Goal: Information Seeking & Learning: Learn about a topic

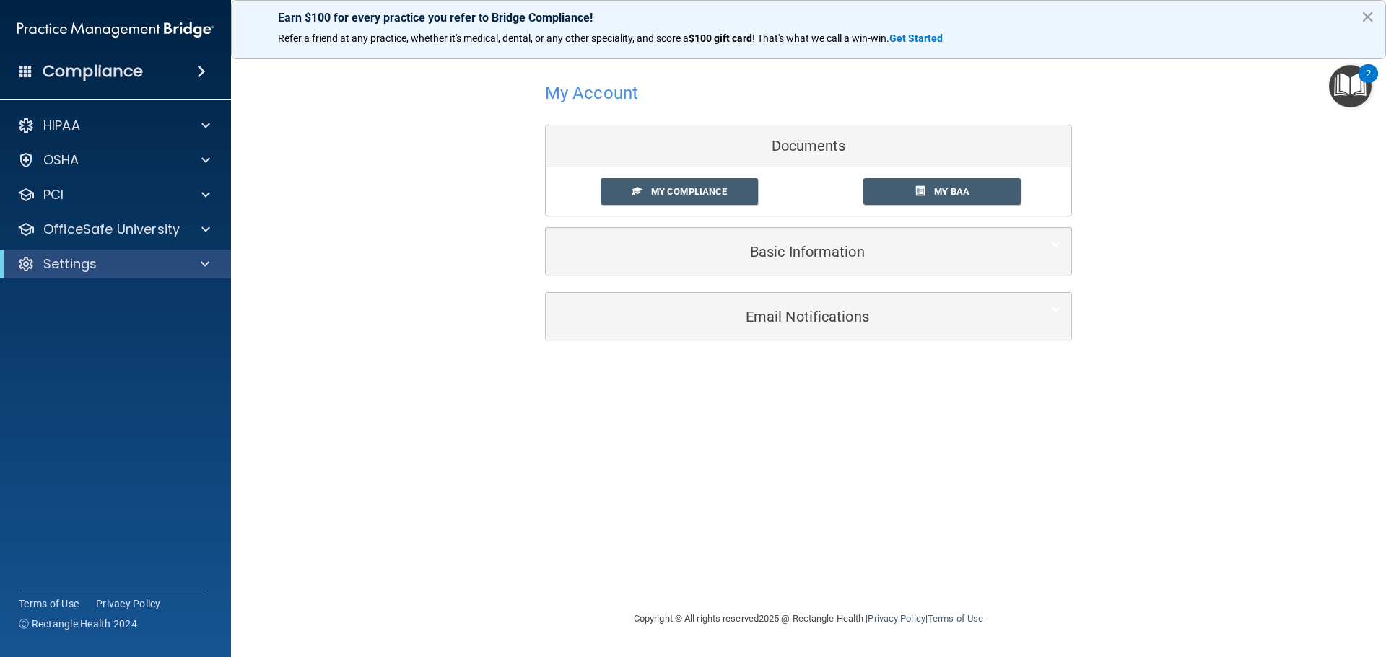
click at [87, 263] on p "Settings" at bounding box center [69, 263] width 53 height 17
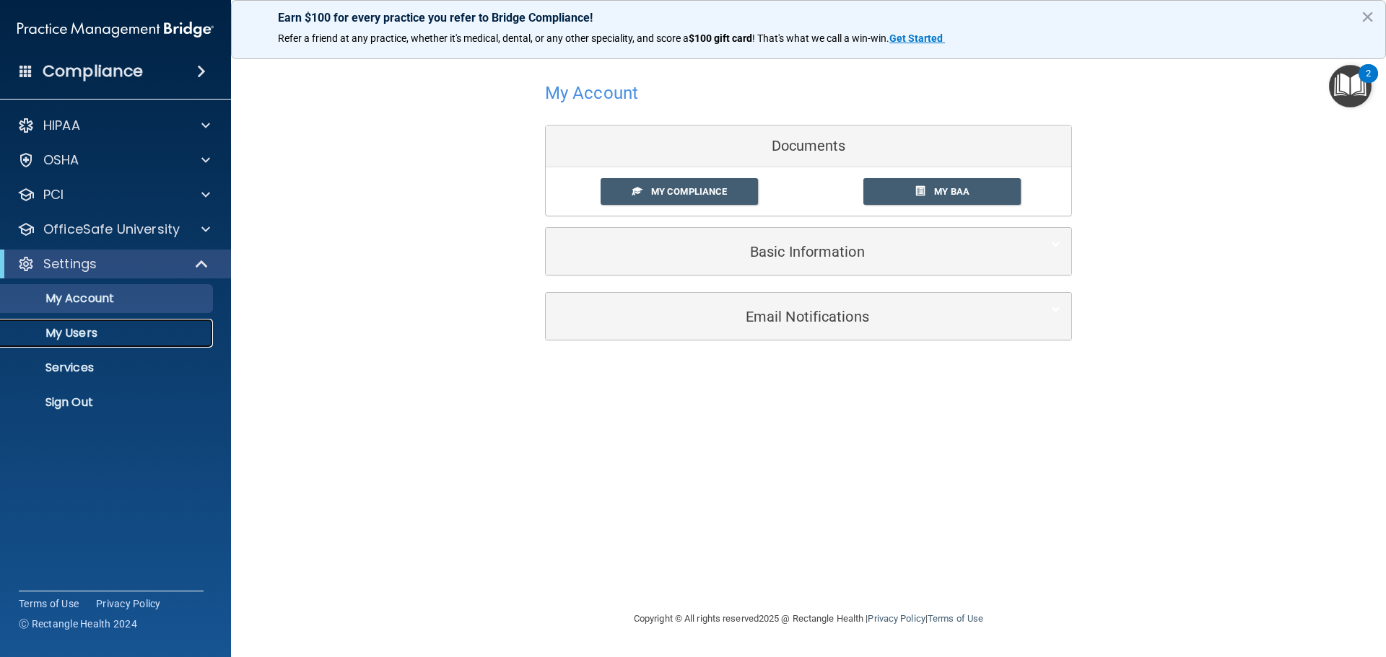
click at [87, 340] on p "My Users" at bounding box center [107, 333] width 197 height 14
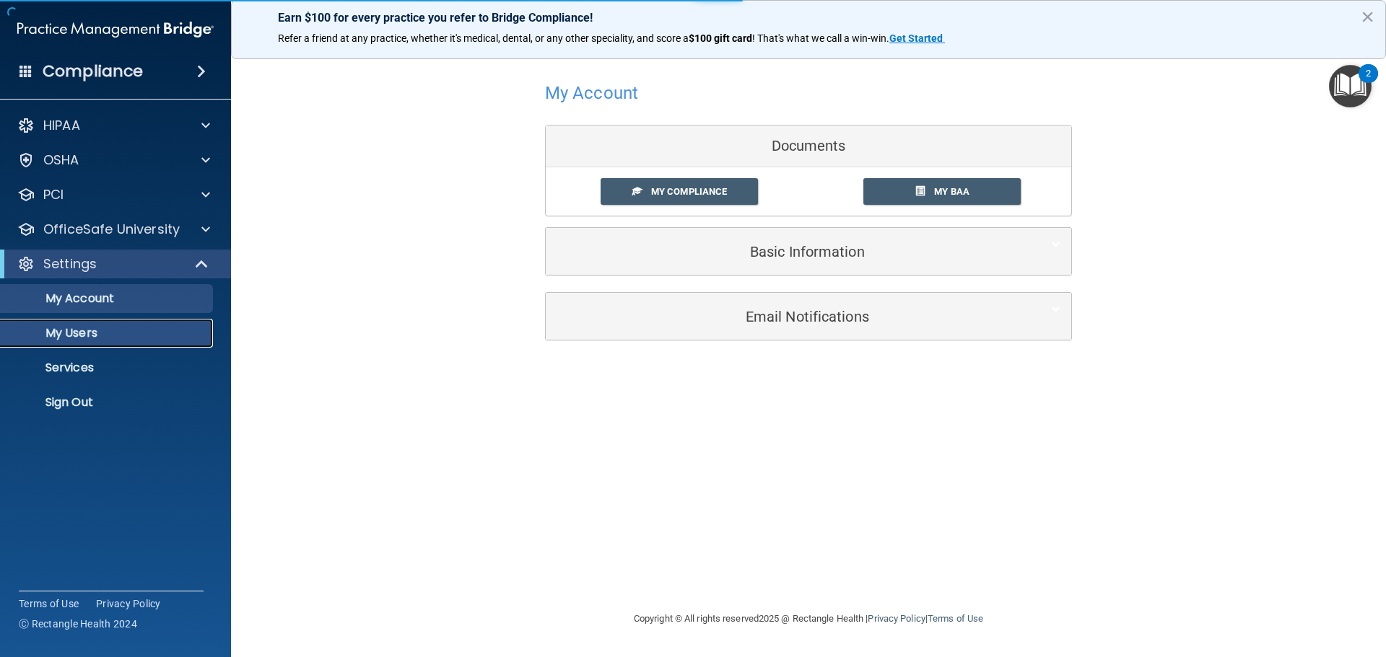
select select "20"
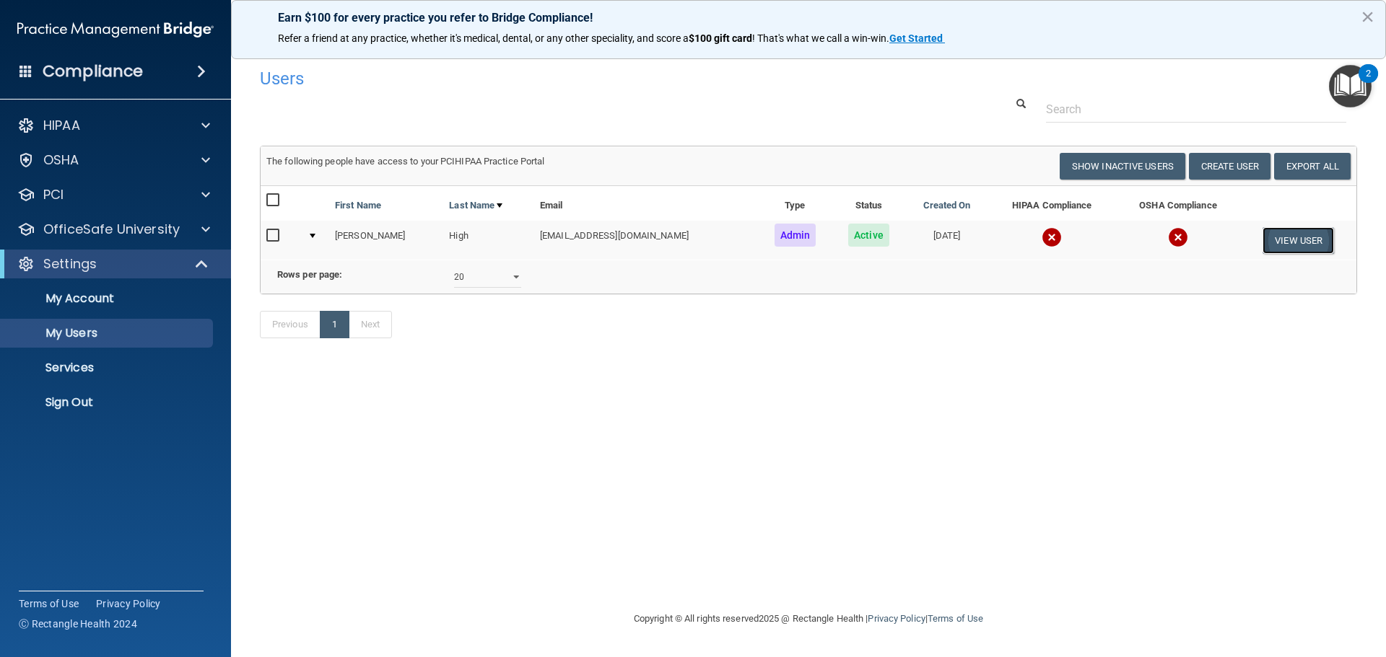
click at [1287, 240] on button "View User" at bounding box center [1297, 240] width 71 height 27
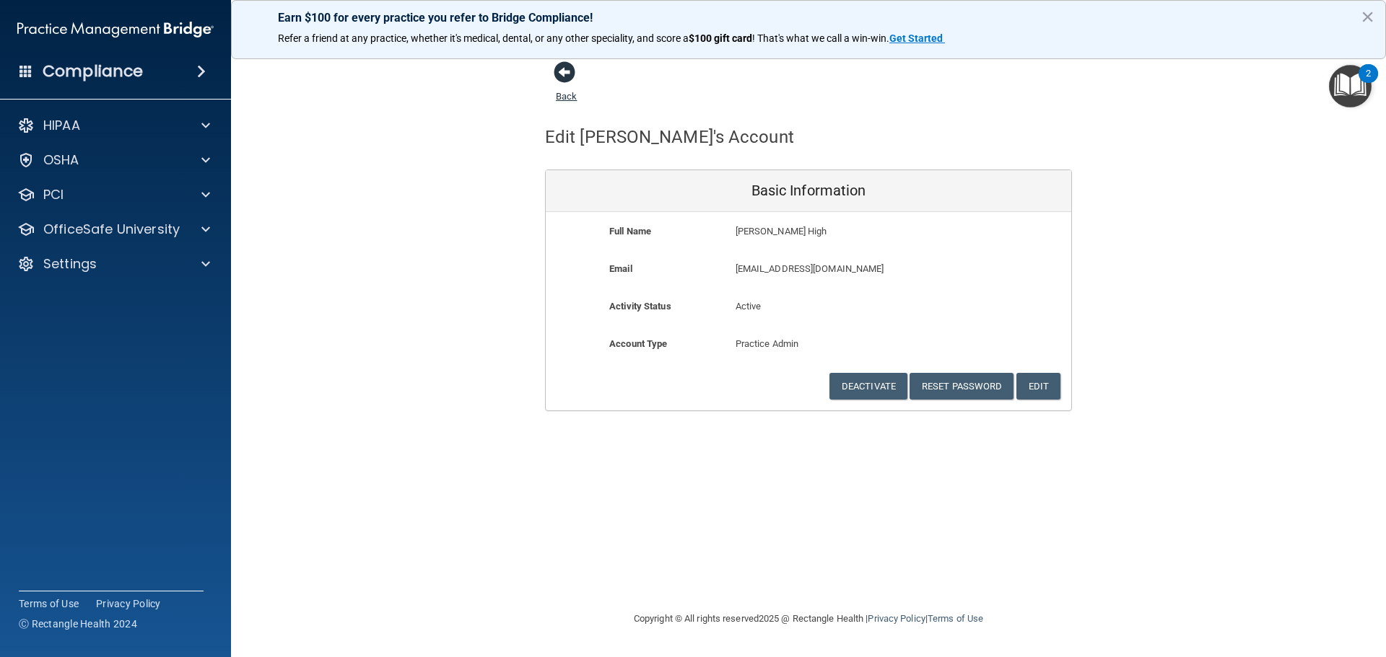
click at [570, 70] on span at bounding box center [565, 72] width 22 height 22
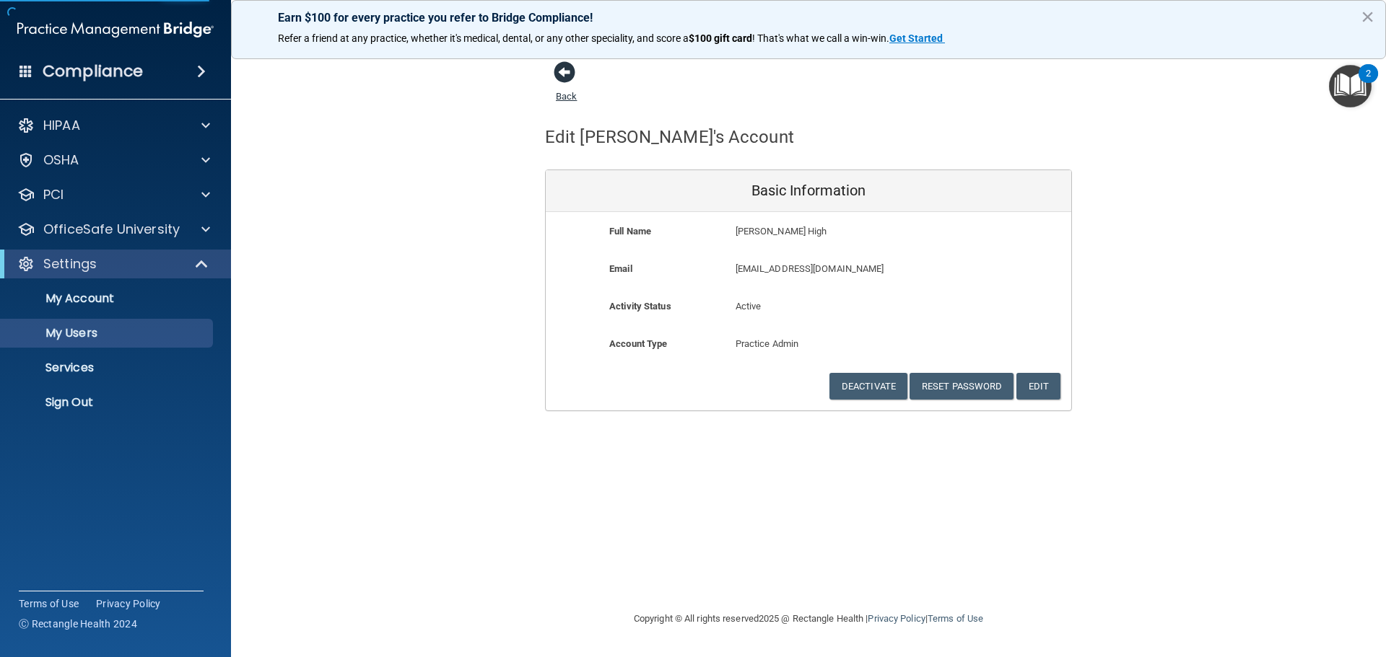
select select "20"
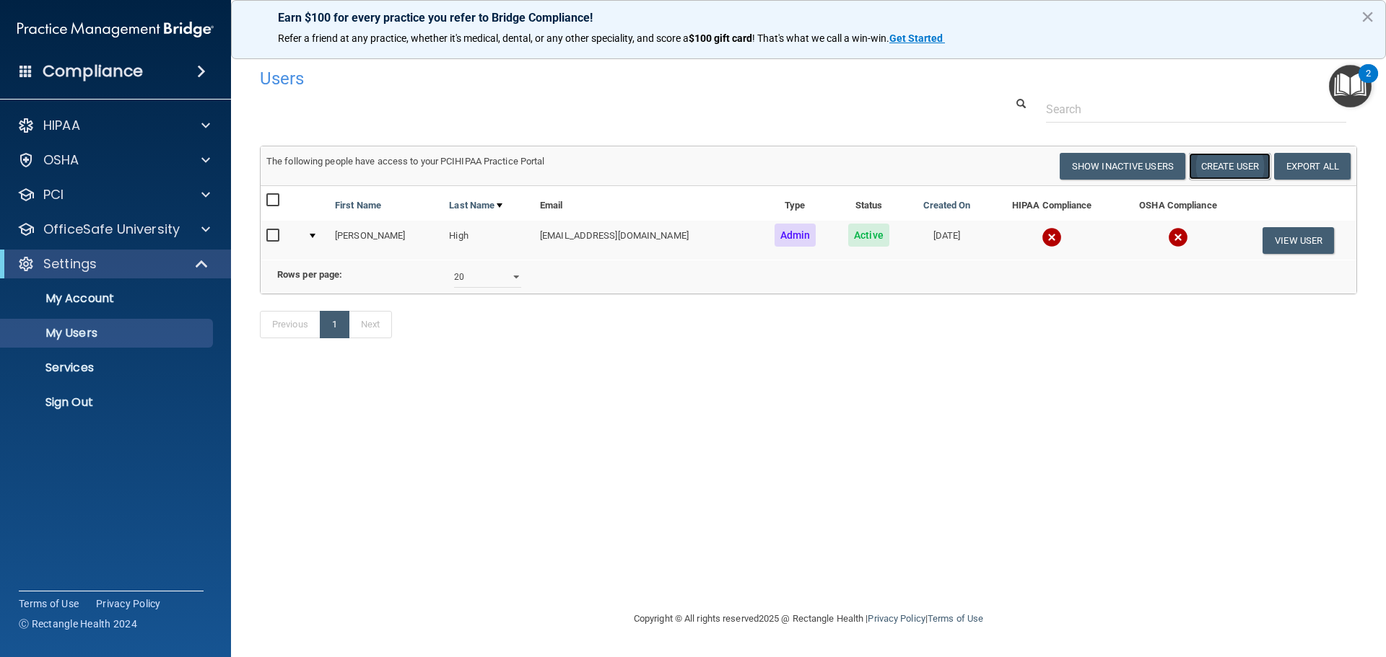
click at [1221, 157] on button "Create User" at bounding box center [1230, 166] width 82 height 27
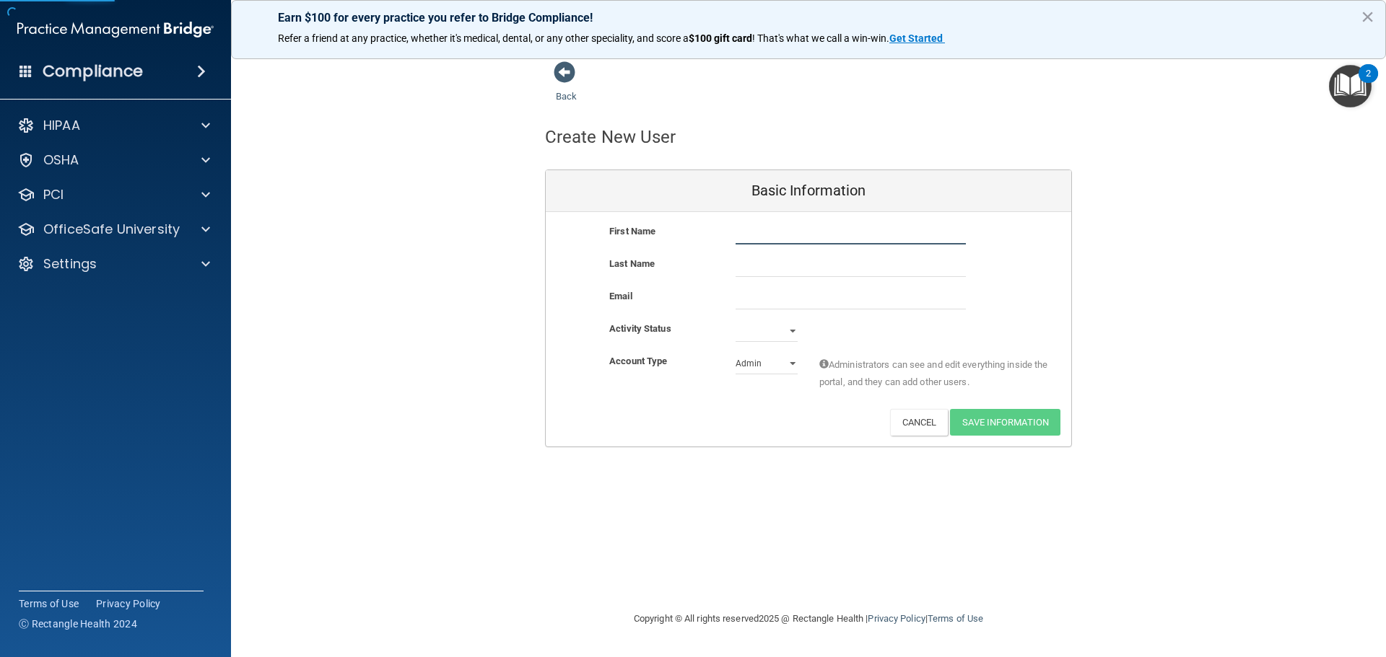
click at [743, 235] on input "text" at bounding box center [850, 234] width 230 height 22
type input "n"
type input "[PERSON_NAME]"
drag, startPoint x: 761, startPoint y: 261, endPoint x: 789, endPoint y: 254, distance: 29.1
click at [758, 262] on input "text" at bounding box center [850, 266] width 230 height 22
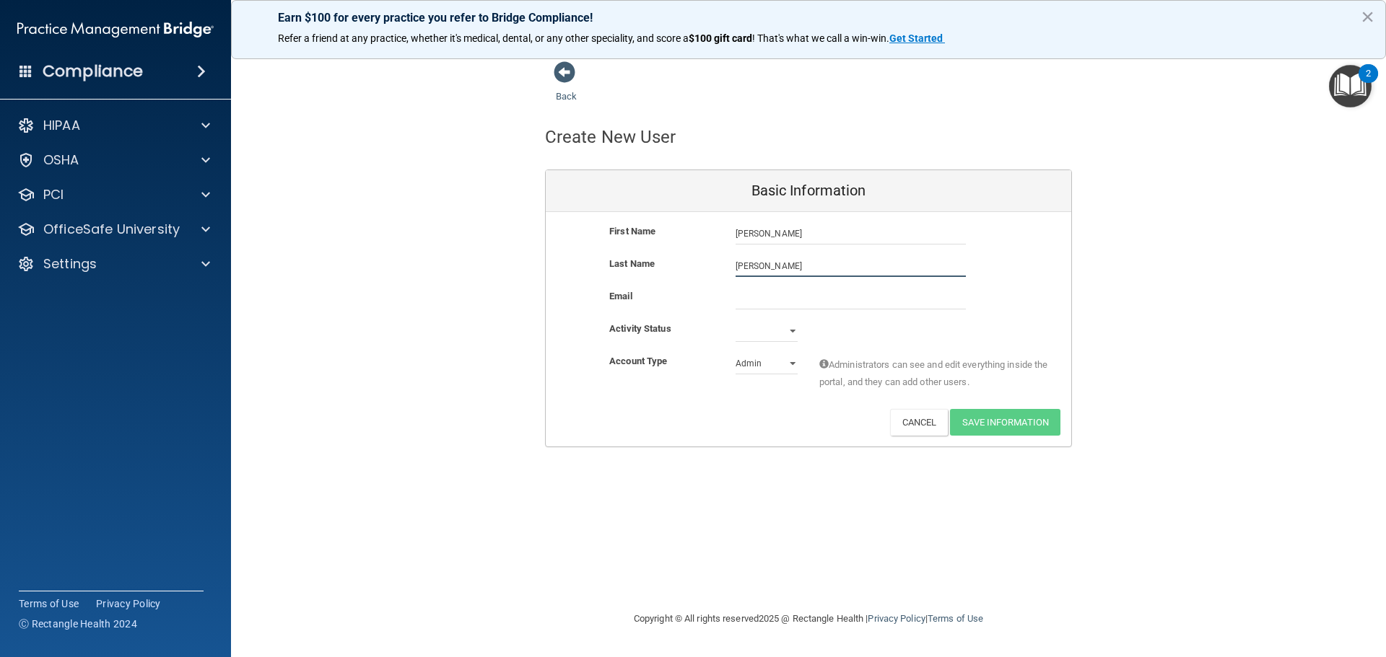
type input "[PERSON_NAME]"
drag, startPoint x: 792, startPoint y: 309, endPoint x: 793, endPoint y: 298, distance: 10.8
click at [792, 308] on input "email" at bounding box center [850, 299] width 230 height 22
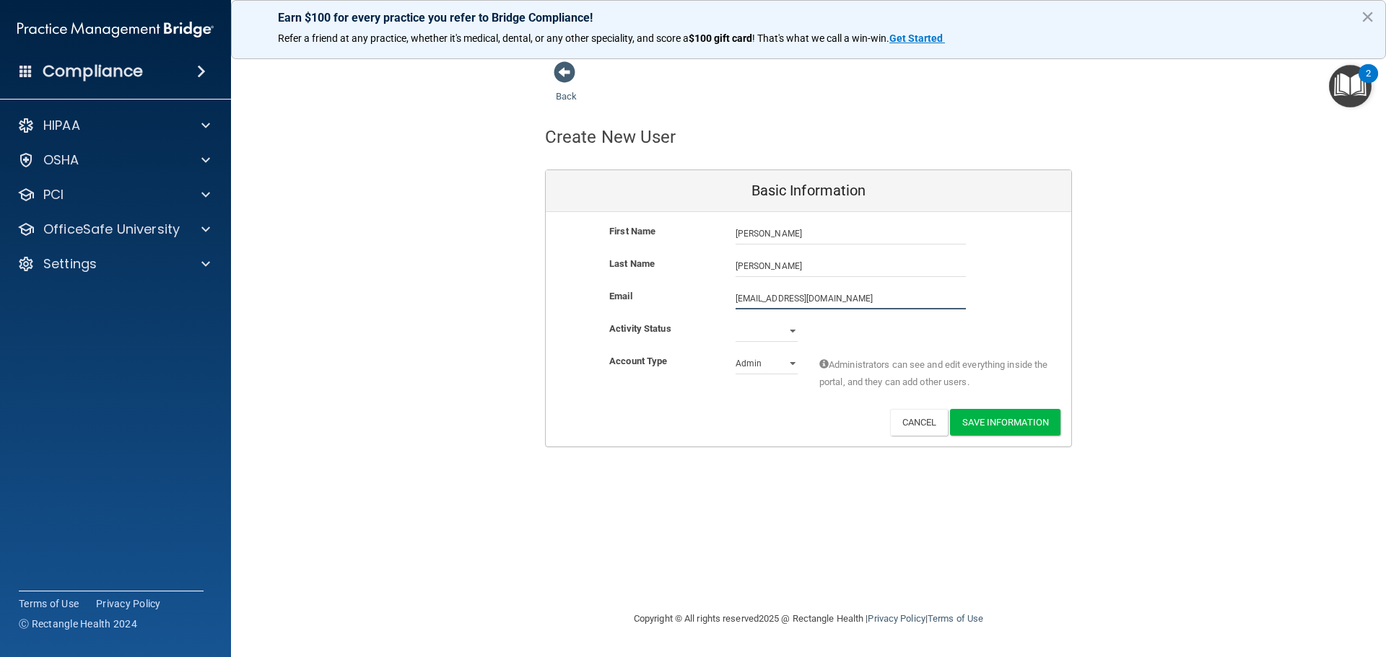
type input "[EMAIL_ADDRESS][DOMAIN_NAME]"
click at [775, 333] on select "Active Inactive" at bounding box center [766, 331] width 62 height 22
select select "active"
click at [735, 320] on select "Active Inactive" at bounding box center [766, 331] width 62 height 22
click at [761, 362] on select "Admin Member" at bounding box center [766, 364] width 62 height 22
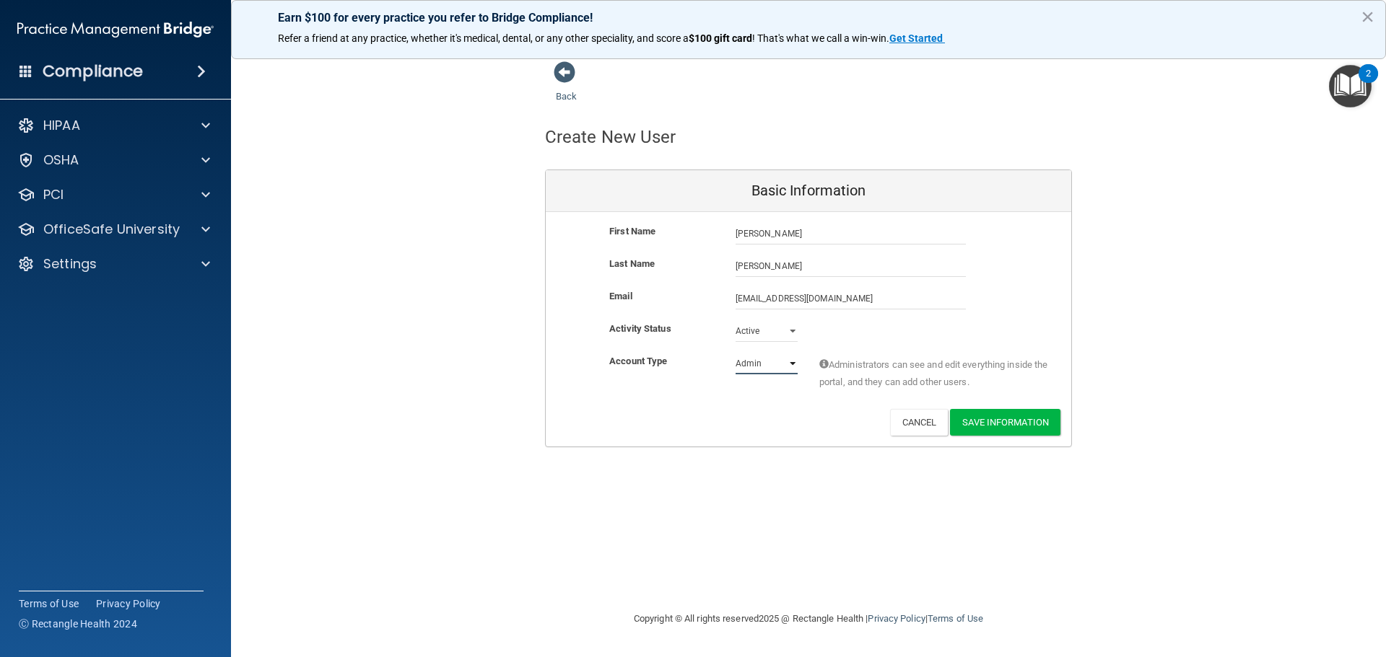
select select "practice_member"
click at [735, 353] on select "Admin Member" at bounding box center [766, 364] width 62 height 22
click at [997, 423] on button "Save Information" at bounding box center [1005, 422] width 110 height 27
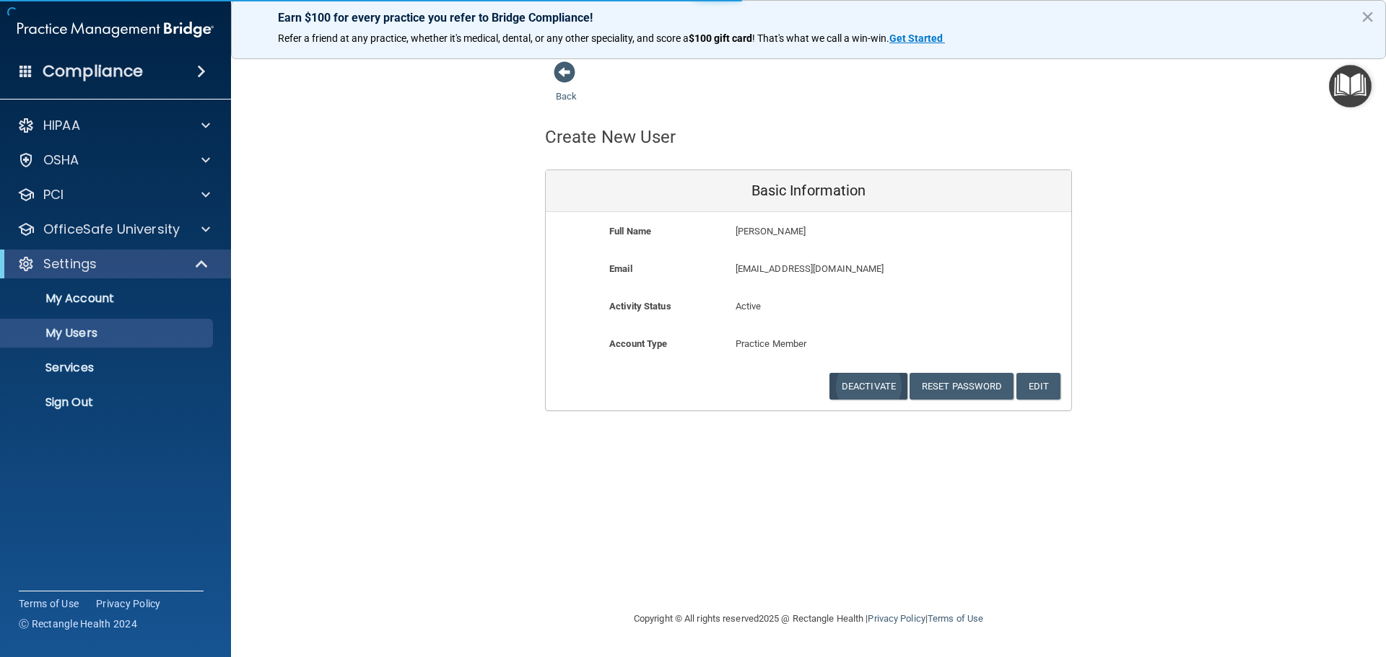
select select "20"
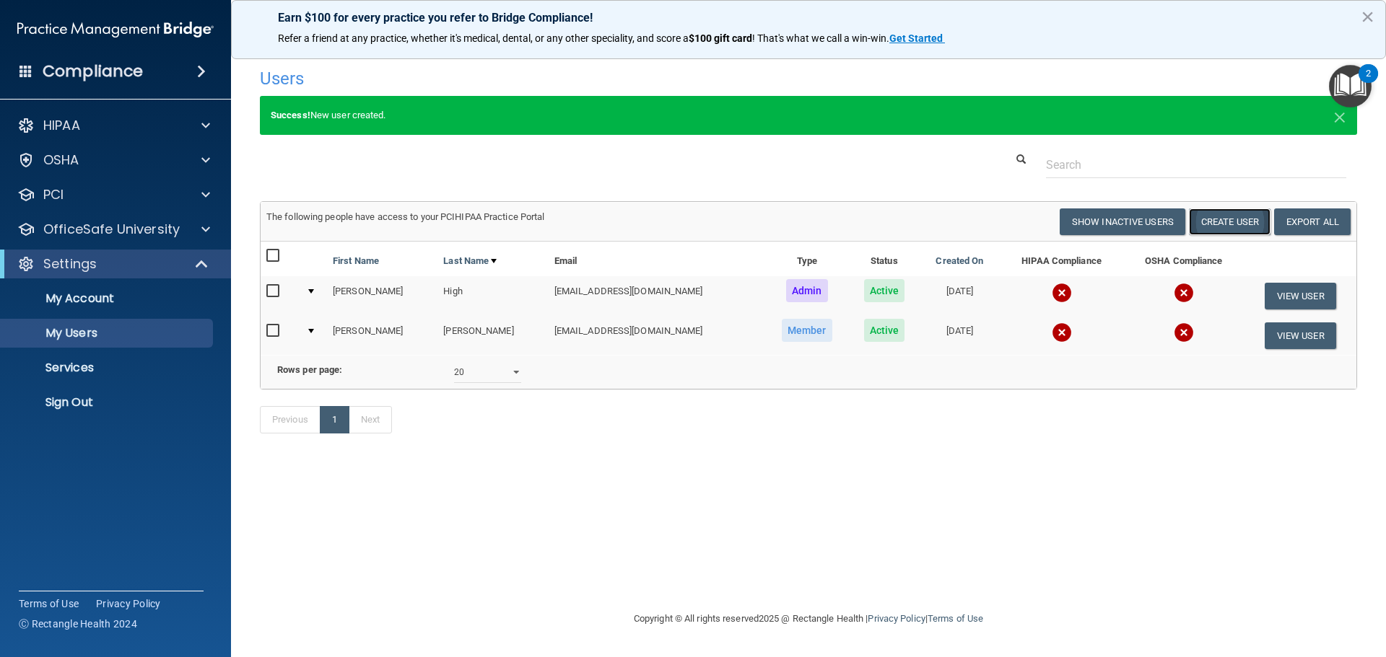
click at [1230, 229] on button "Create User" at bounding box center [1230, 222] width 82 height 27
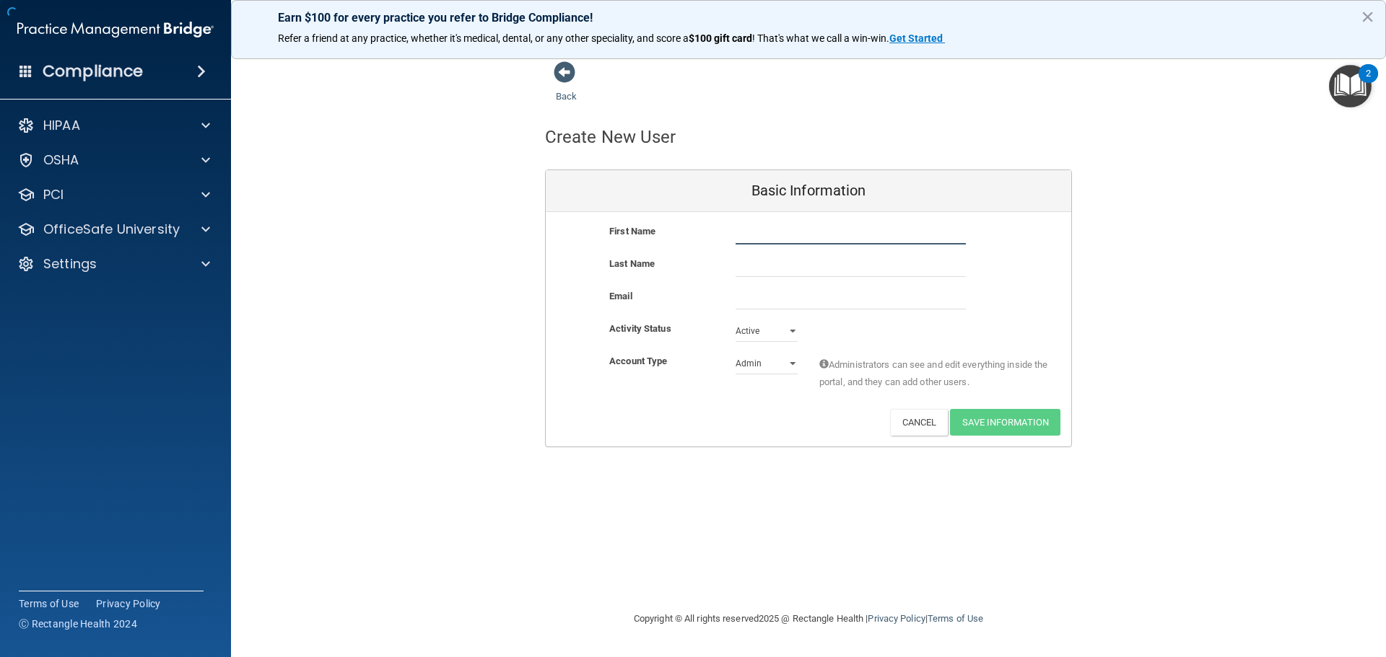
click at [766, 240] on input "text" at bounding box center [850, 234] width 230 height 22
drag, startPoint x: 792, startPoint y: 230, endPoint x: 765, endPoint y: 232, distance: 26.7
click at [765, 232] on input "[PERSON_NAME]" at bounding box center [850, 234] width 230 height 22
type input "[PERSON_NAME]"
click at [758, 263] on input "text" at bounding box center [850, 266] width 230 height 22
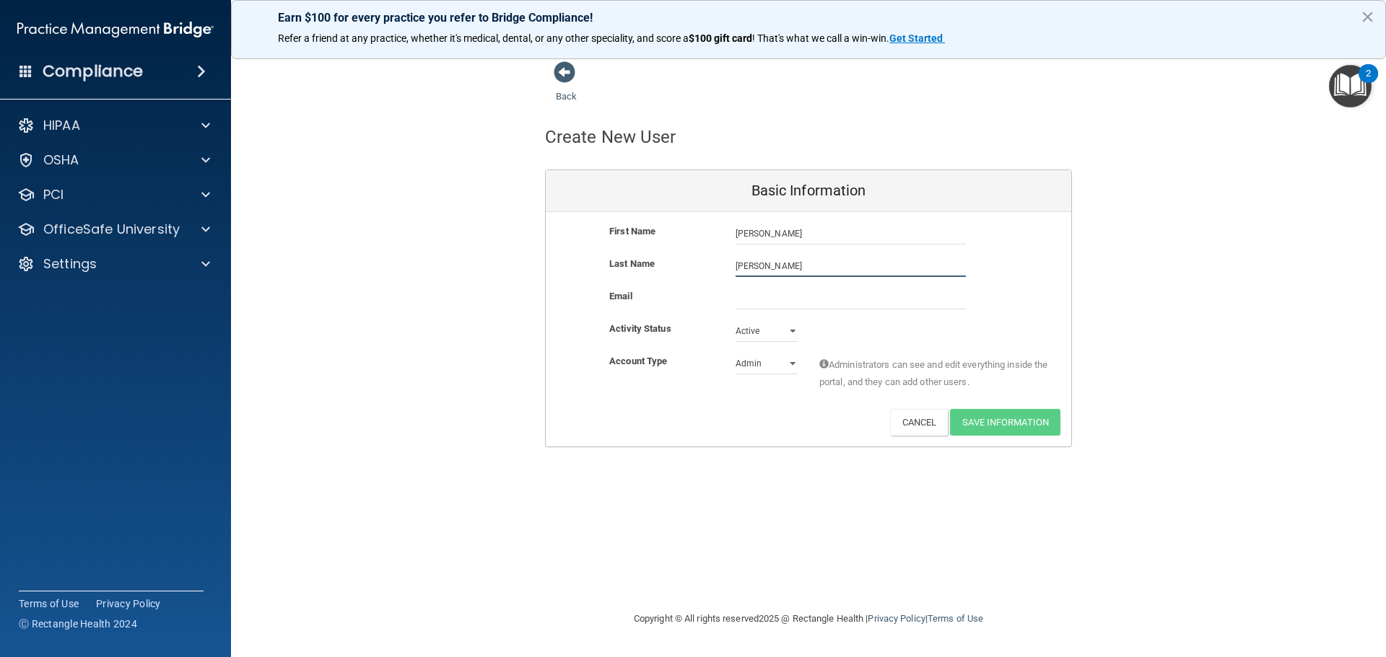
type input "[PERSON_NAME]"
click at [745, 304] on input "email" at bounding box center [850, 299] width 230 height 22
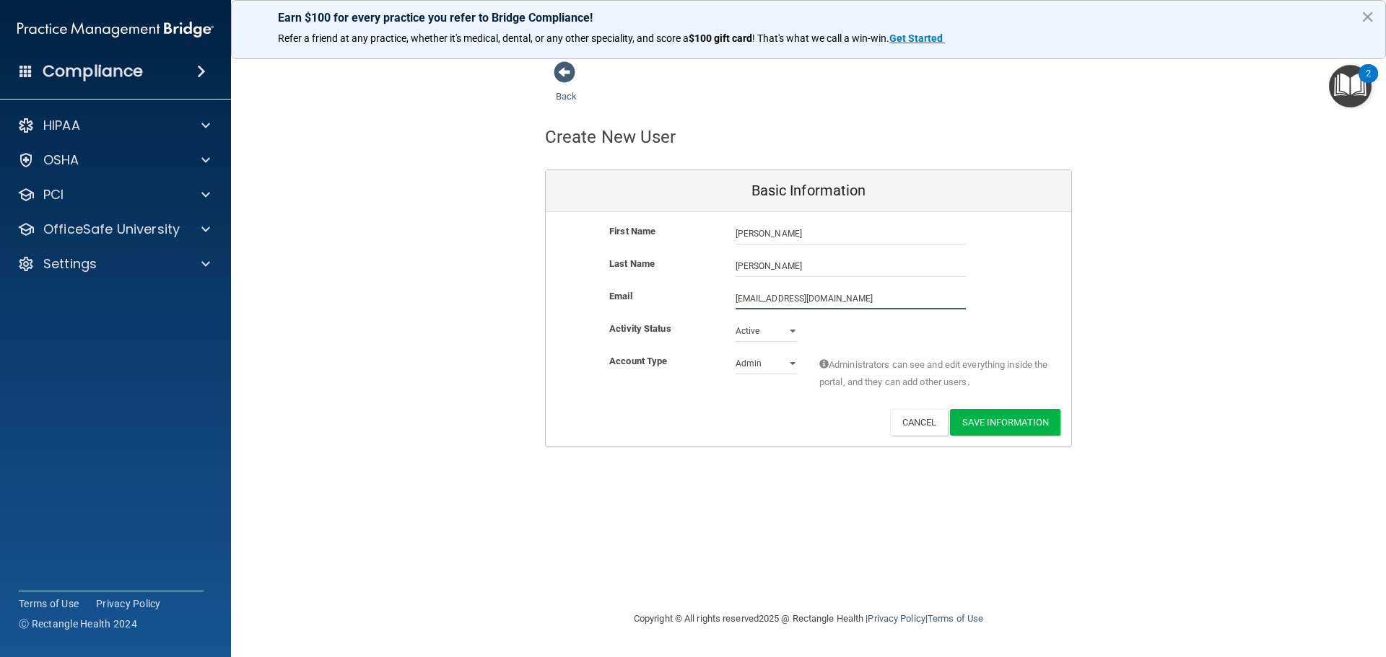
type input "[EMAIL_ADDRESS][DOMAIN_NAME]"
click at [767, 373] on select "Admin Member" at bounding box center [766, 364] width 62 height 22
select select "practice_member"
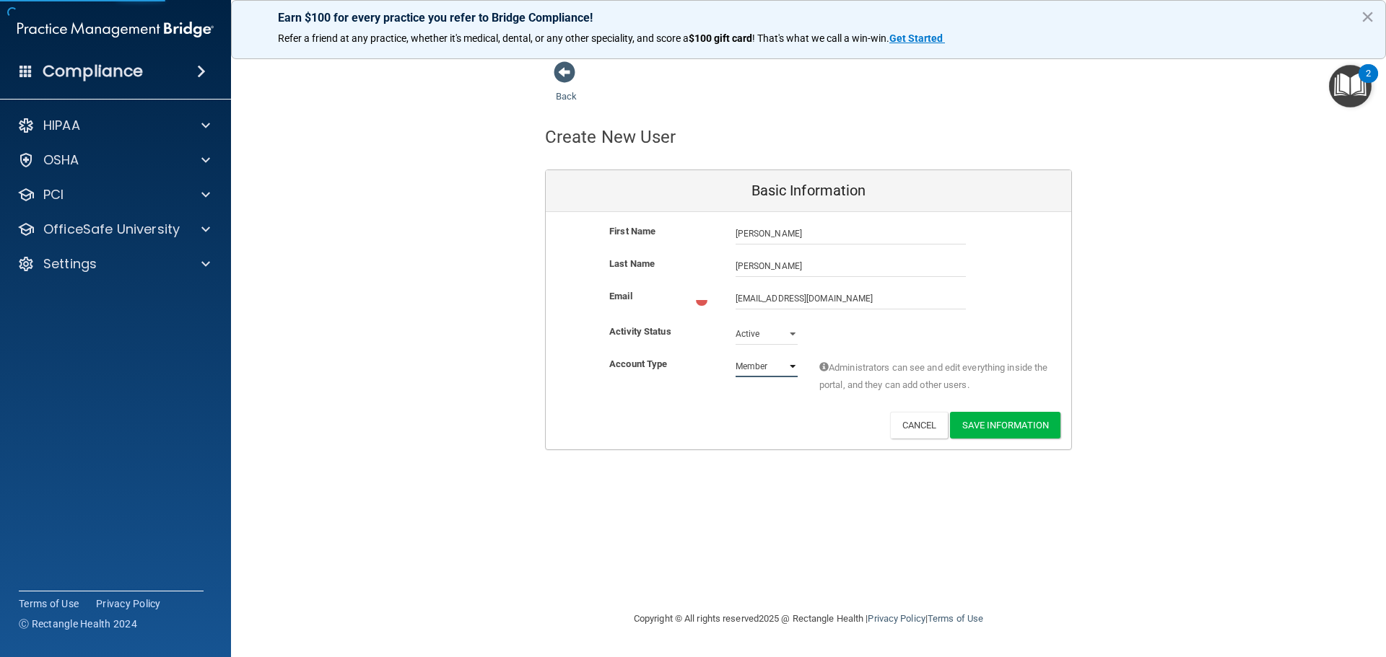
click at [735, 356] on select "Admin Member" at bounding box center [766, 367] width 62 height 22
click at [972, 427] on button "Save Information" at bounding box center [1005, 422] width 110 height 27
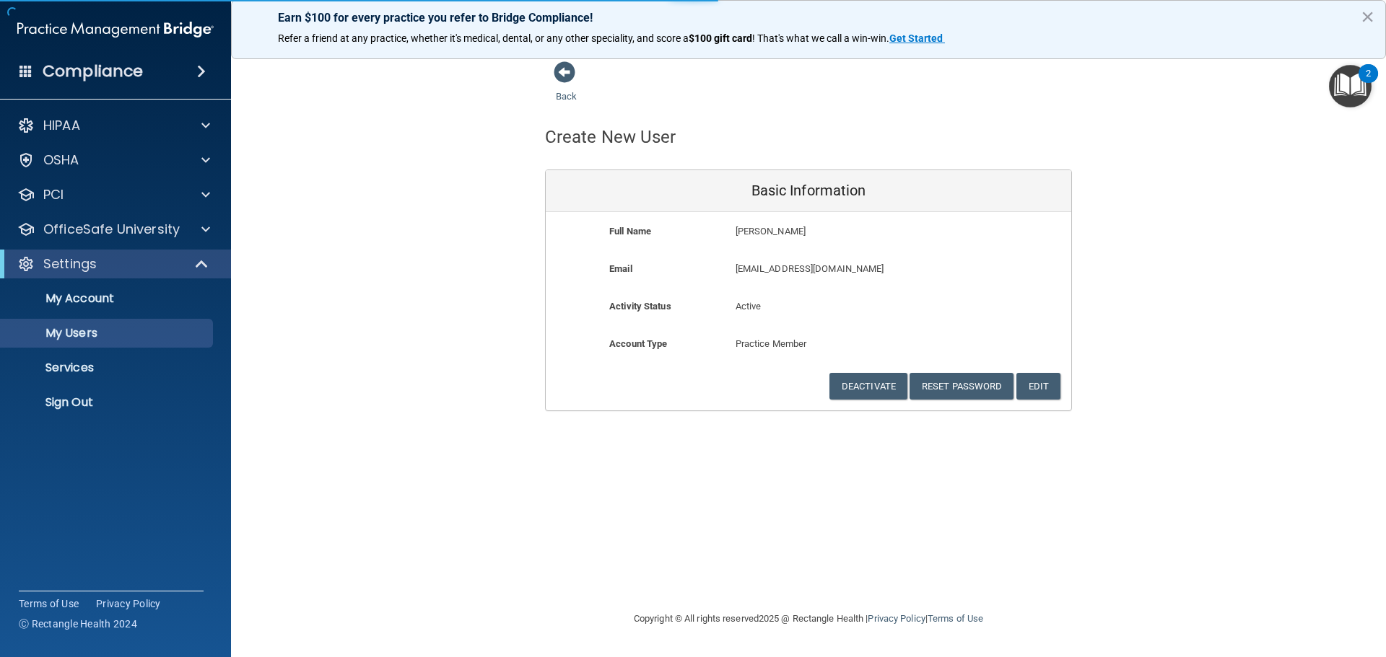
select select "20"
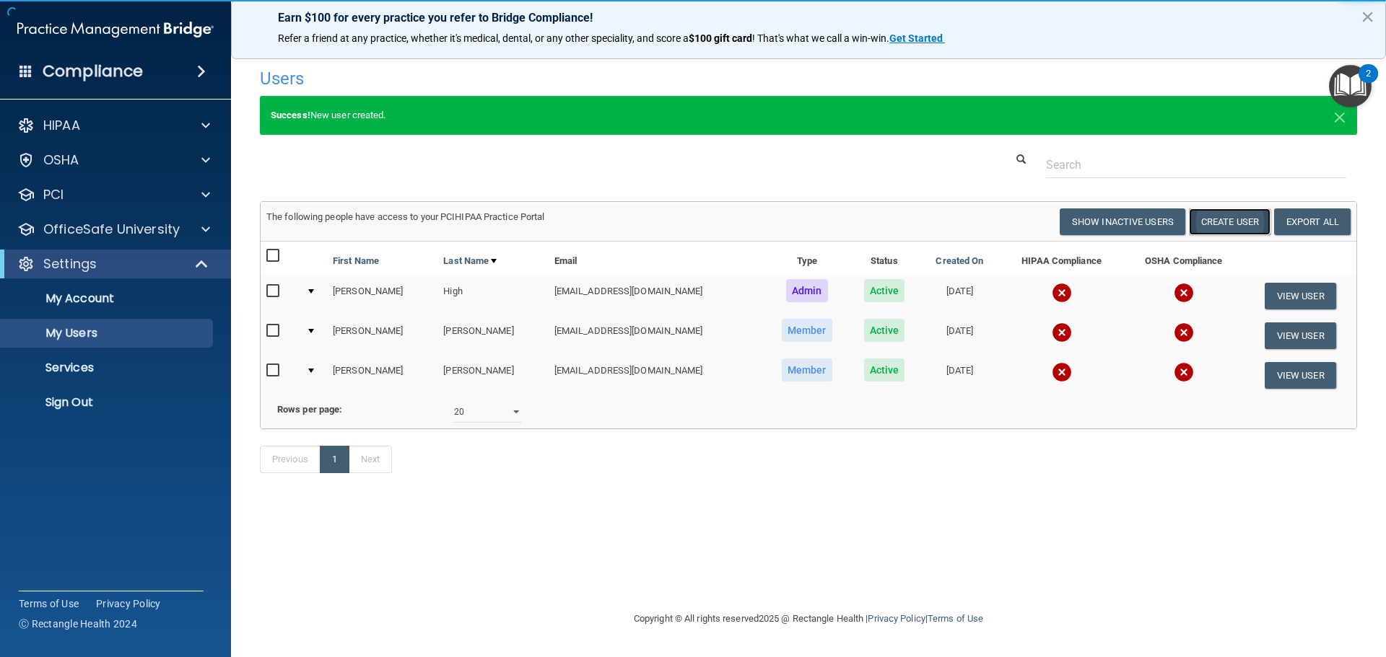
click at [1207, 225] on button "Create User" at bounding box center [1230, 222] width 82 height 27
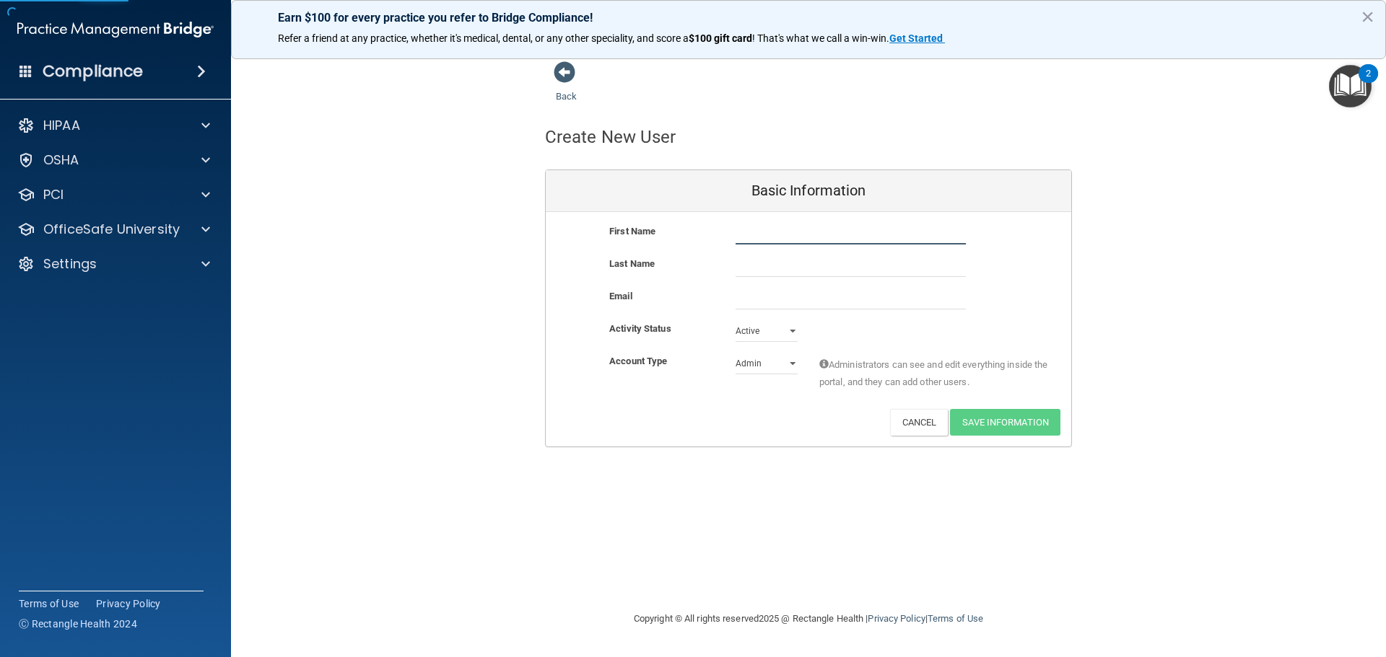
click at [761, 232] on input "text" at bounding box center [850, 234] width 230 height 22
type input "[PERSON_NAME]"
click at [758, 265] on input "text" at bounding box center [850, 266] width 230 height 22
type input "[PERSON_NAME]"
click at [761, 366] on select "Admin Member" at bounding box center [766, 364] width 62 height 22
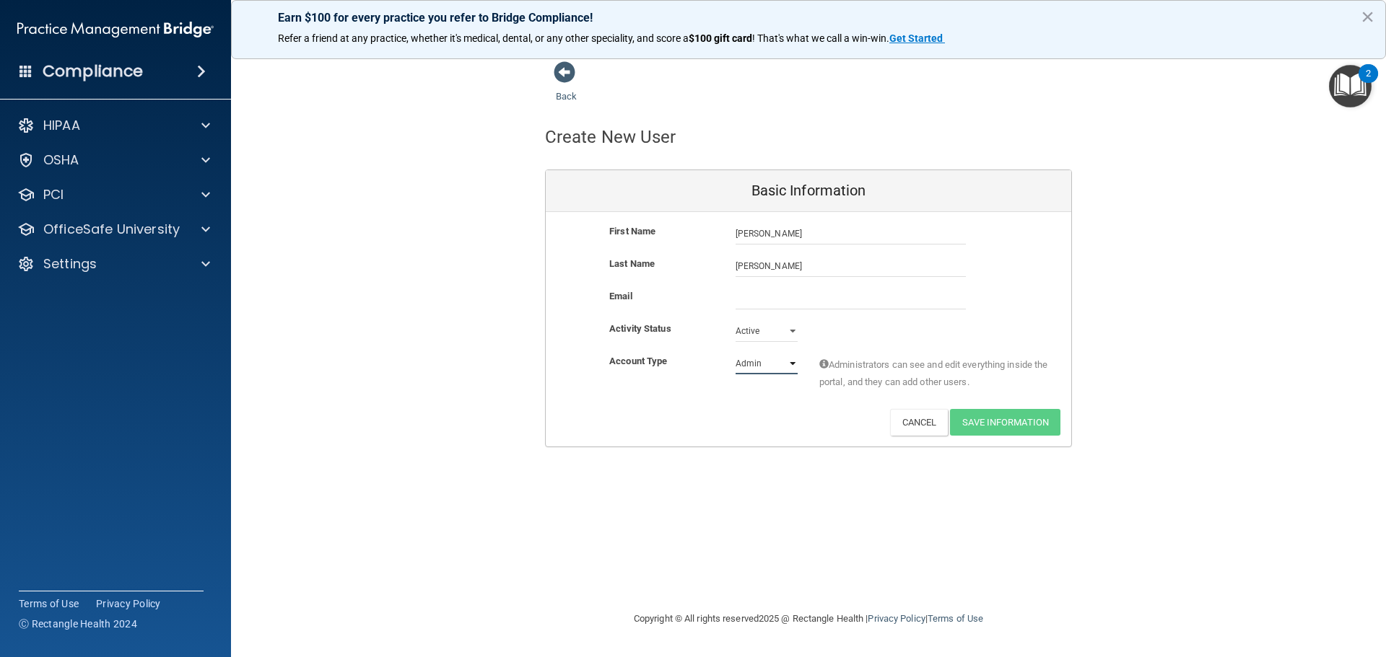
select select "practice_member"
click at [735, 353] on select "Admin Member" at bounding box center [766, 364] width 62 height 22
click at [751, 303] on input "email" at bounding box center [850, 299] width 230 height 22
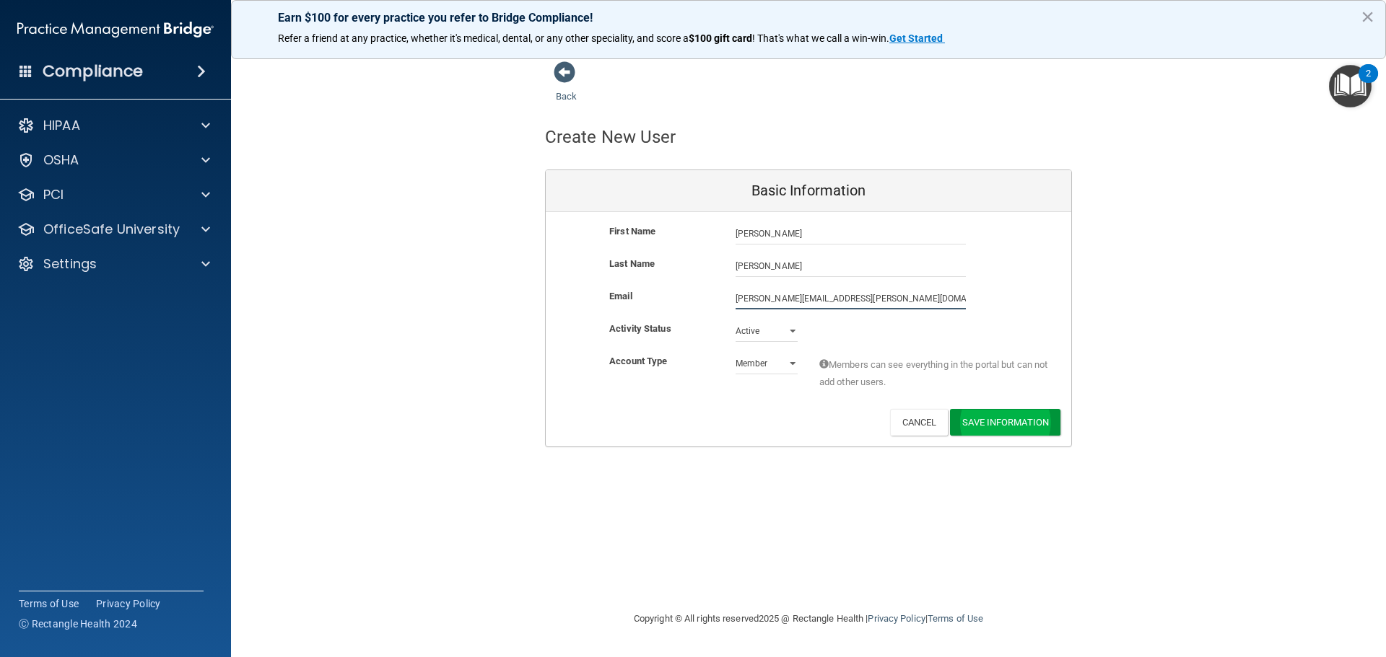
type input "[PERSON_NAME][EMAIL_ADDRESS][PERSON_NAME][DOMAIN_NAME]"
click at [995, 419] on button "Save Information" at bounding box center [1005, 425] width 110 height 27
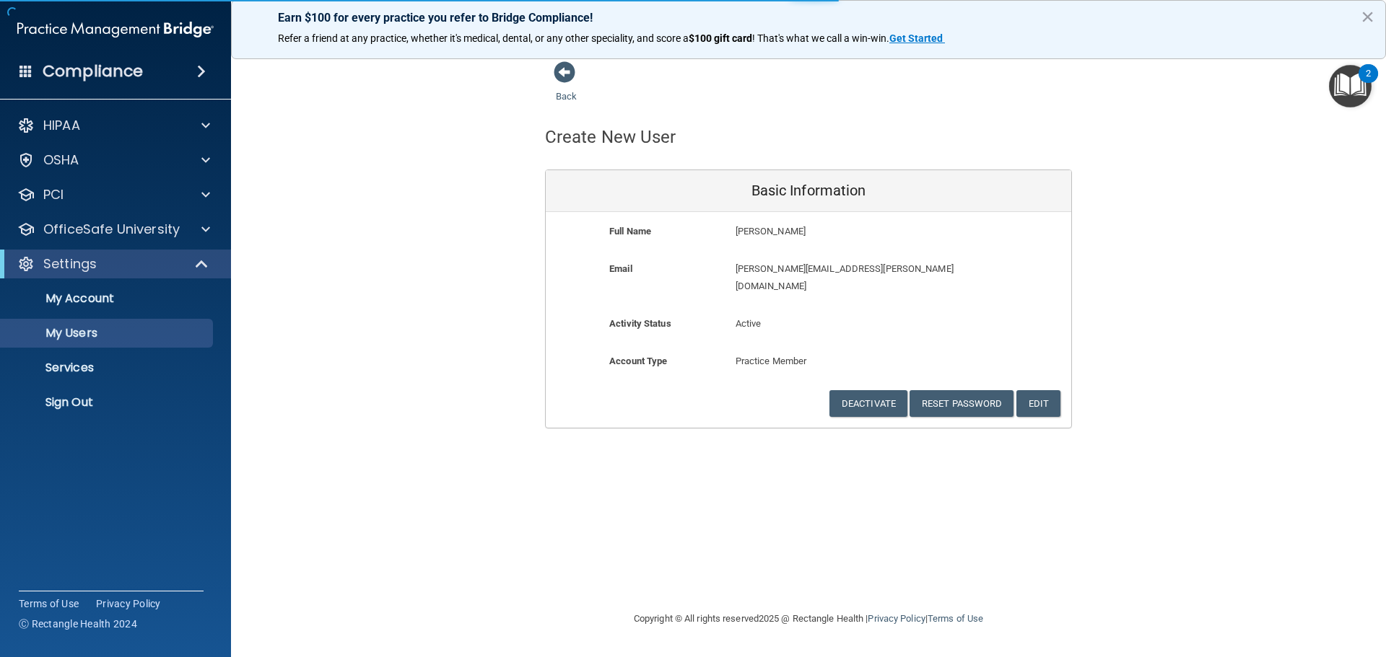
select select "20"
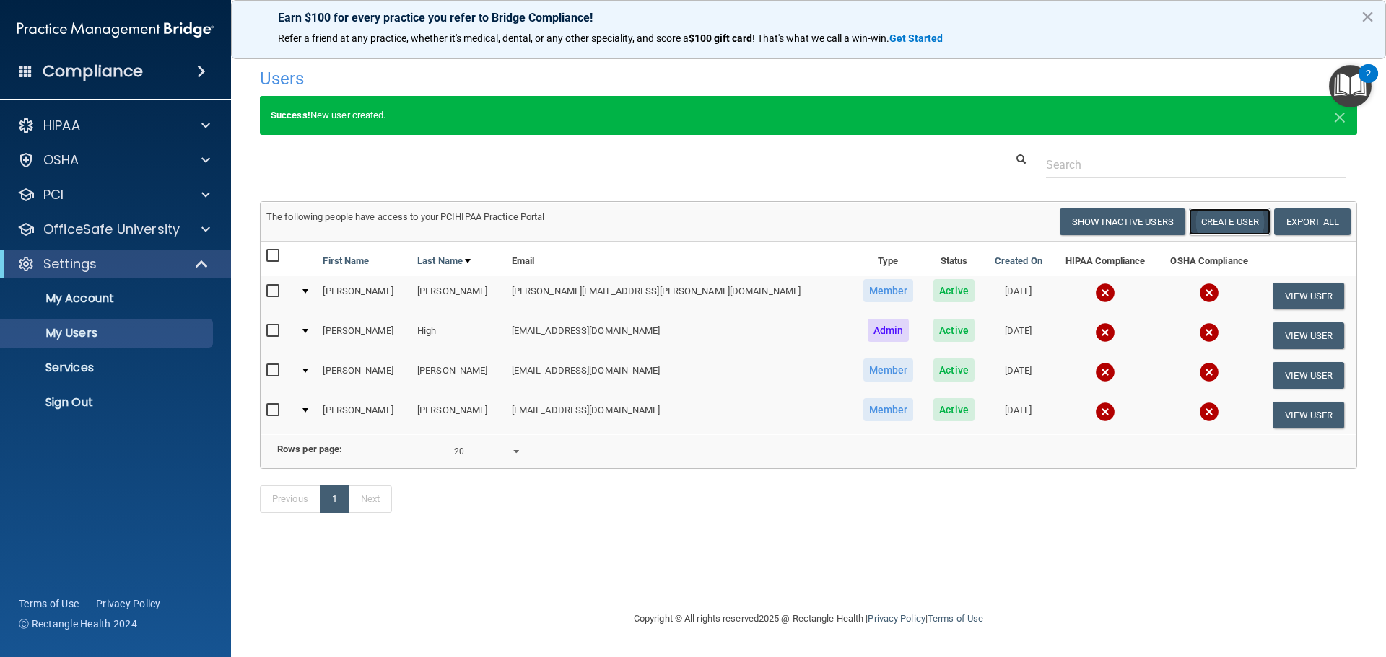
click at [1217, 223] on button "Create User" at bounding box center [1230, 222] width 82 height 27
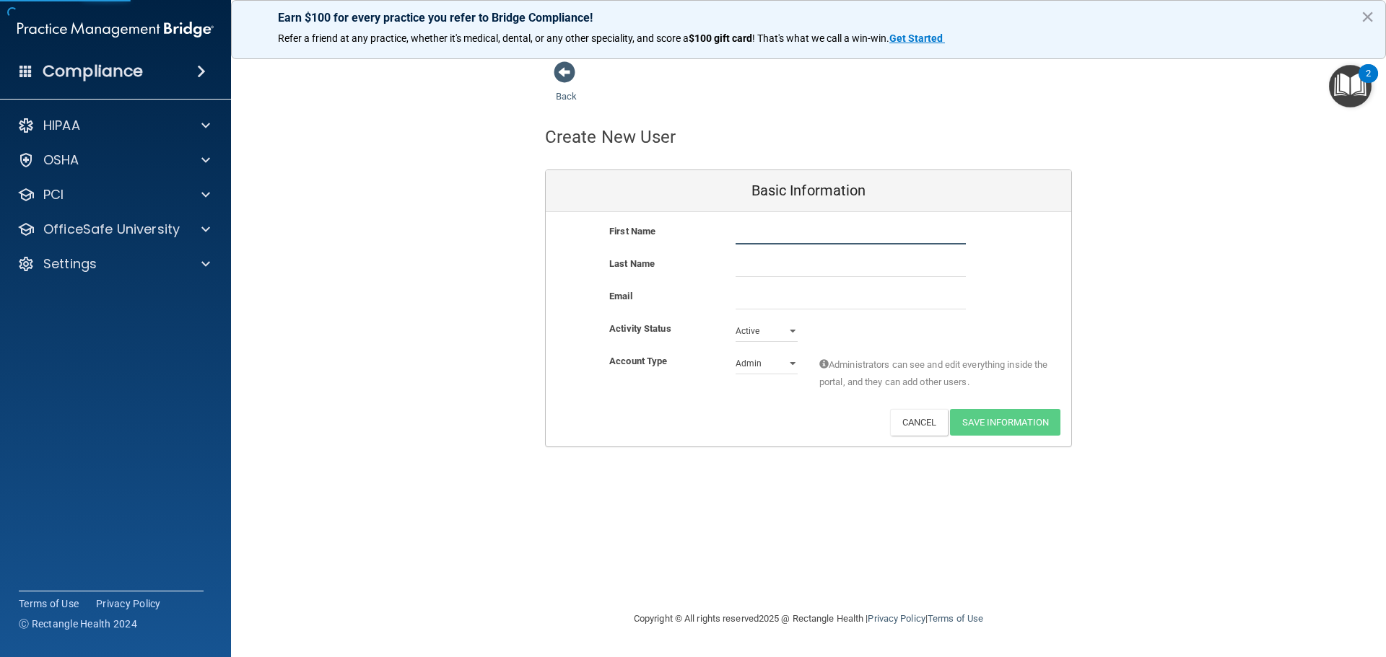
click at [776, 234] on input "text" at bounding box center [850, 234] width 230 height 22
type input "Afshin"
click at [738, 270] on input "text" at bounding box center [850, 266] width 230 height 22
type input "Nateghi"
click at [783, 302] on input "email" at bounding box center [850, 299] width 230 height 22
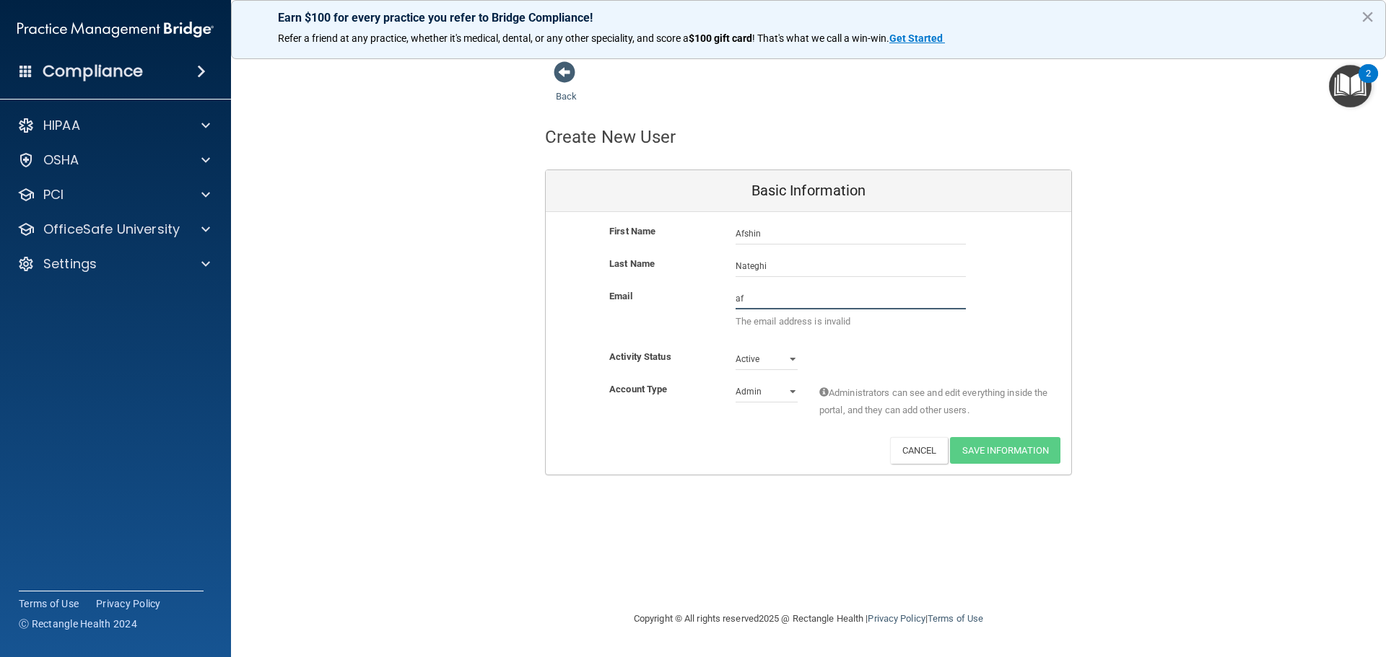
type input "a"
type input "[EMAIL_ADDRESS][DOMAIN_NAME]"
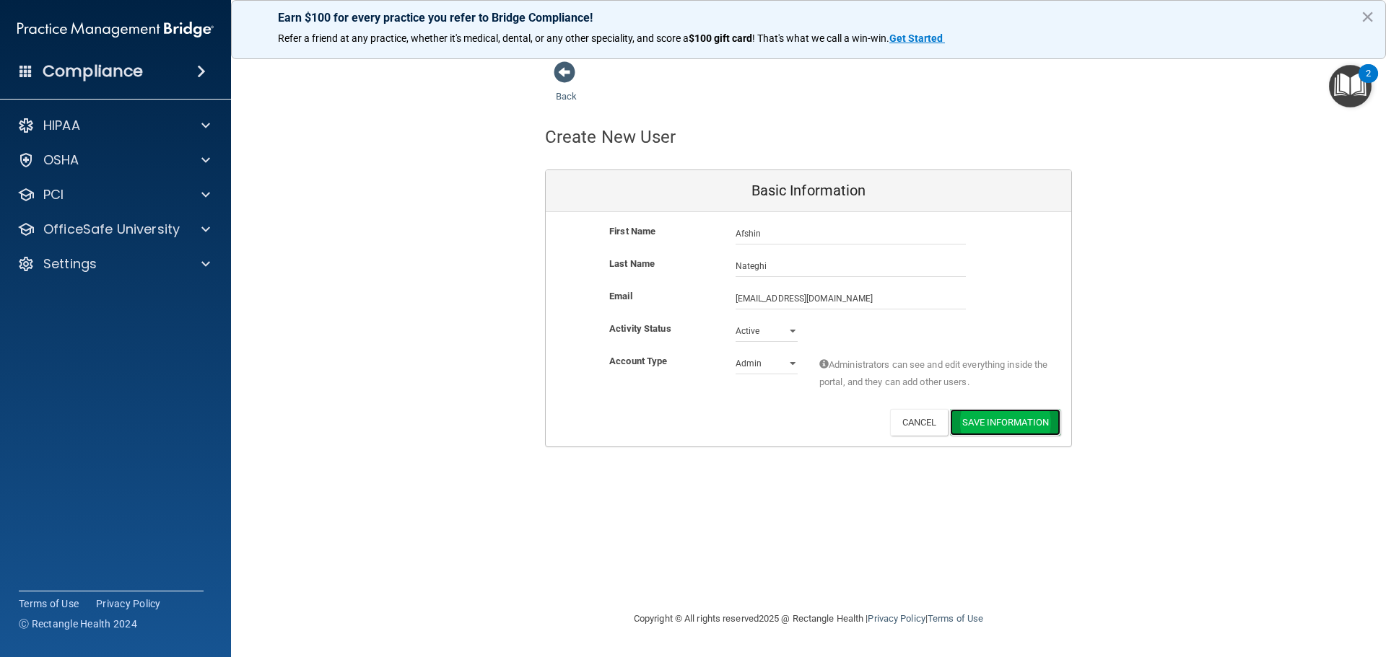
click at [984, 422] on button "Save Information" at bounding box center [1005, 422] width 110 height 27
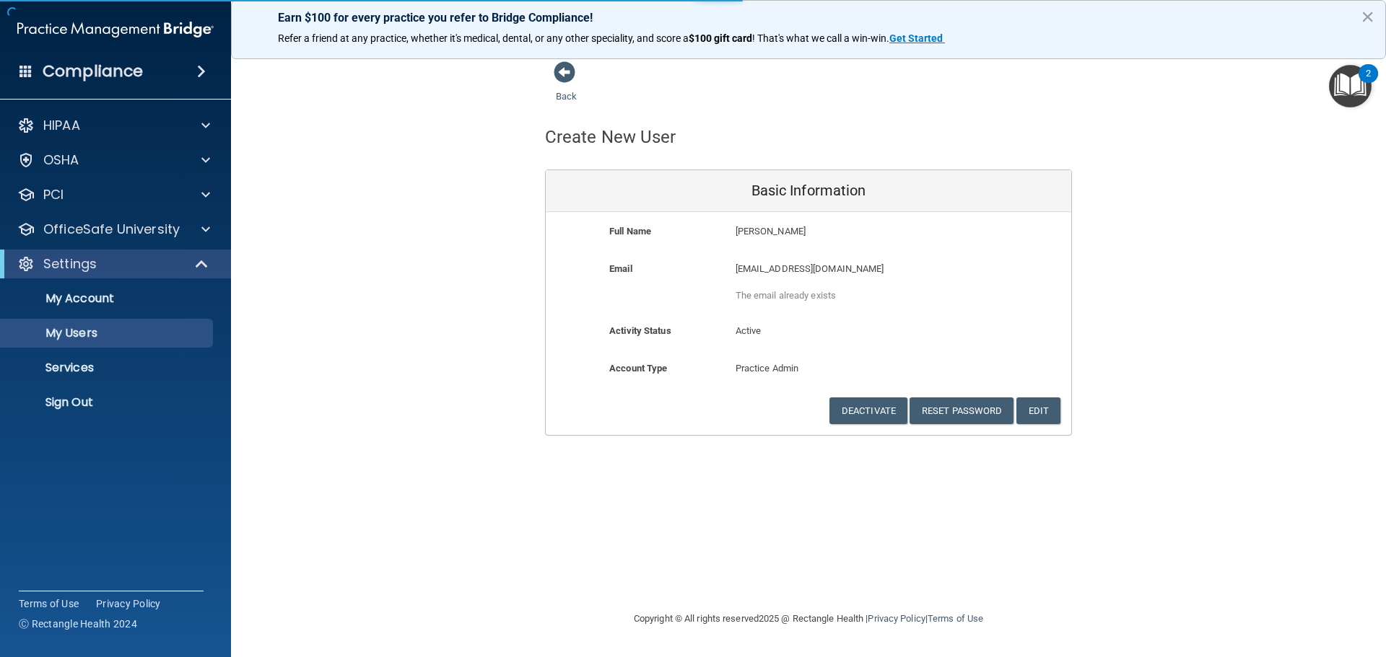
select select "20"
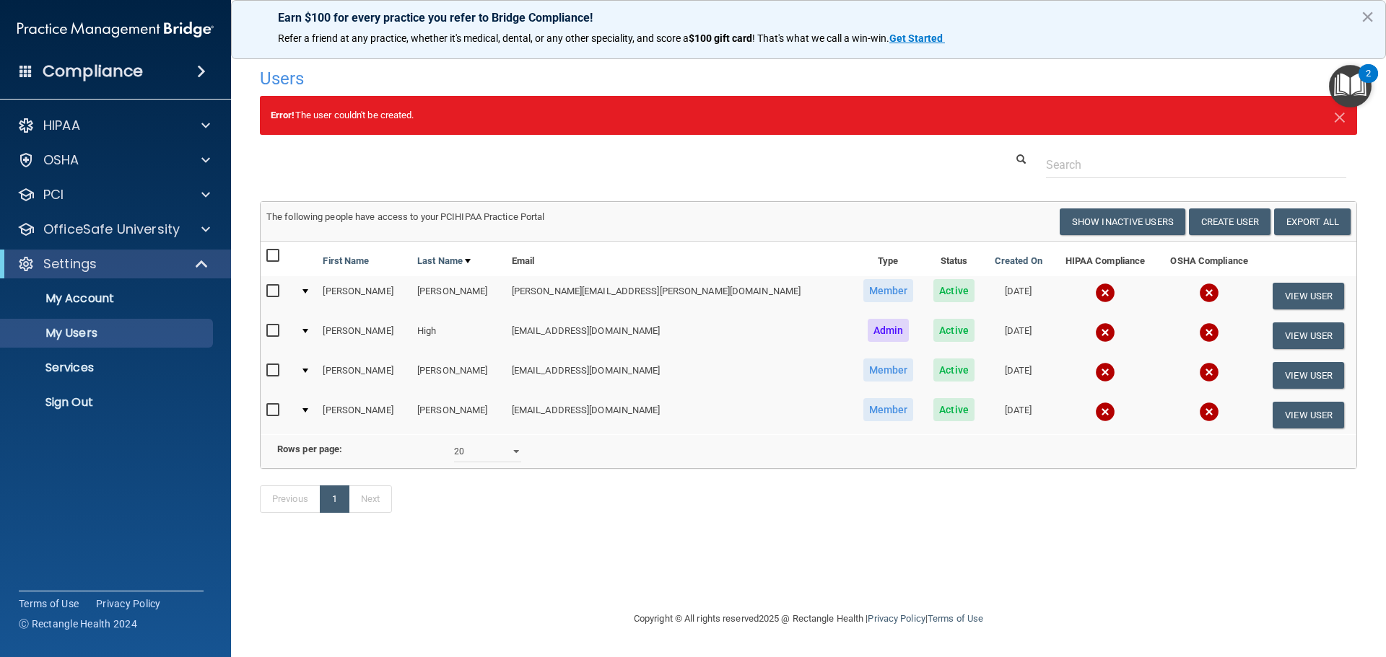
click at [308, 332] on div at bounding box center [305, 331] width 6 height 4
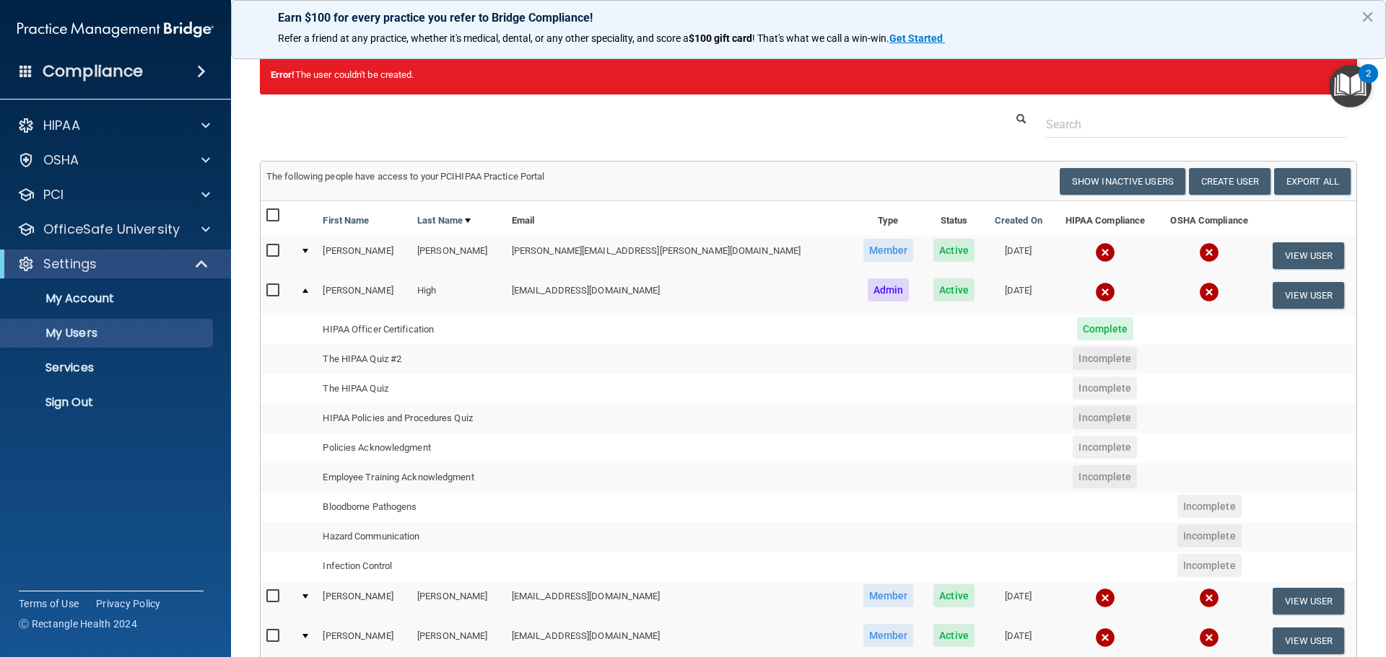
scroll to position [31, 0]
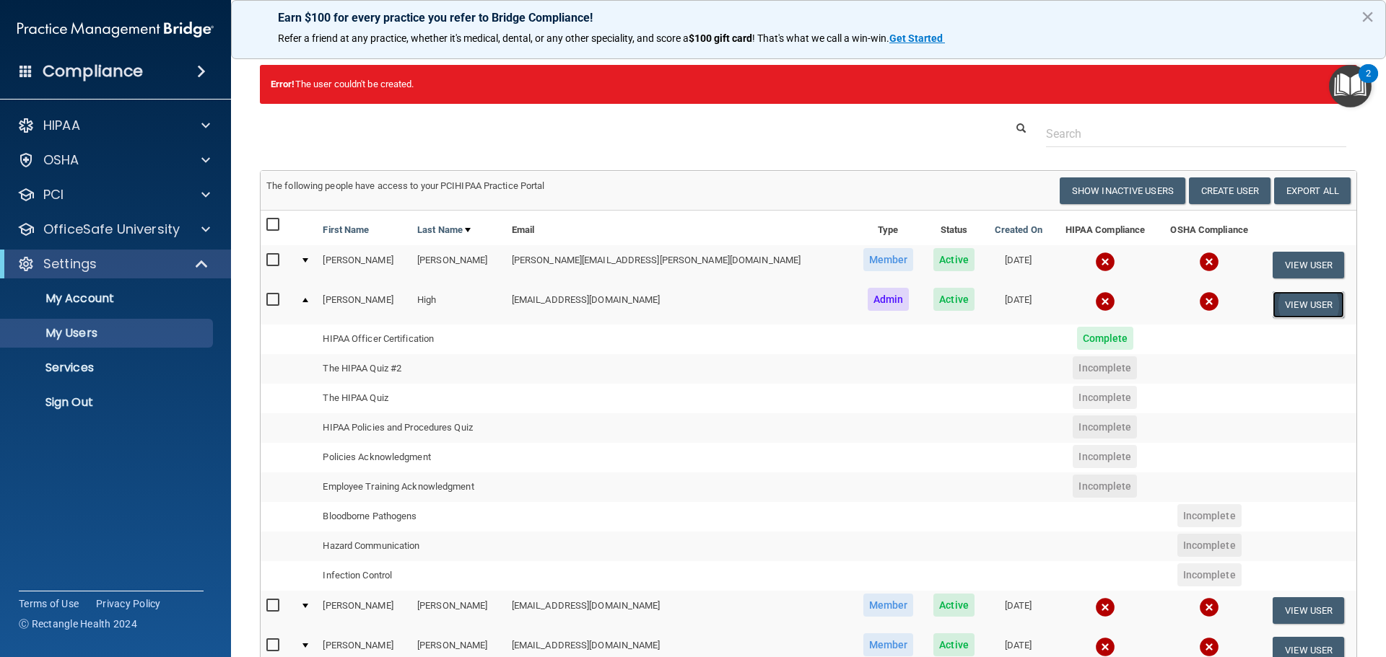
click at [1272, 305] on button "View User" at bounding box center [1307, 305] width 71 height 27
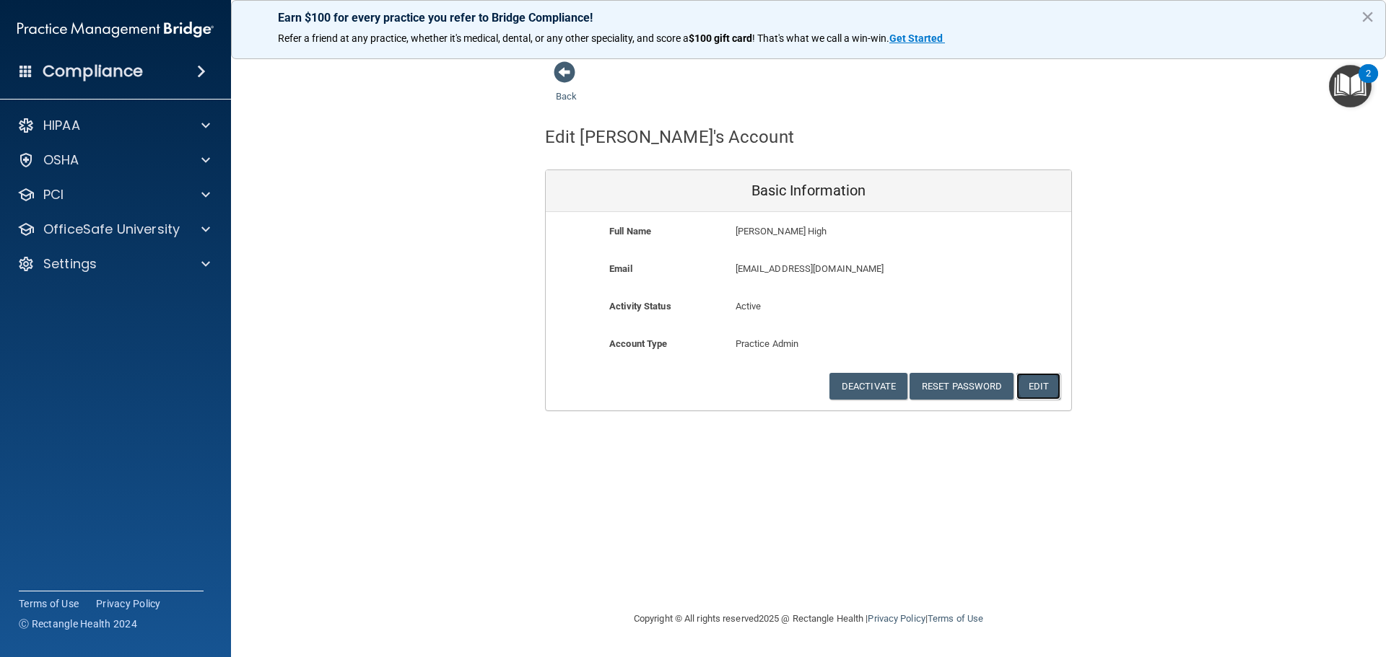
click at [1036, 389] on button "Edit" at bounding box center [1038, 386] width 44 height 27
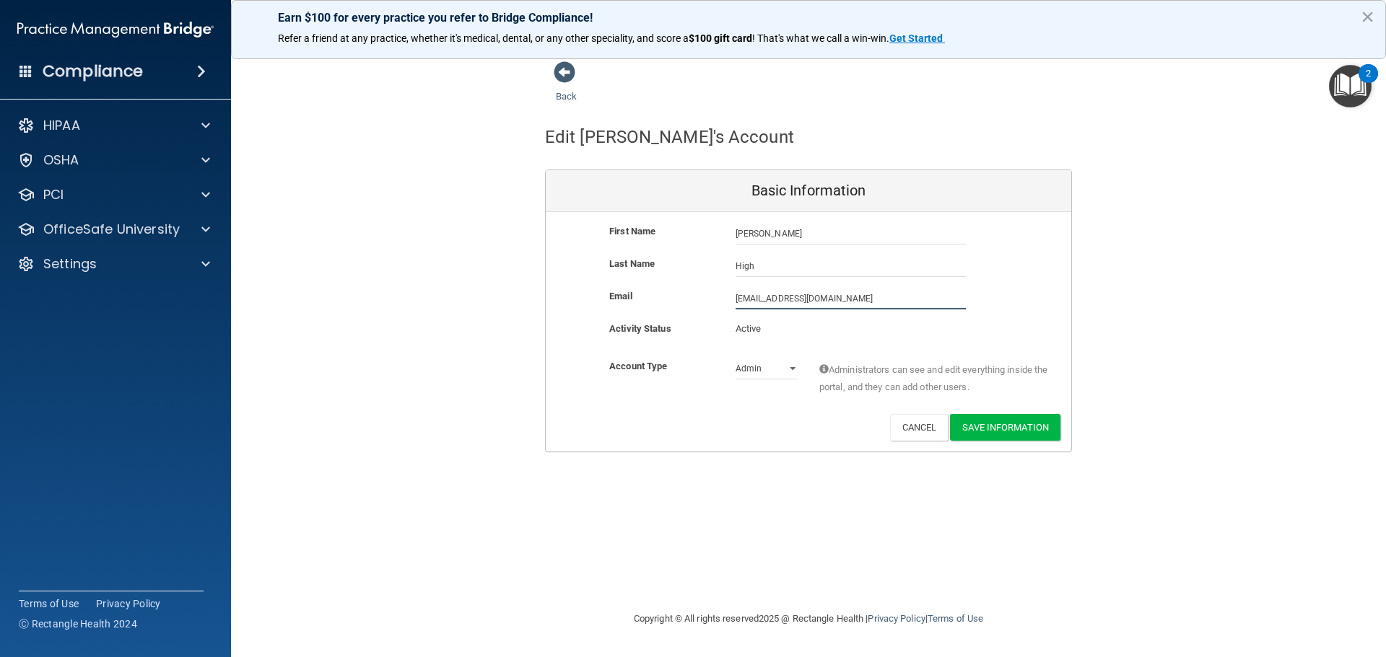
drag, startPoint x: 865, startPoint y: 298, endPoint x: 707, endPoint y: 295, distance: 158.1
click at [707, 295] on div "Email [EMAIL_ADDRESS][DOMAIN_NAME] [EMAIL_ADDRESS][DOMAIN_NAME]" at bounding box center [808, 299] width 525 height 22
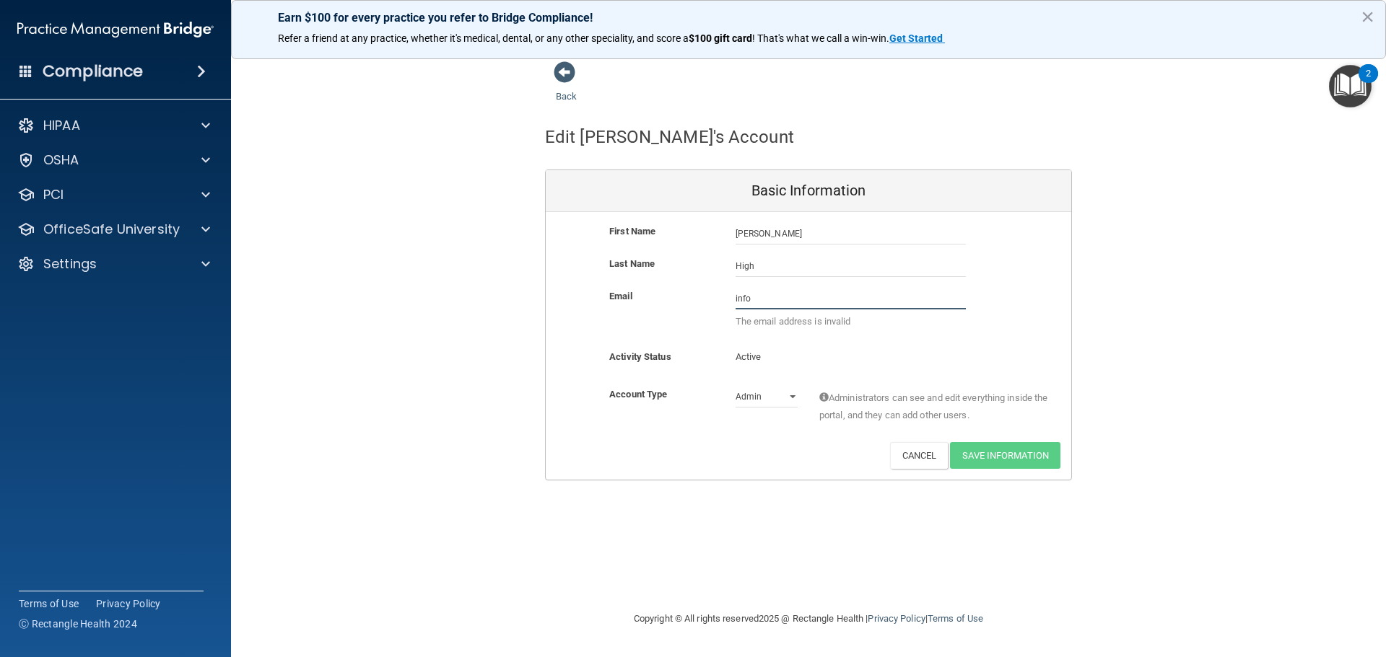
type input "[EMAIL_ADDRESS][DOMAIN_NAME]"
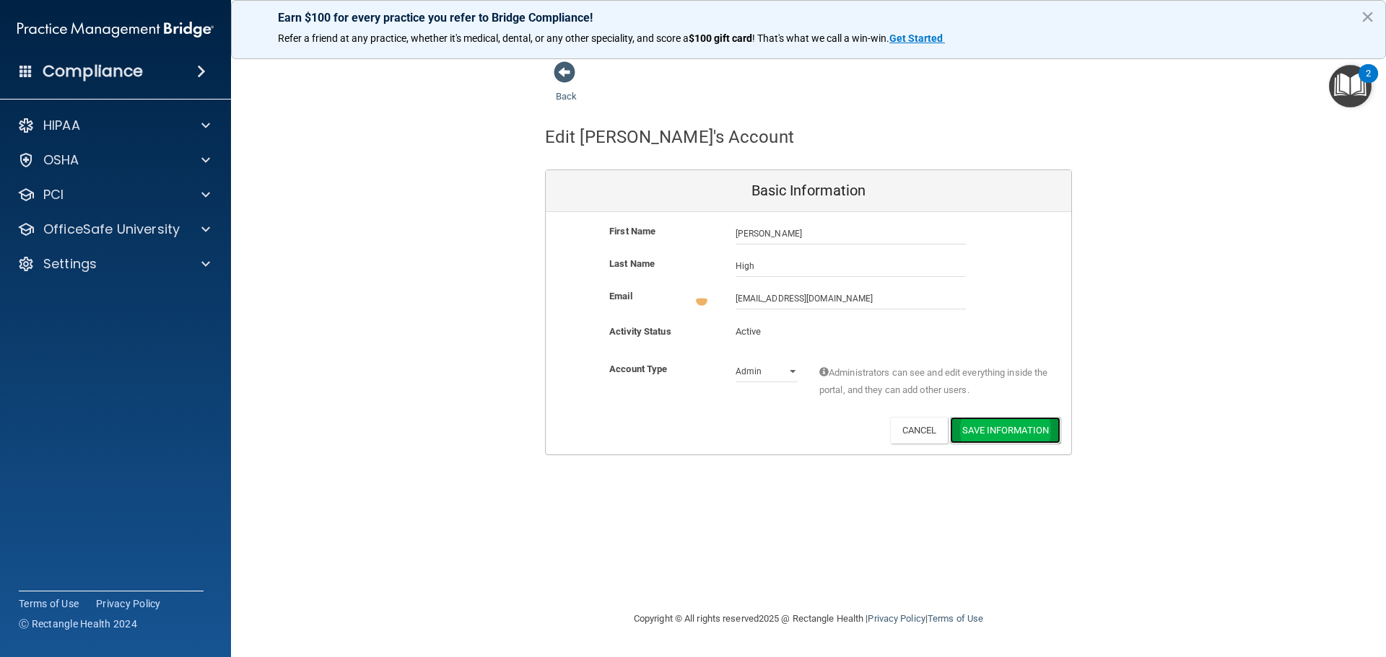
click at [992, 428] on button "Save Information" at bounding box center [1005, 430] width 110 height 27
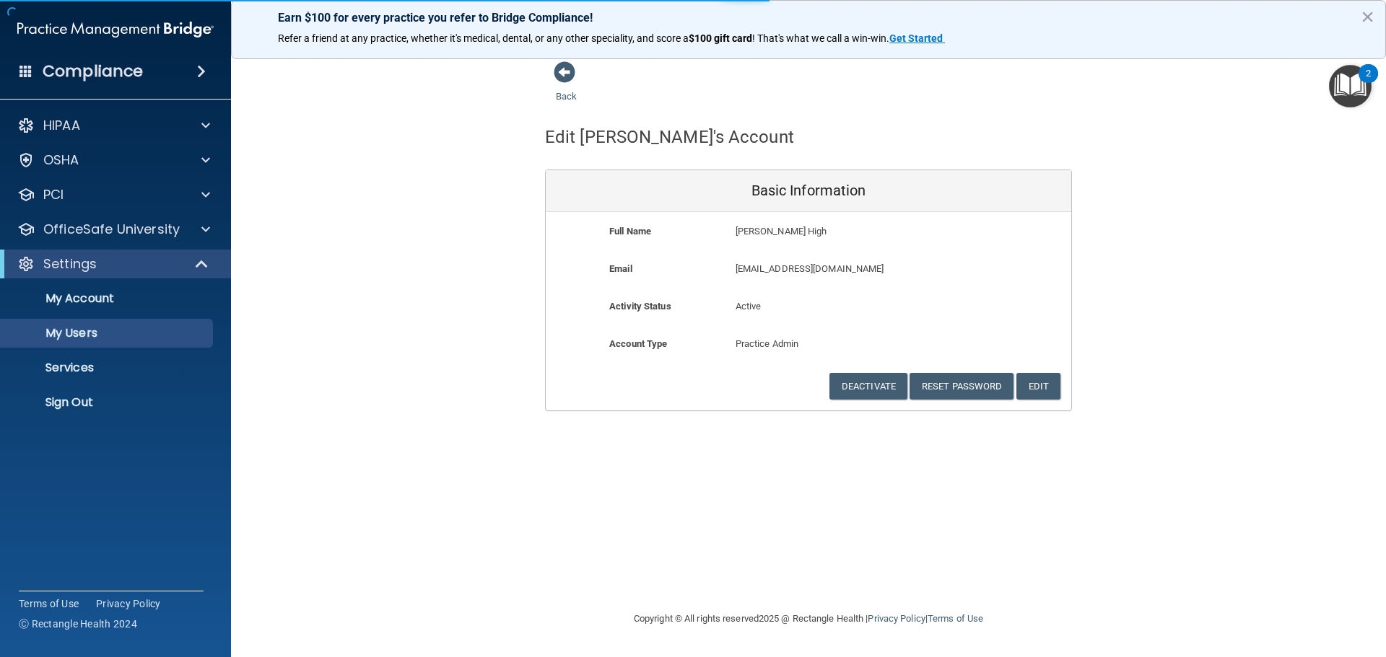
select select "20"
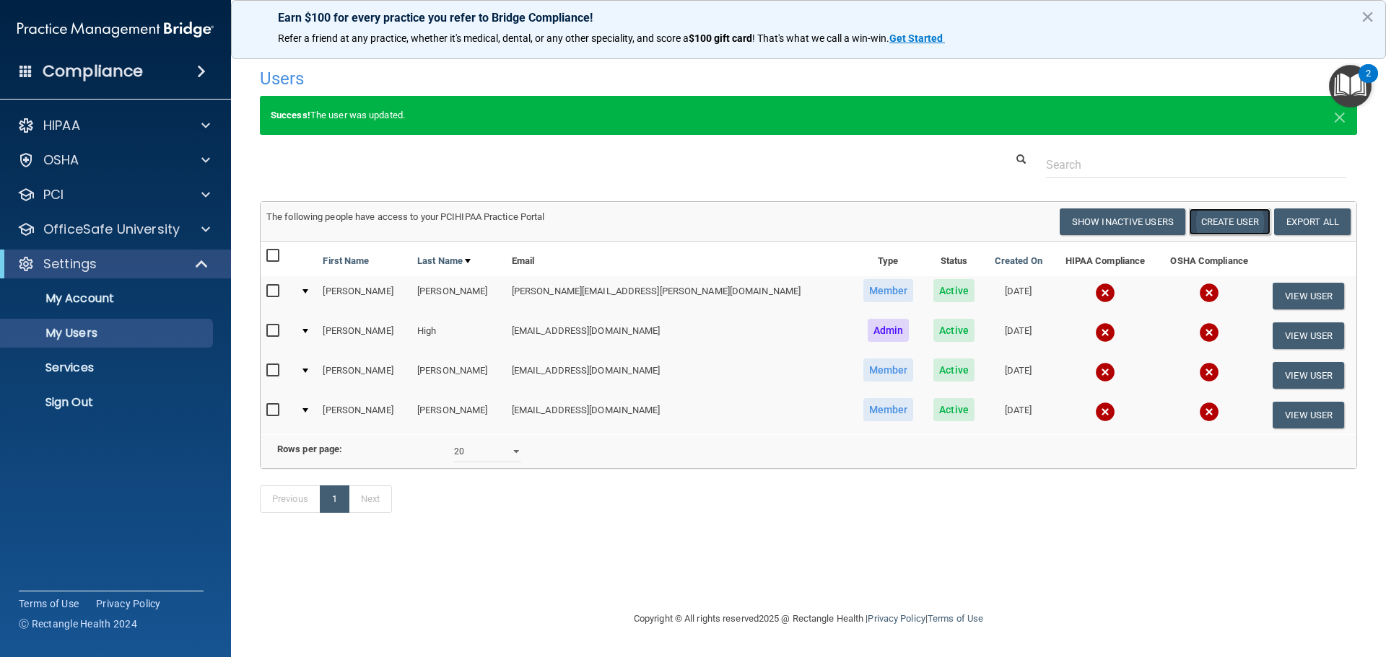
click at [1216, 231] on button "Create User" at bounding box center [1230, 222] width 82 height 27
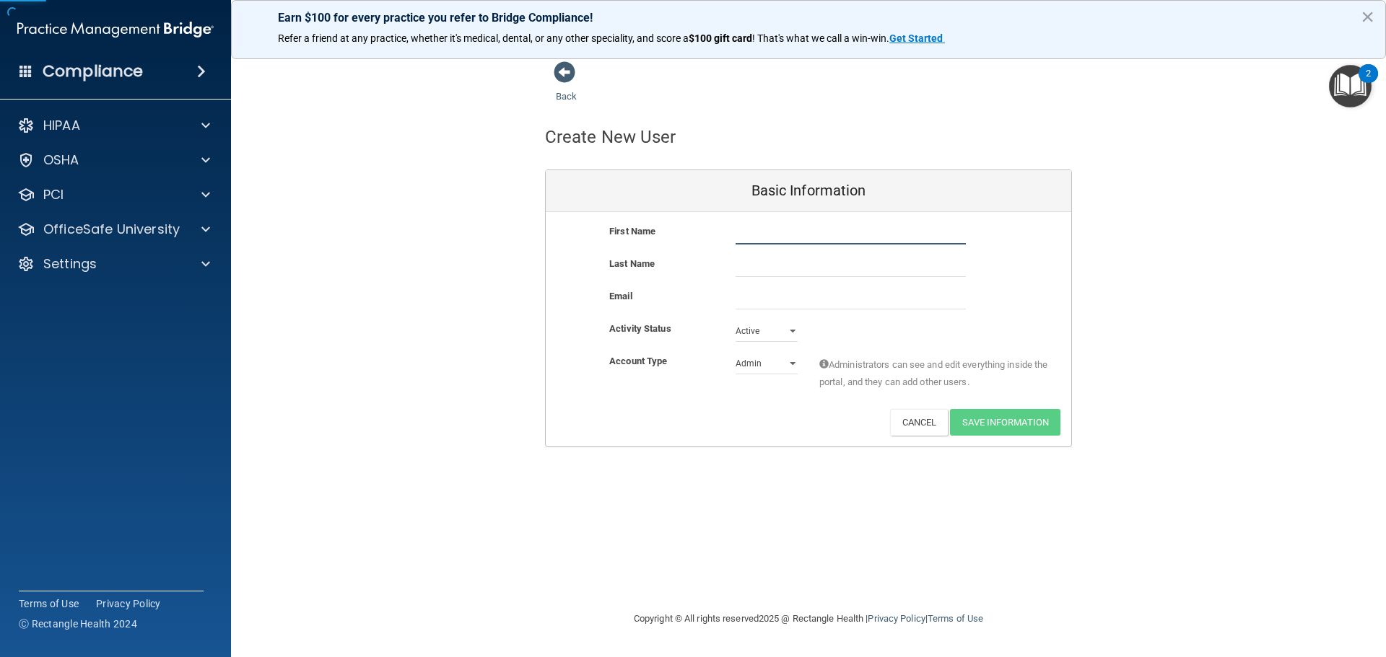
click at [758, 235] on input "text" at bounding box center [850, 234] width 230 height 22
type input "Afshin"
click at [761, 274] on input "text" at bounding box center [850, 266] width 230 height 22
type input "Nateghi"
click at [758, 305] on input "email" at bounding box center [850, 299] width 230 height 22
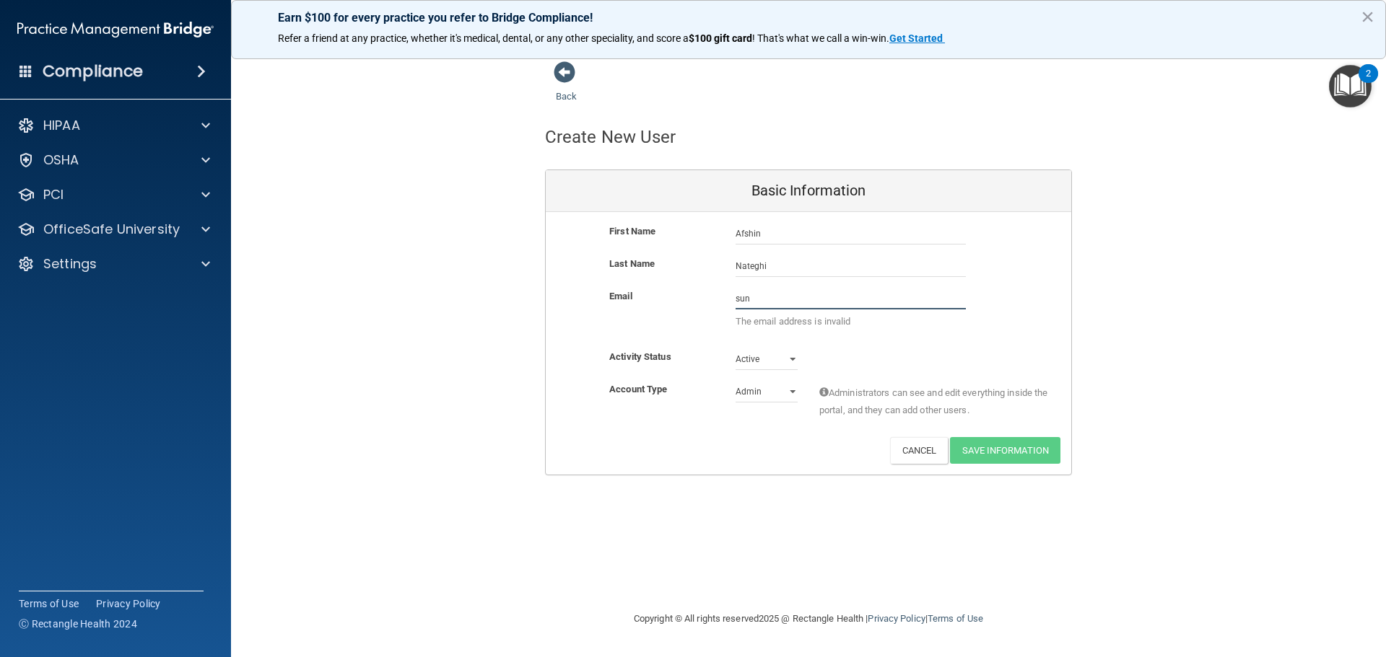
type input "[EMAIL_ADDRESS][DOMAIN_NAME]"
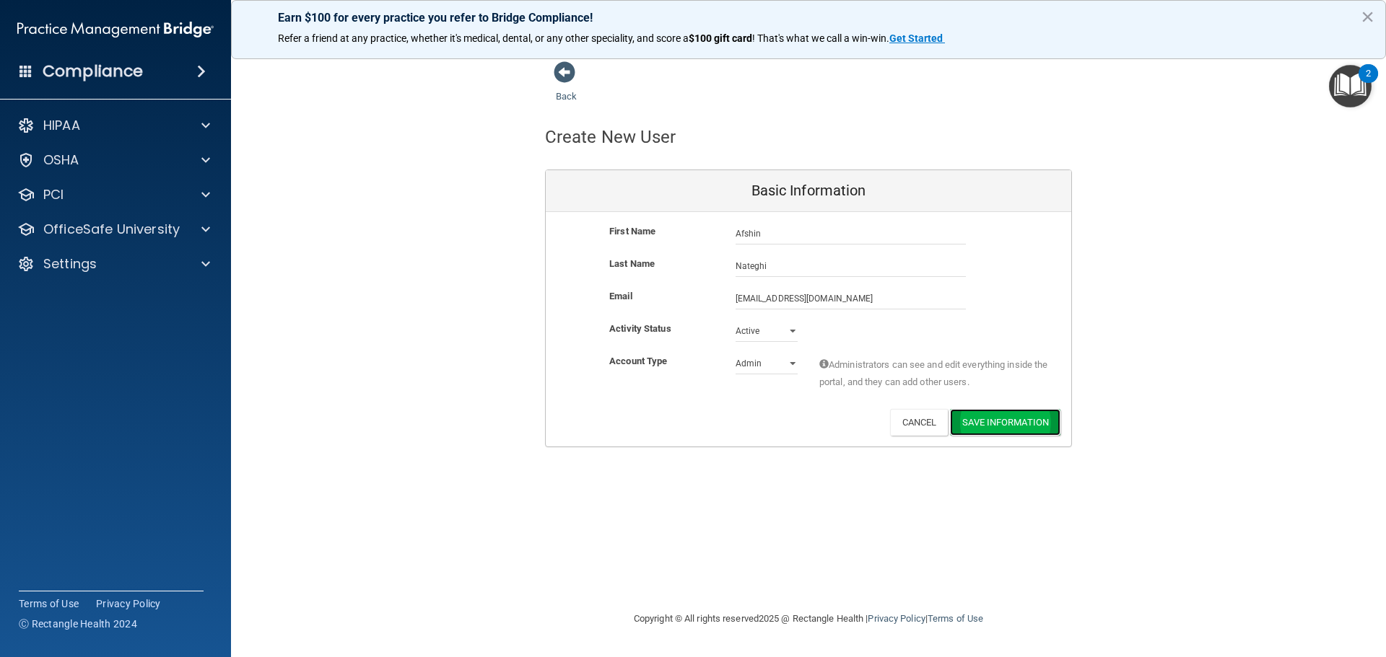
click at [974, 429] on button "Save Information" at bounding box center [1005, 422] width 110 height 27
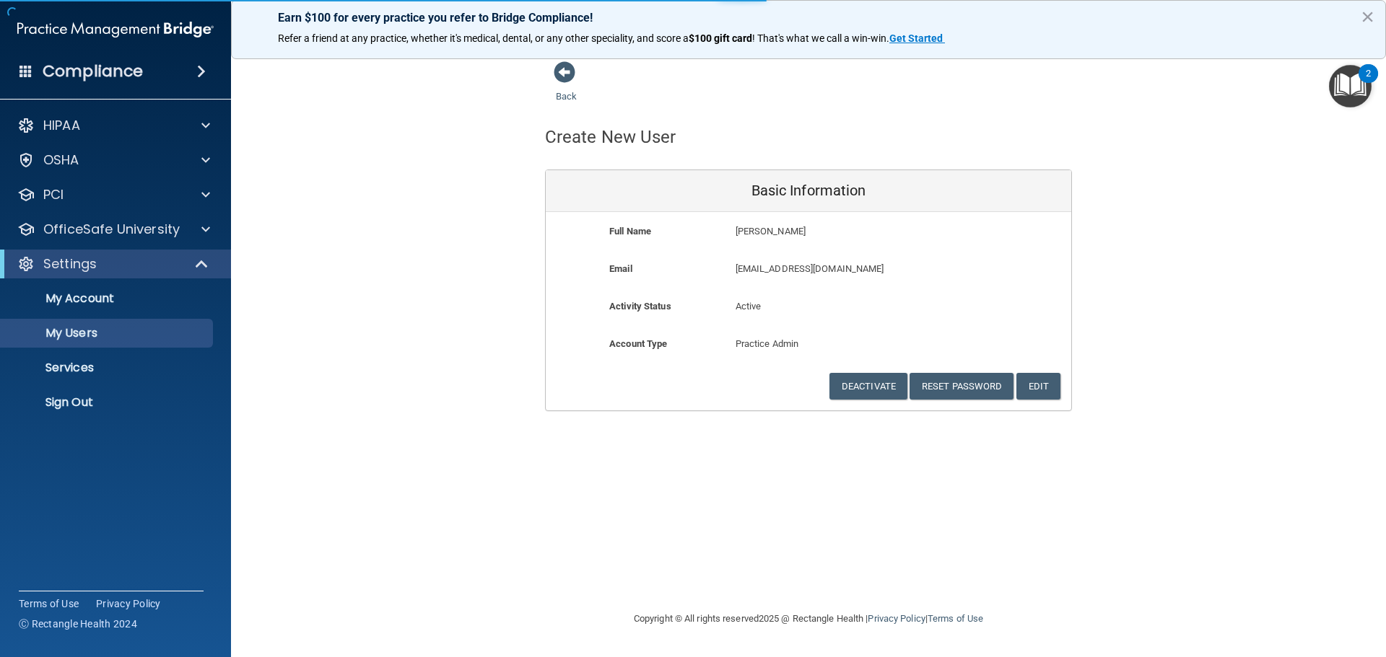
select select "20"
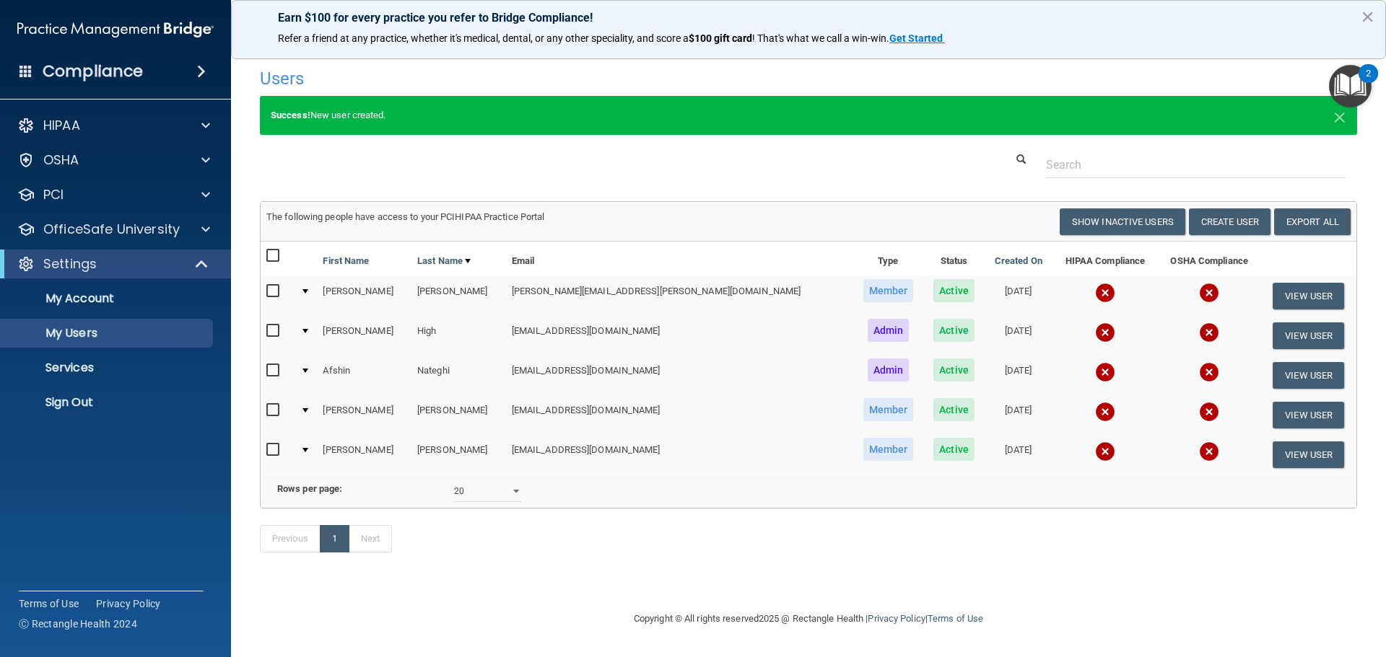
click at [275, 250] on input "checkbox" at bounding box center [274, 256] width 17 height 12
checkbox input "true"
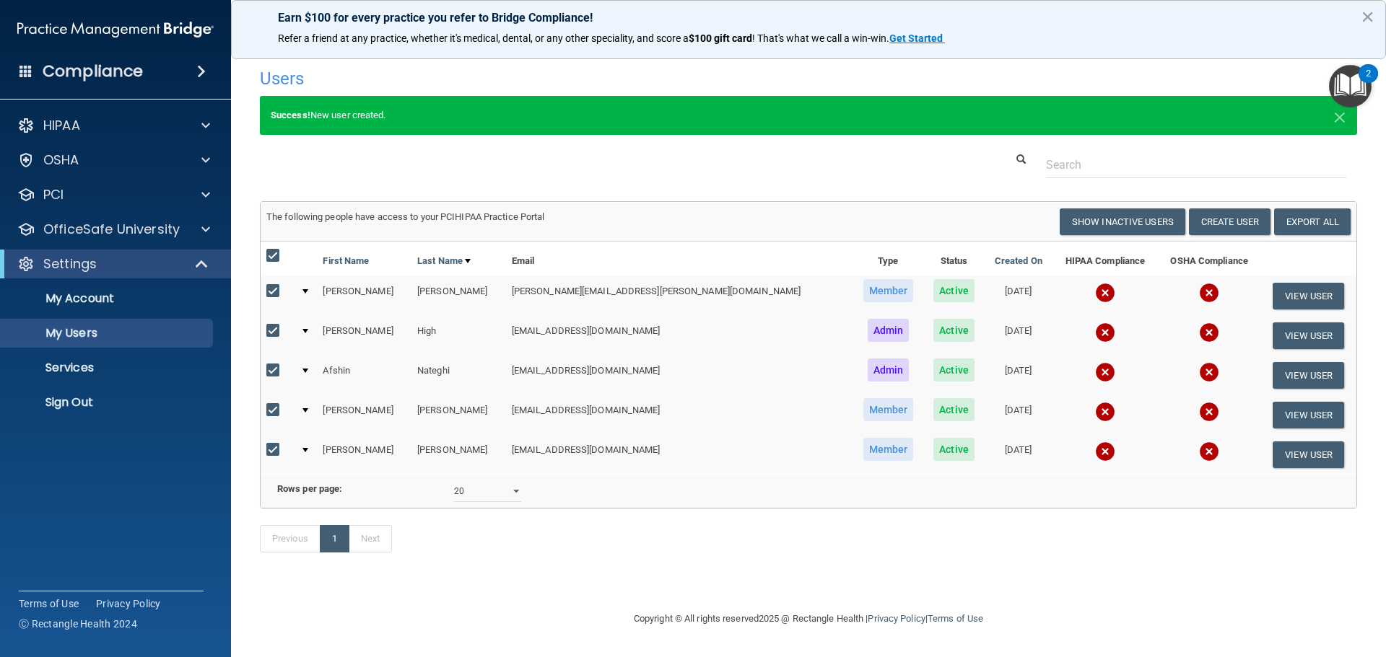
checkbox input "true"
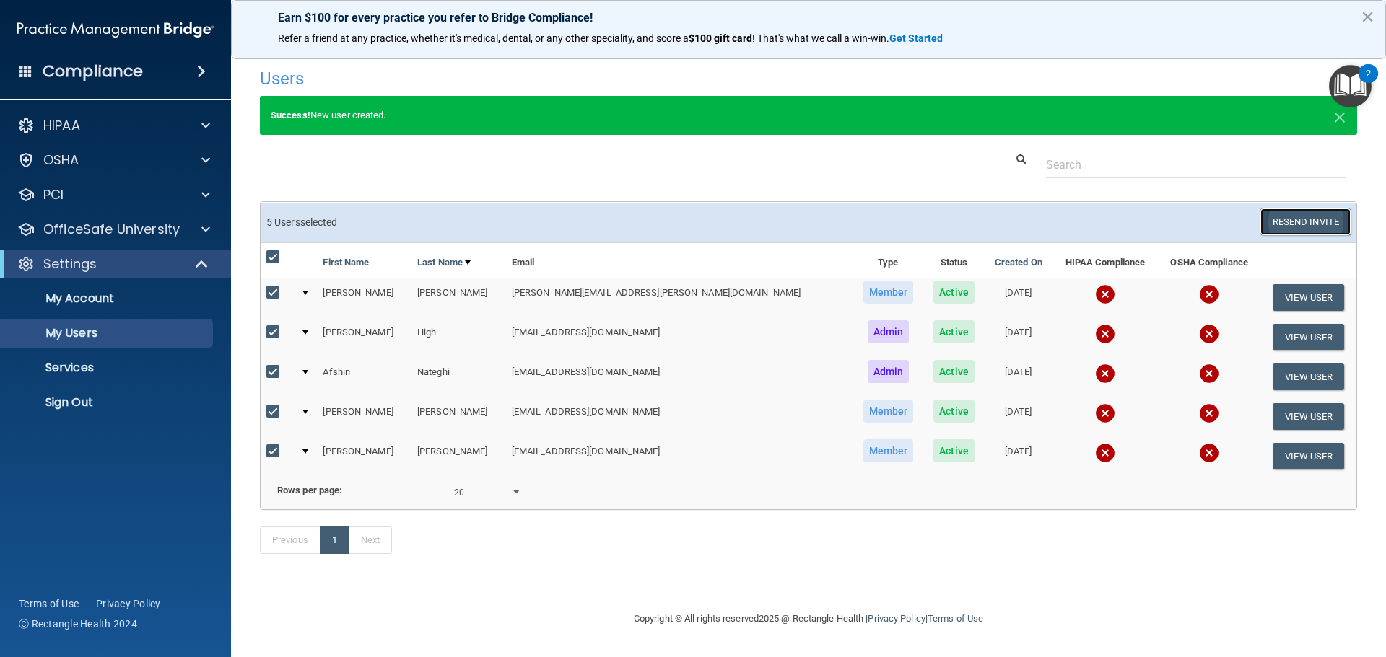
click at [1289, 226] on button "Resend Invite" at bounding box center [1305, 222] width 90 height 27
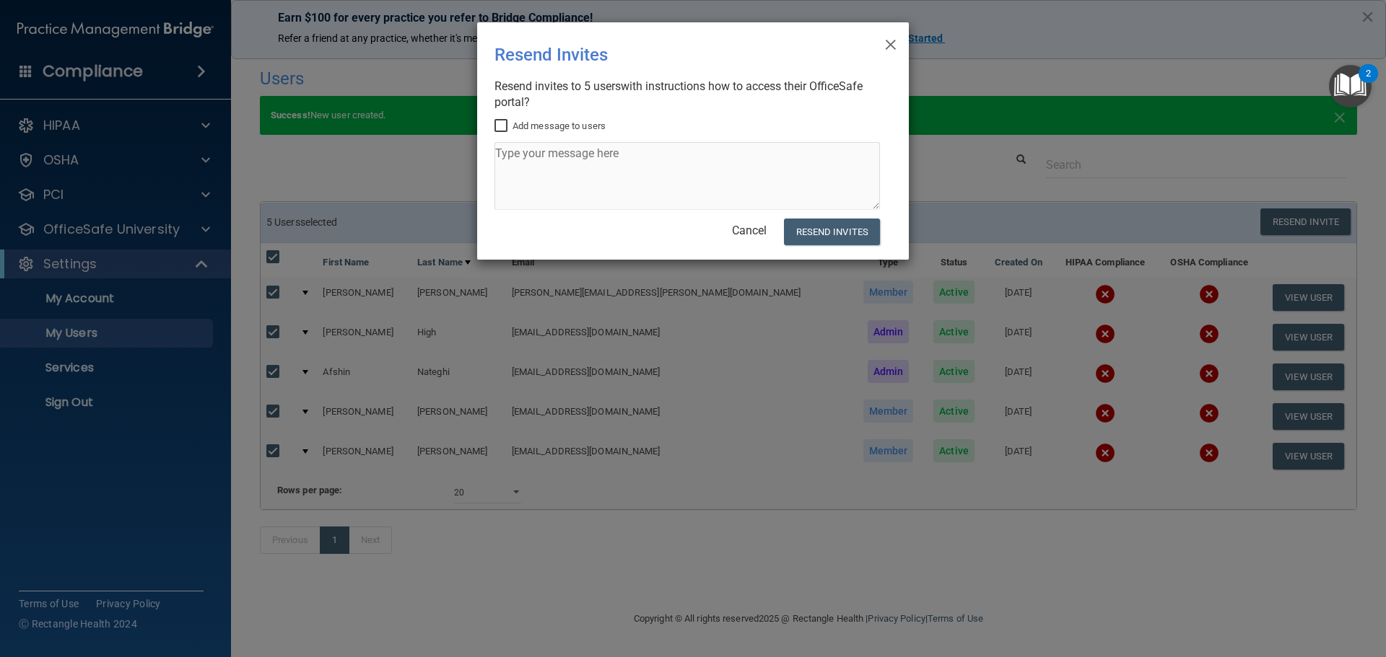
click at [494, 126] on input "Add message to users" at bounding box center [502, 127] width 17 height 12
click at [496, 123] on input "Add message to users" at bounding box center [502, 127] width 17 height 12
checkbox input "false"
click at [894, 40] on span "×" at bounding box center [890, 42] width 13 height 29
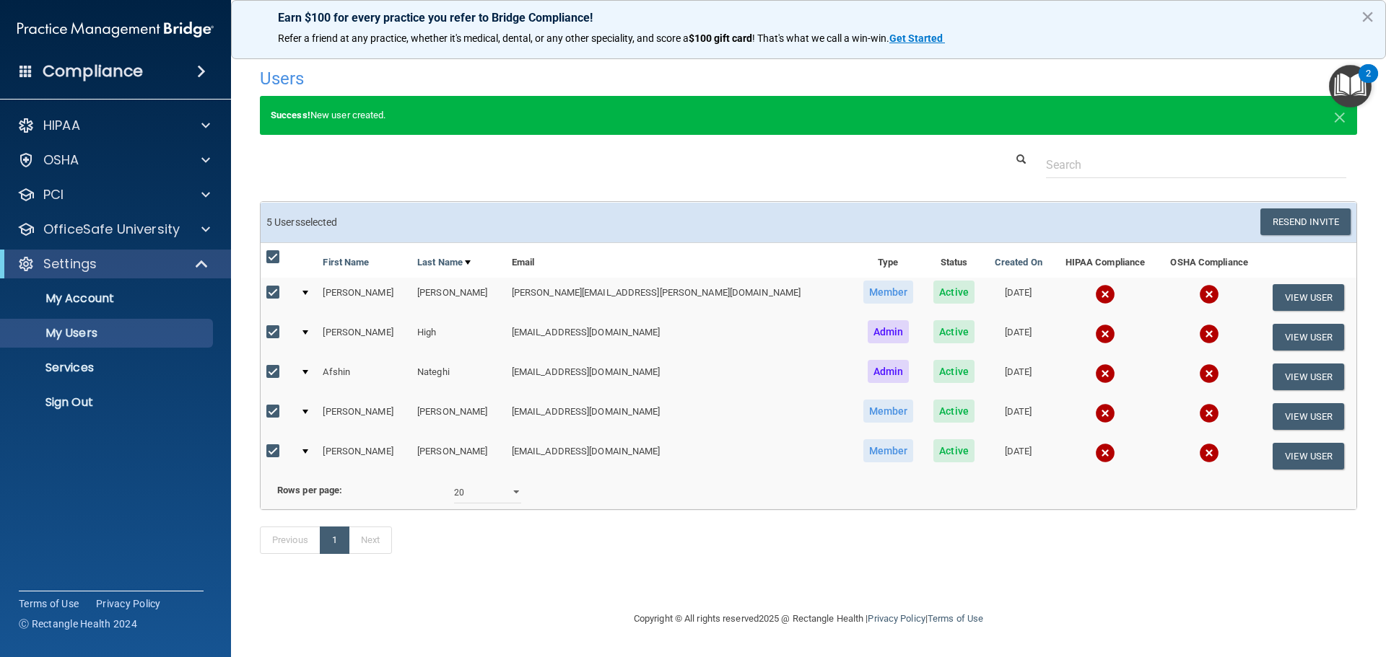
click at [271, 328] on input "checkbox" at bounding box center [274, 333] width 17 height 12
checkbox input "false"
click at [1299, 219] on button "Resend Invite" at bounding box center [1305, 222] width 90 height 27
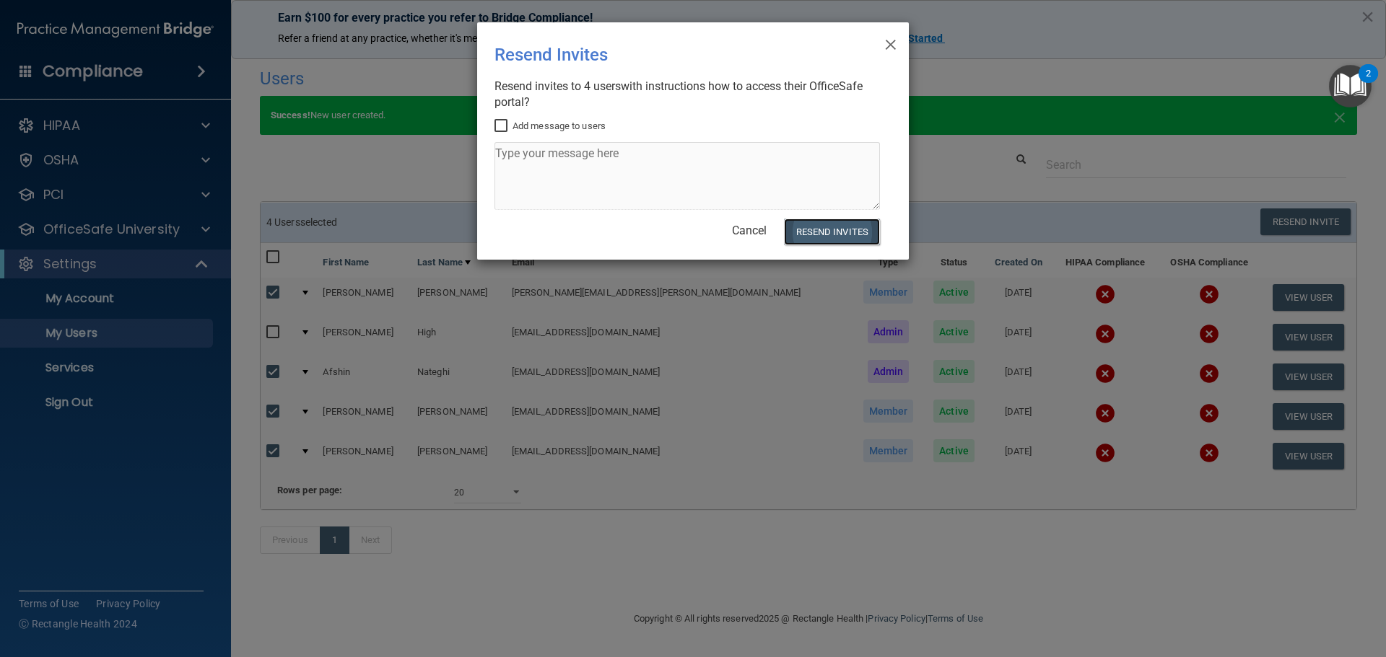
click at [810, 229] on button "Resend Invites" at bounding box center [832, 232] width 96 height 27
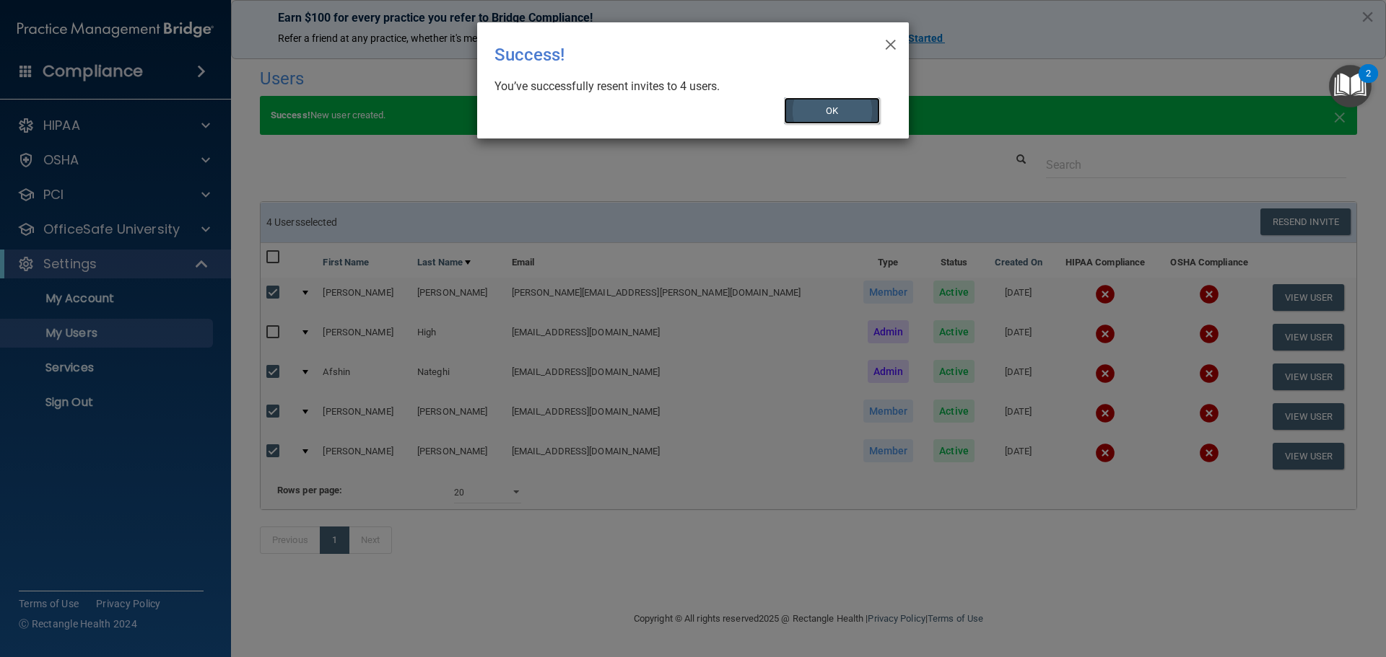
click at [835, 97] on button "OK" at bounding box center [832, 110] width 97 height 27
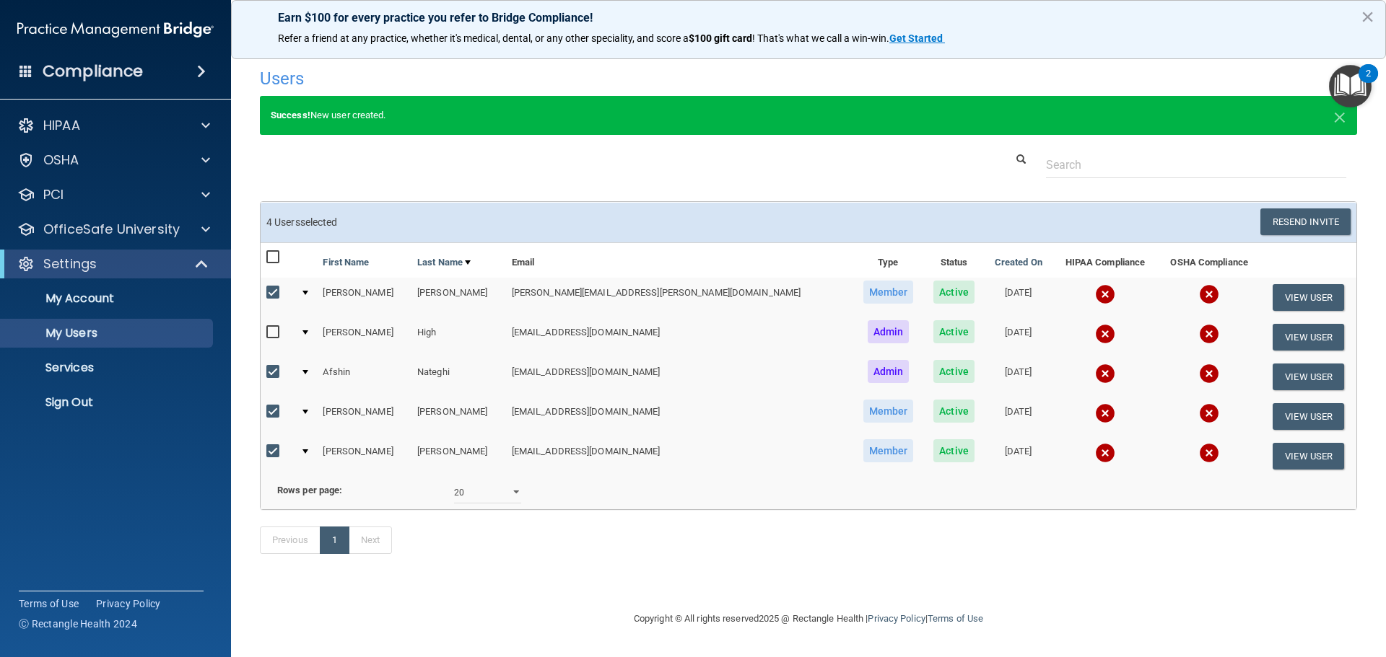
click at [268, 292] on input "checkbox" at bounding box center [274, 293] width 17 height 12
checkbox input "false"
drag, startPoint x: 268, startPoint y: 369, endPoint x: 274, endPoint y: 391, distance: 23.1
click at [268, 370] on input "checkbox" at bounding box center [274, 373] width 17 height 12
checkbox input "false"
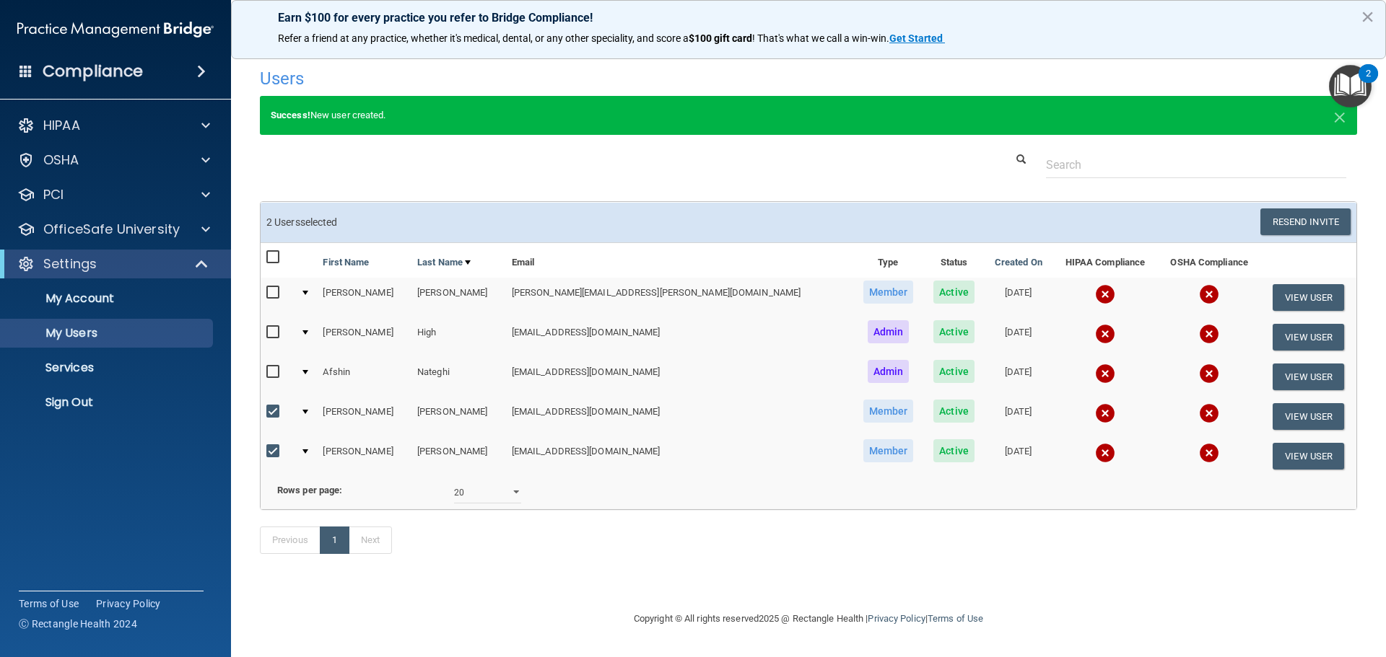
click at [271, 419] on label at bounding box center [275, 411] width 18 height 17
click at [271, 418] on input "checkbox" at bounding box center [274, 412] width 17 height 12
checkbox input "false"
click at [276, 451] on input "checkbox" at bounding box center [274, 452] width 17 height 12
checkbox input "false"
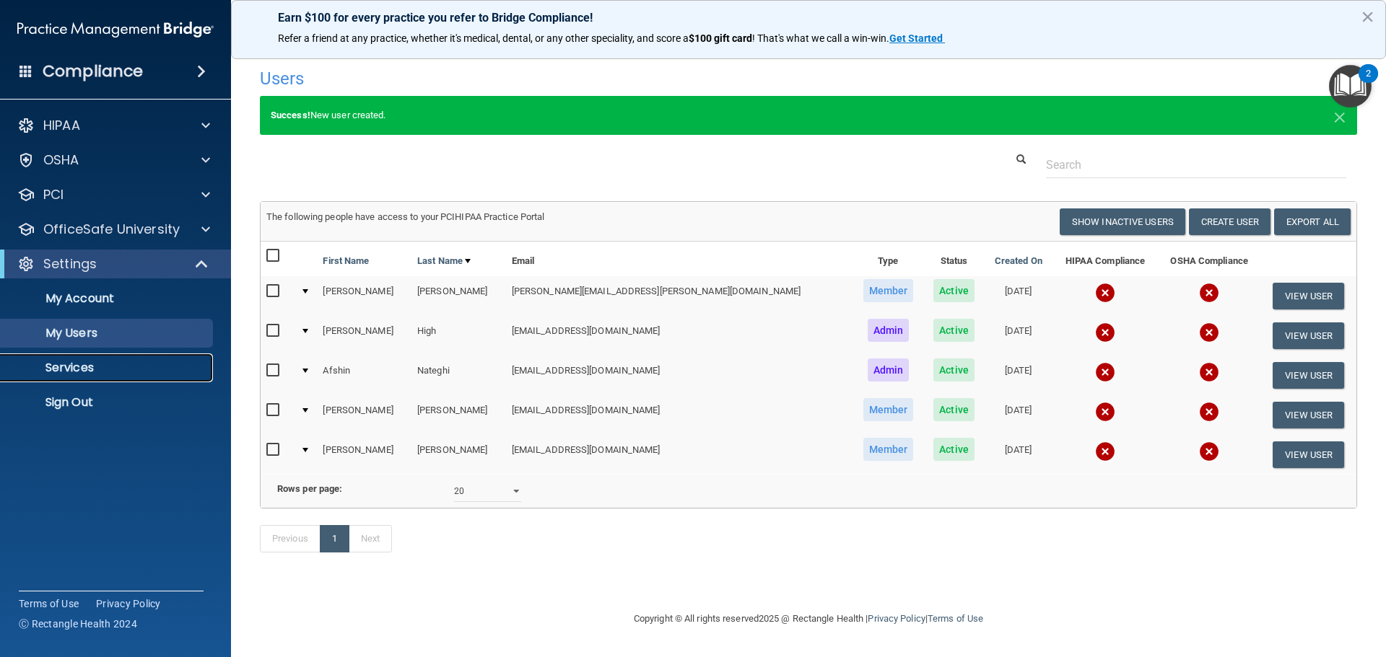
click at [105, 373] on p "Services" at bounding box center [107, 368] width 197 height 14
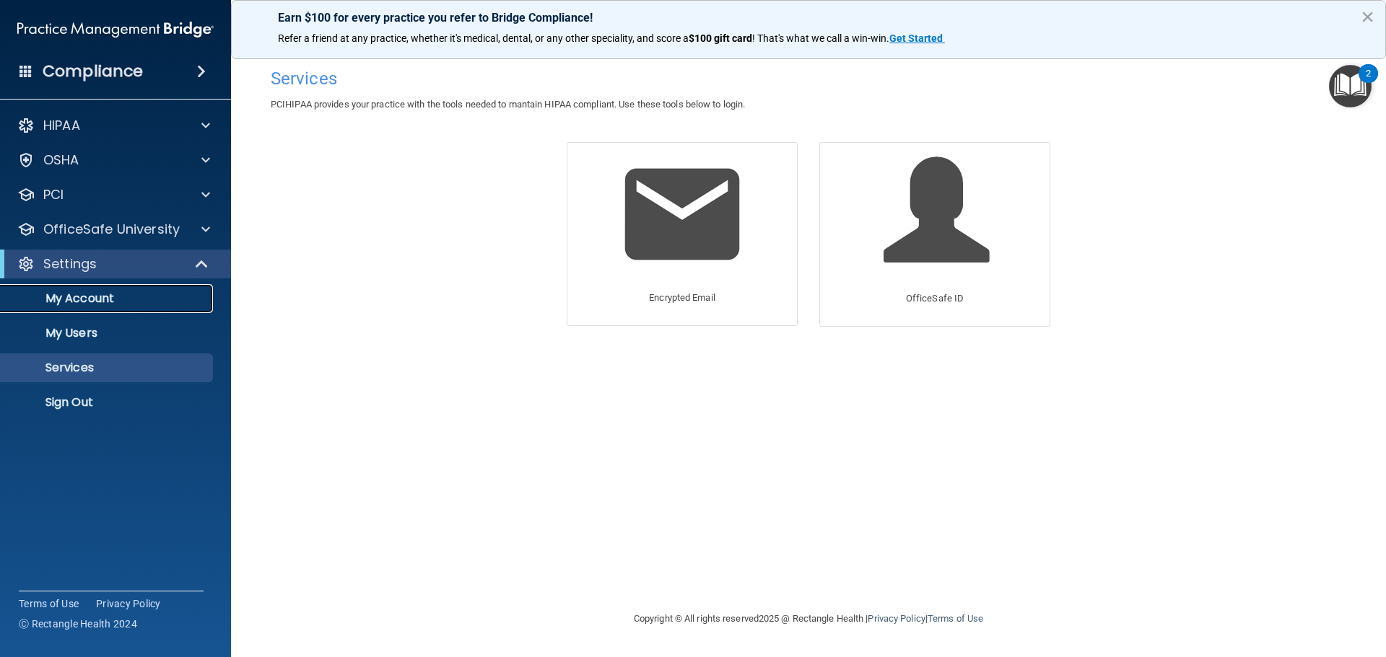
click at [81, 302] on p "My Account" at bounding box center [107, 299] width 197 height 14
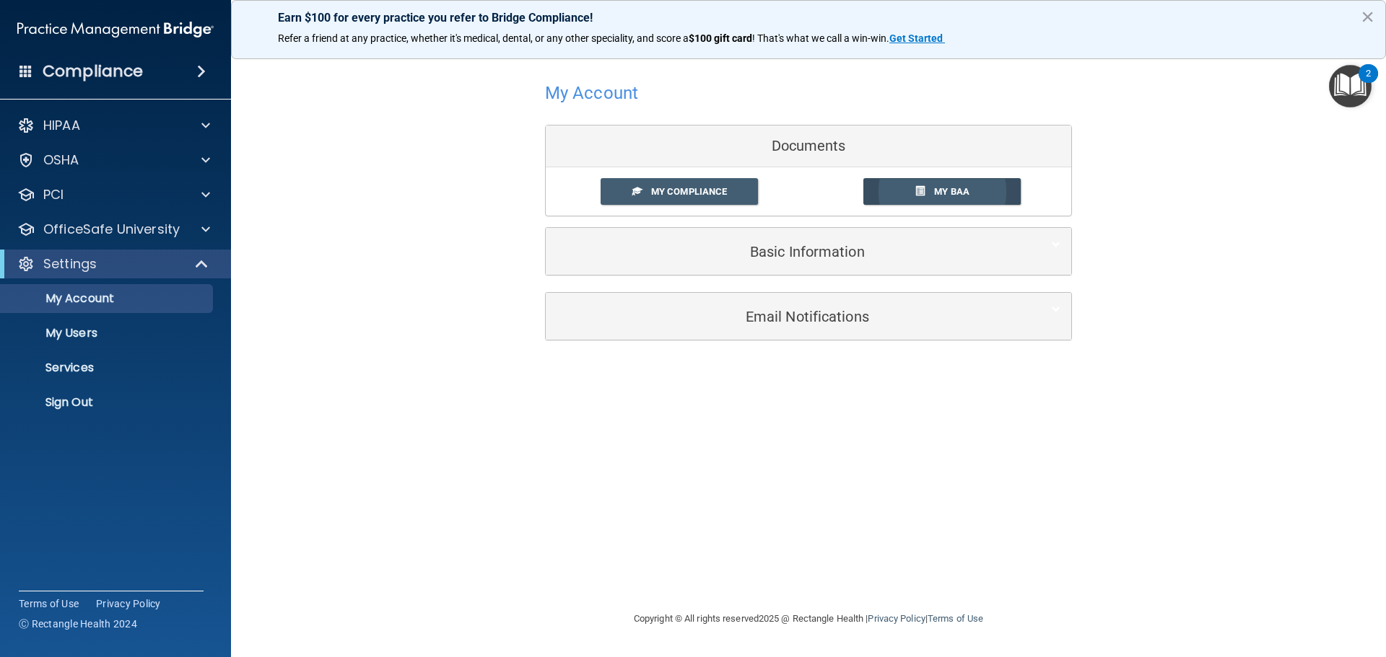
click at [917, 198] on link "My BAA" at bounding box center [942, 191] width 158 height 27
click at [685, 195] on span "My Compliance" at bounding box center [689, 191] width 76 height 11
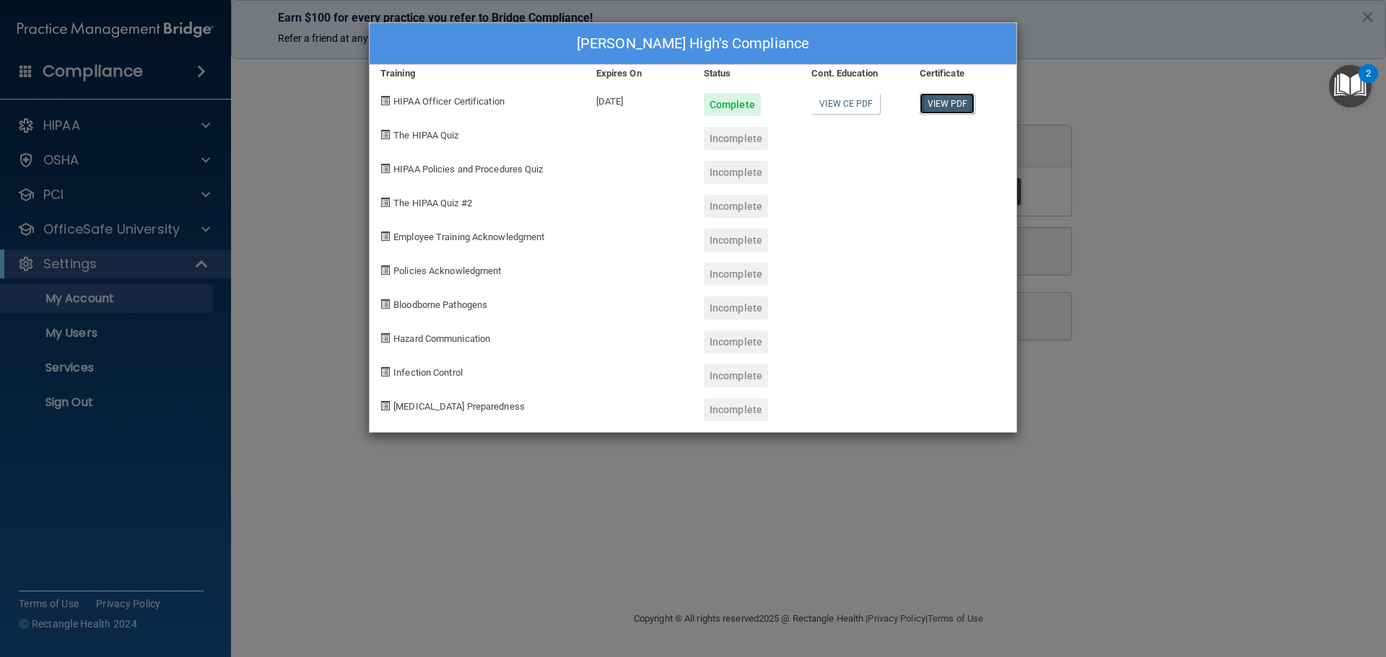
click at [945, 104] on link "View PDF" at bounding box center [947, 103] width 56 height 21
click at [748, 132] on div "Incomplete" at bounding box center [736, 138] width 64 height 23
click at [745, 146] on div "Incomplete" at bounding box center [736, 138] width 64 height 23
click at [401, 139] on span "The HIPAA Quiz" at bounding box center [425, 135] width 65 height 11
click at [843, 106] on link "View CE PDF" at bounding box center [845, 103] width 69 height 21
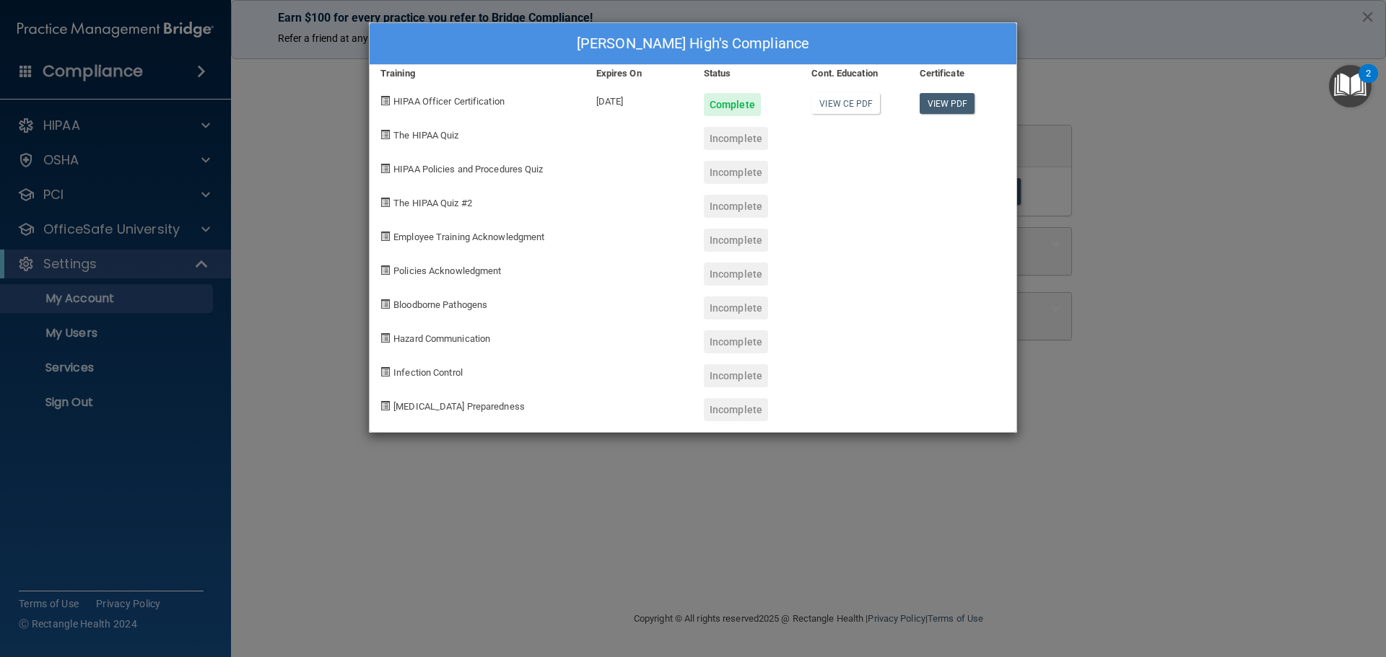
click at [730, 141] on div "Incomplete" at bounding box center [736, 138] width 64 height 23
click at [409, 131] on span "The HIPAA Quiz" at bounding box center [425, 135] width 65 height 11
click at [385, 136] on span at bounding box center [384, 134] width 9 height 9
click at [717, 129] on div "Incomplete" at bounding box center [736, 138] width 64 height 23
click at [719, 130] on div "Incomplete" at bounding box center [736, 138] width 64 height 23
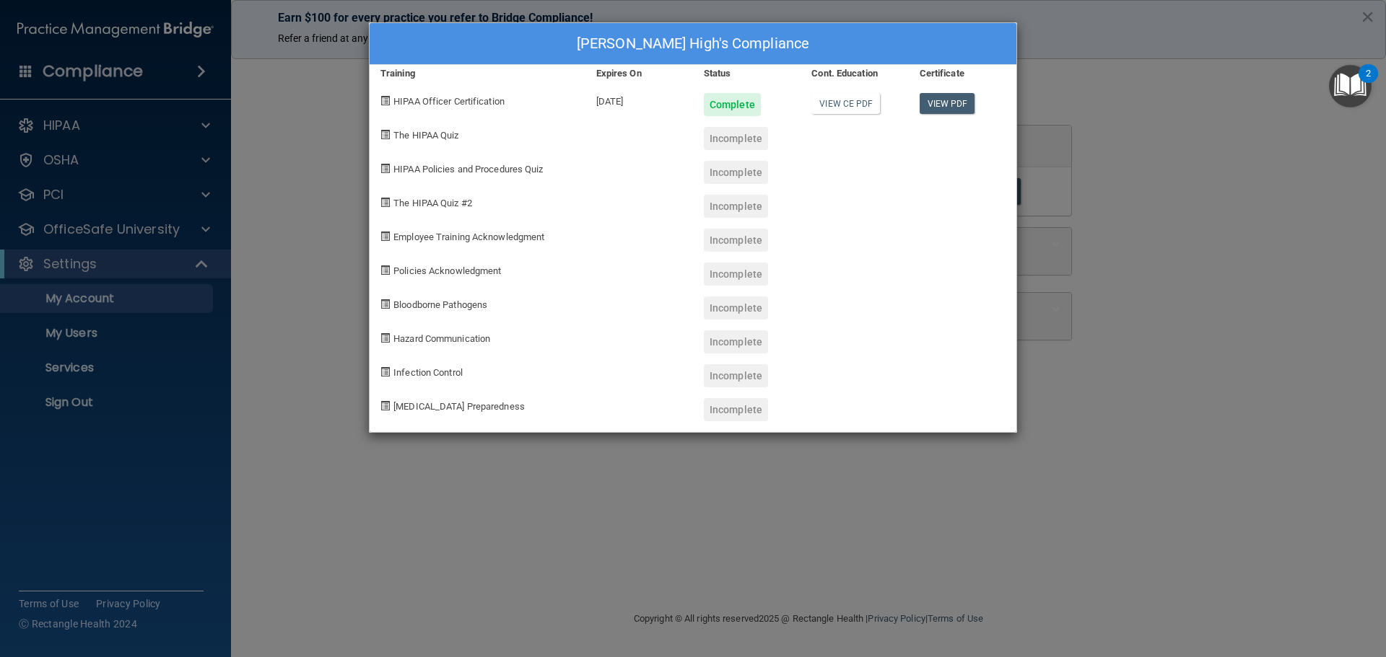
click at [1261, 130] on div "[PERSON_NAME] High's Compliance Training Expires On Status Cont. Education Cert…" at bounding box center [693, 328] width 1386 height 657
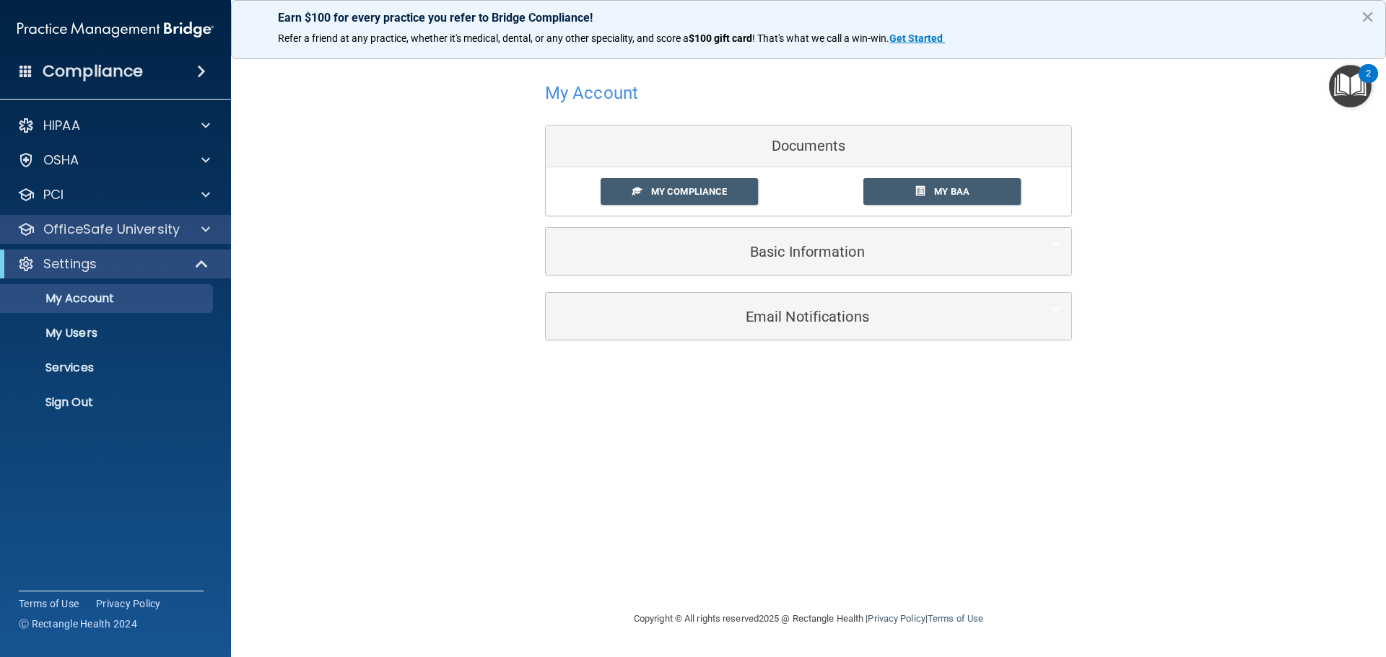
click at [108, 217] on div "OfficeSafe University" at bounding box center [116, 229] width 232 height 29
click at [199, 230] on div at bounding box center [203, 229] width 36 height 17
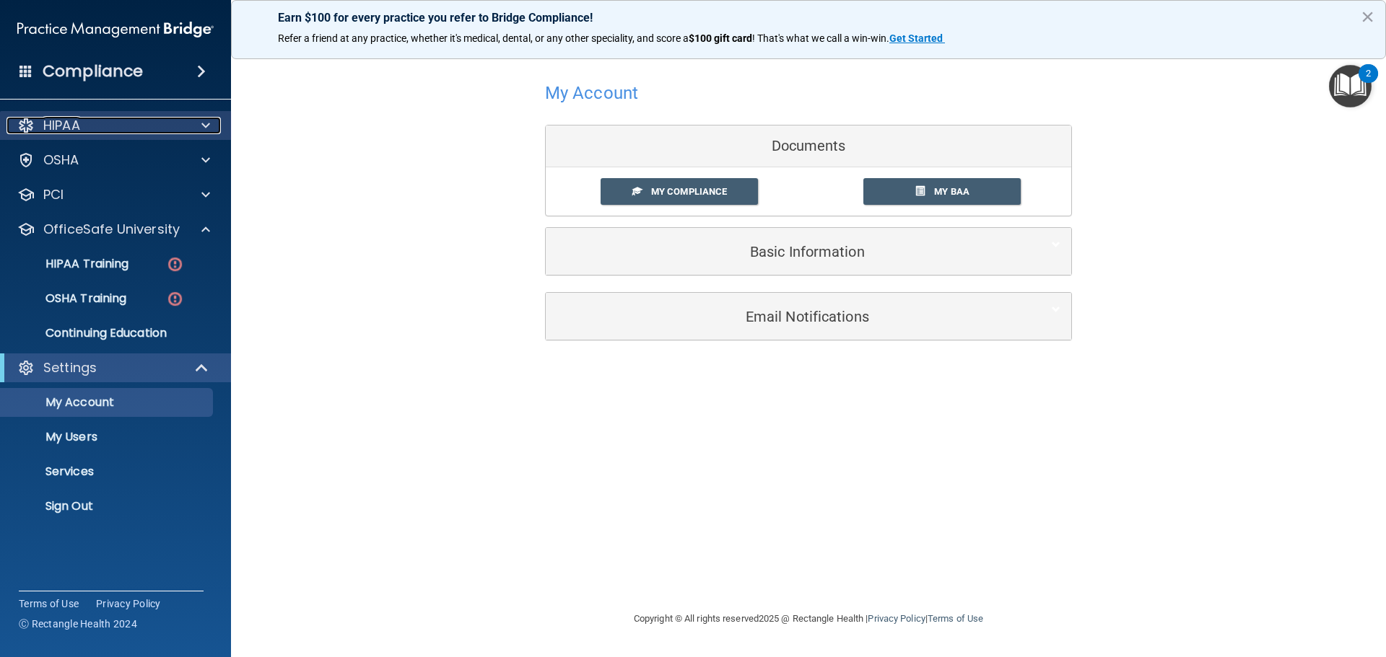
click at [97, 119] on div "HIPAA" at bounding box center [95, 125] width 179 height 17
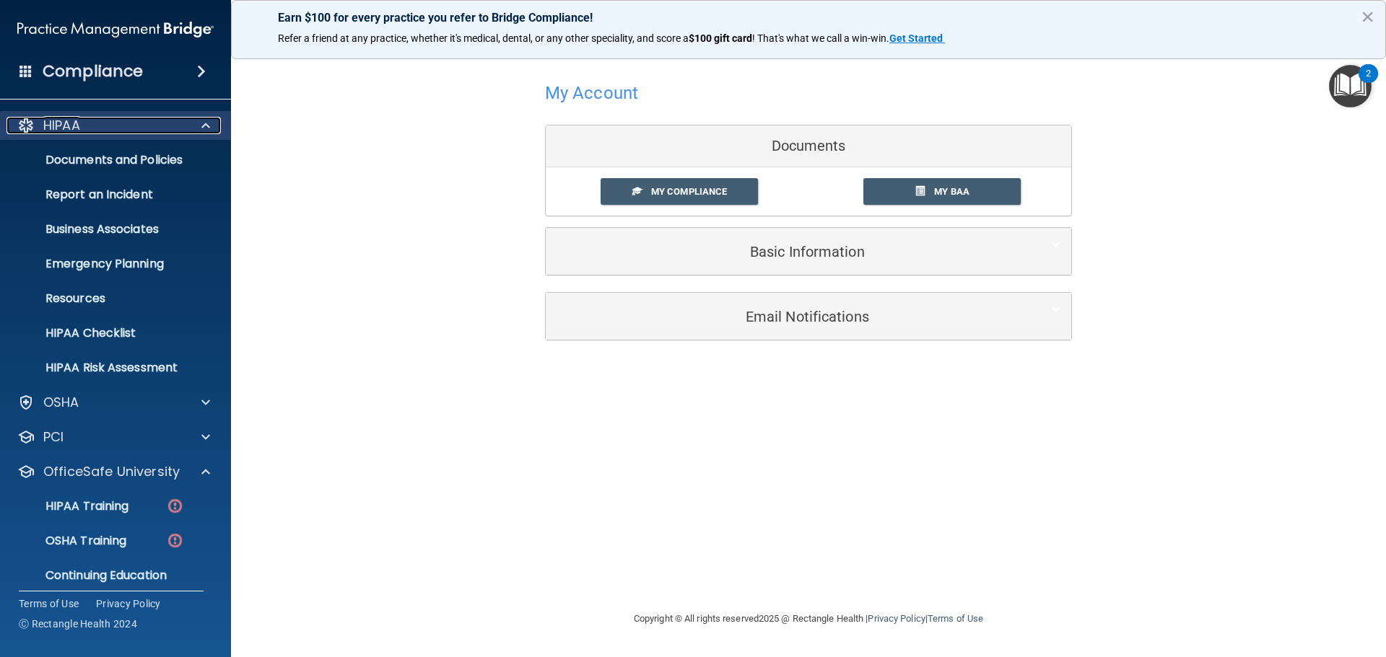
click at [97, 119] on div "HIPAA" at bounding box center [95, 125] width 179 height 17
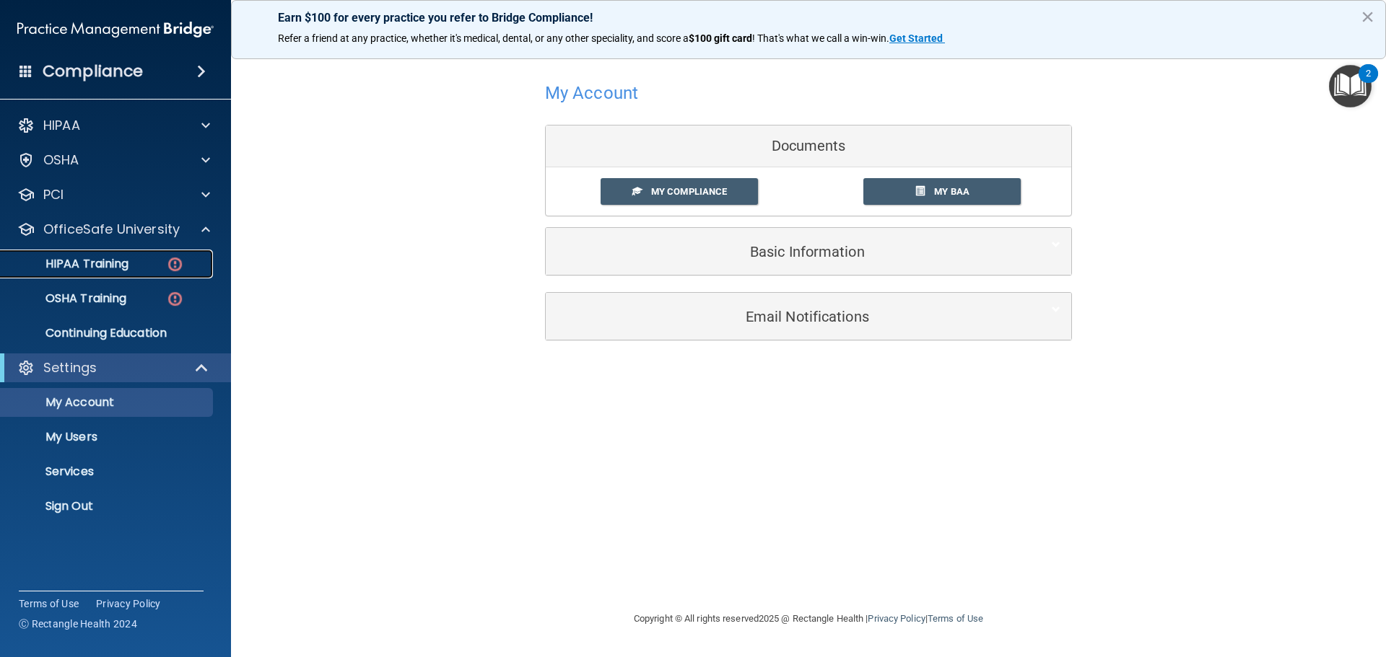
click at [118, 253] on link "HIPAA Training" at bounding box center [99, 264] width 227 height 29
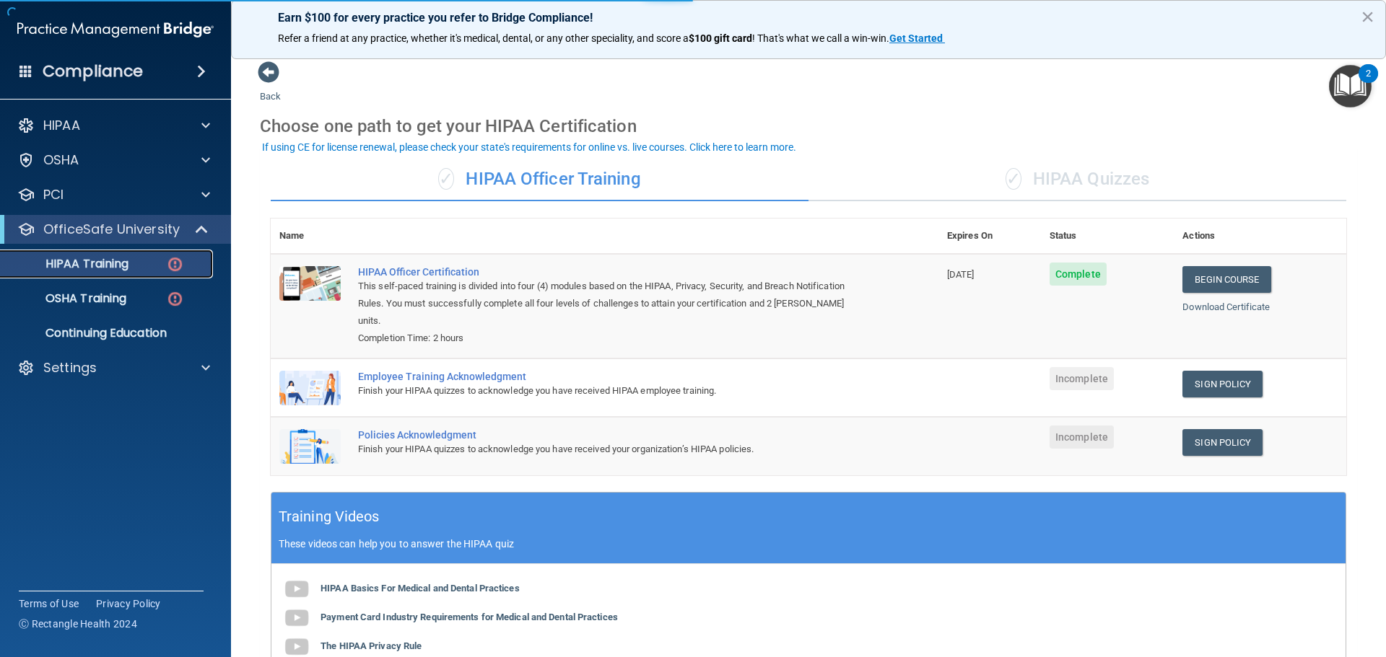
click at [127, 273] on link "HIPAA Training" at bounding box center [99, 264] width 227 height 29
click at [1222, 371] on link "Sign Policy" at bounding box center [1222, 384] width 80 height 27
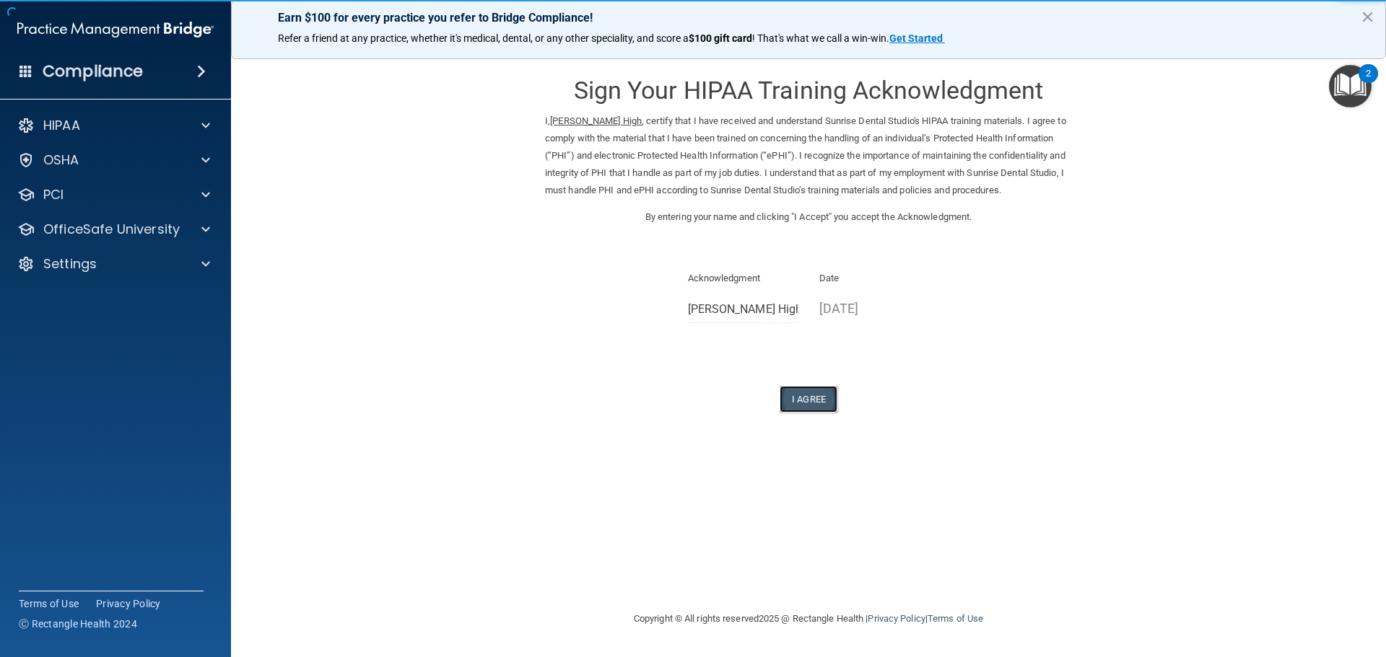
click at [801, 400] on button "I Agree" at bounding box center [808, 399] width 58 height 27
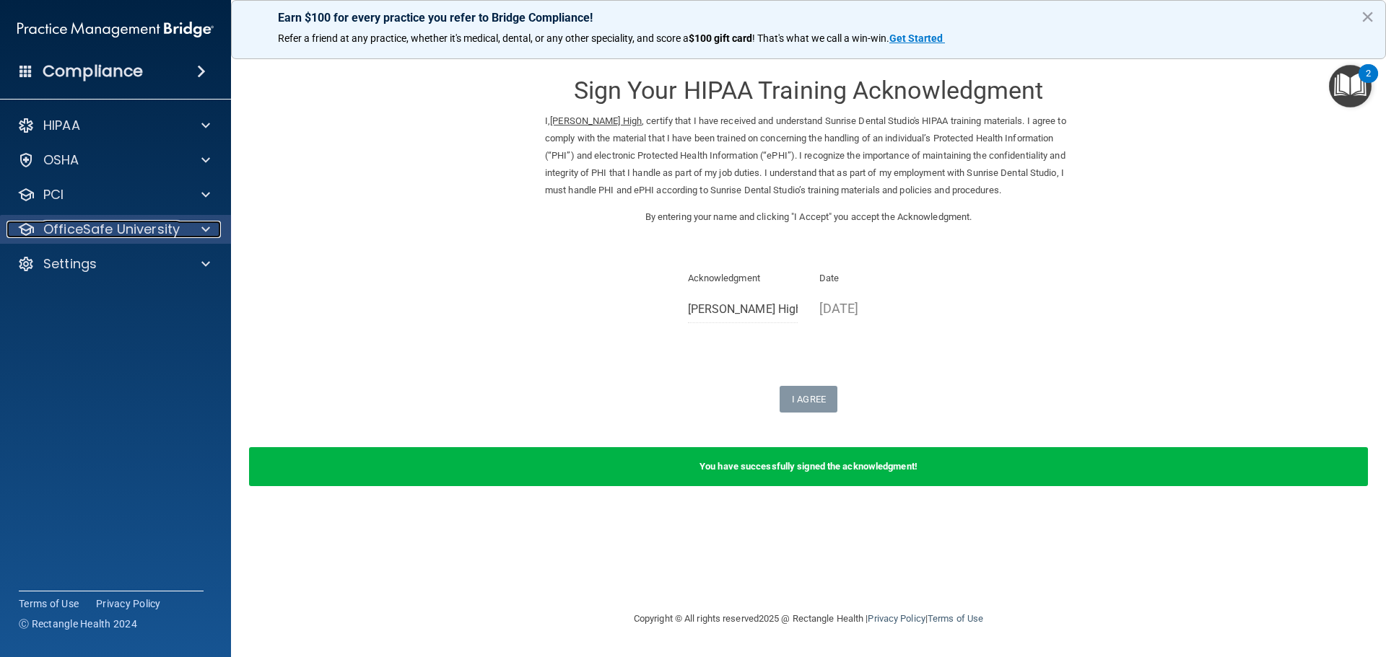
click at [126, 229] on p "OfficeSafe University" at bounding box center [111, 229] width 136 height 17
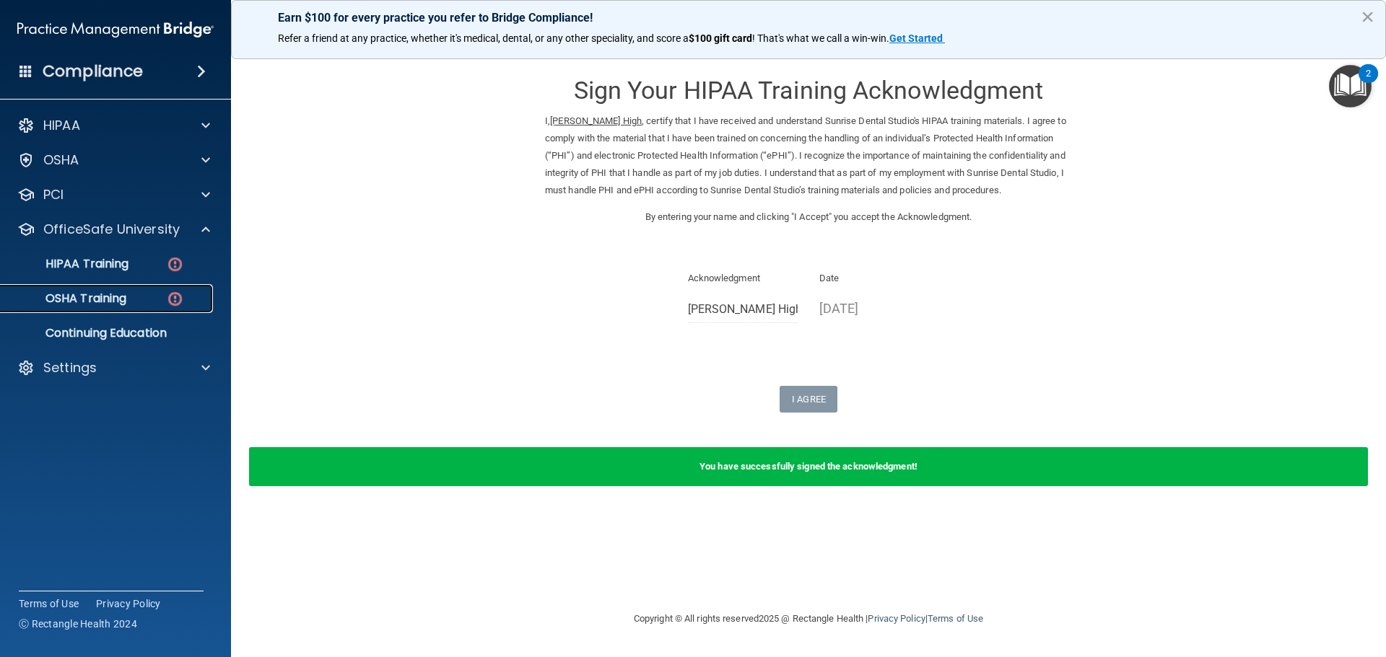
click at [96, 294] on p "OSHA Training" at bounding box center [67, 299] width 117 height 14
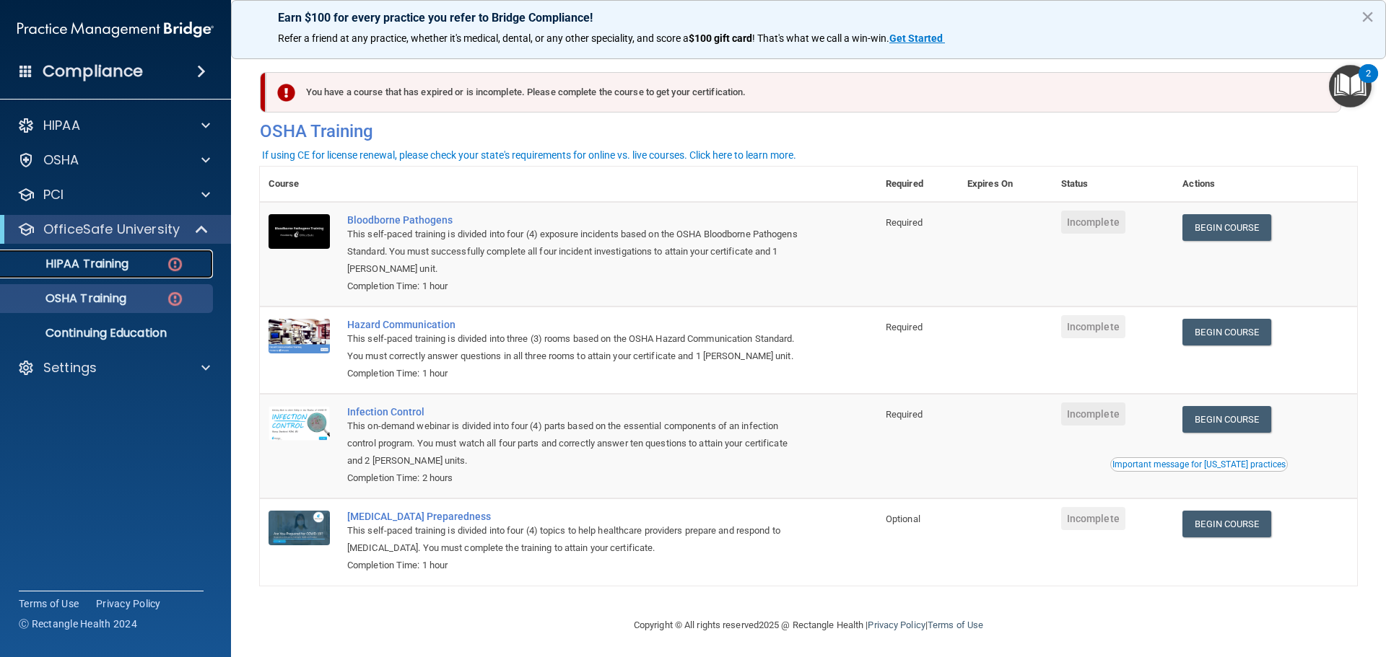
click at [114, 266] on p "HIPAA Training" at bounding box center [68, 264] width 119 height 14
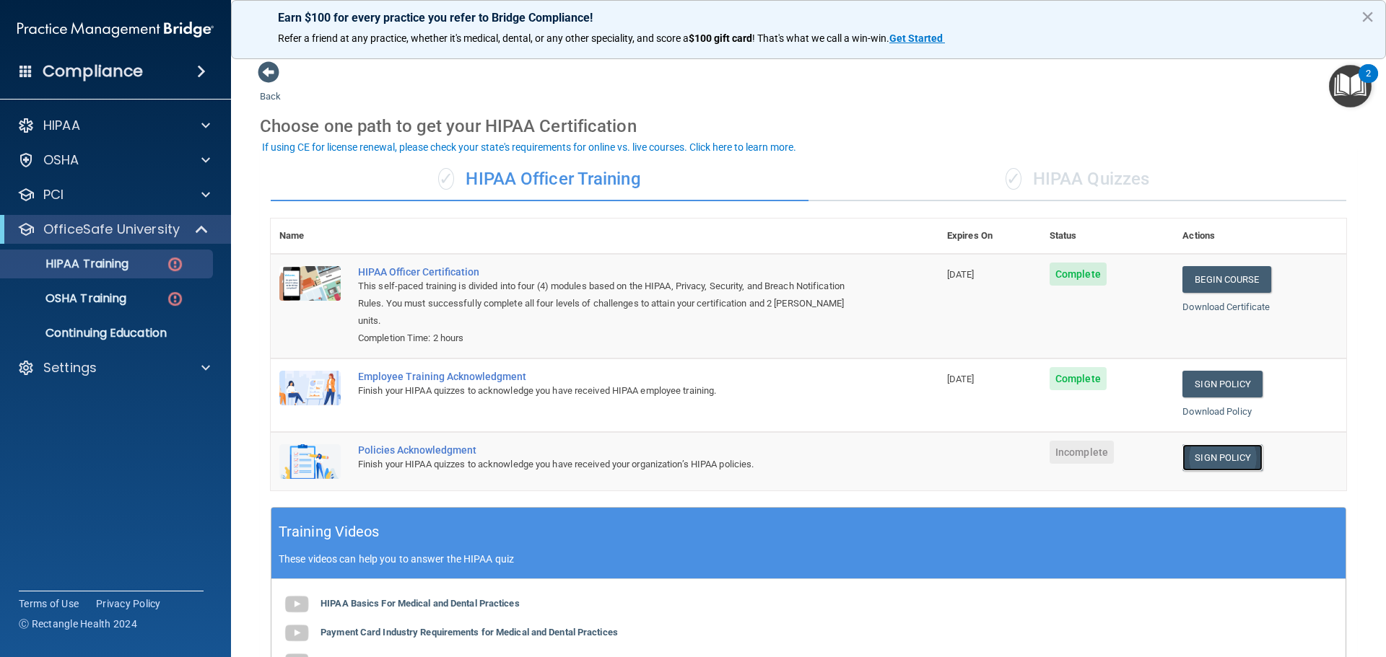
click at [1202, 445] on link "Sign Policy" at bounding box center [1222, 458] width 80 height 27
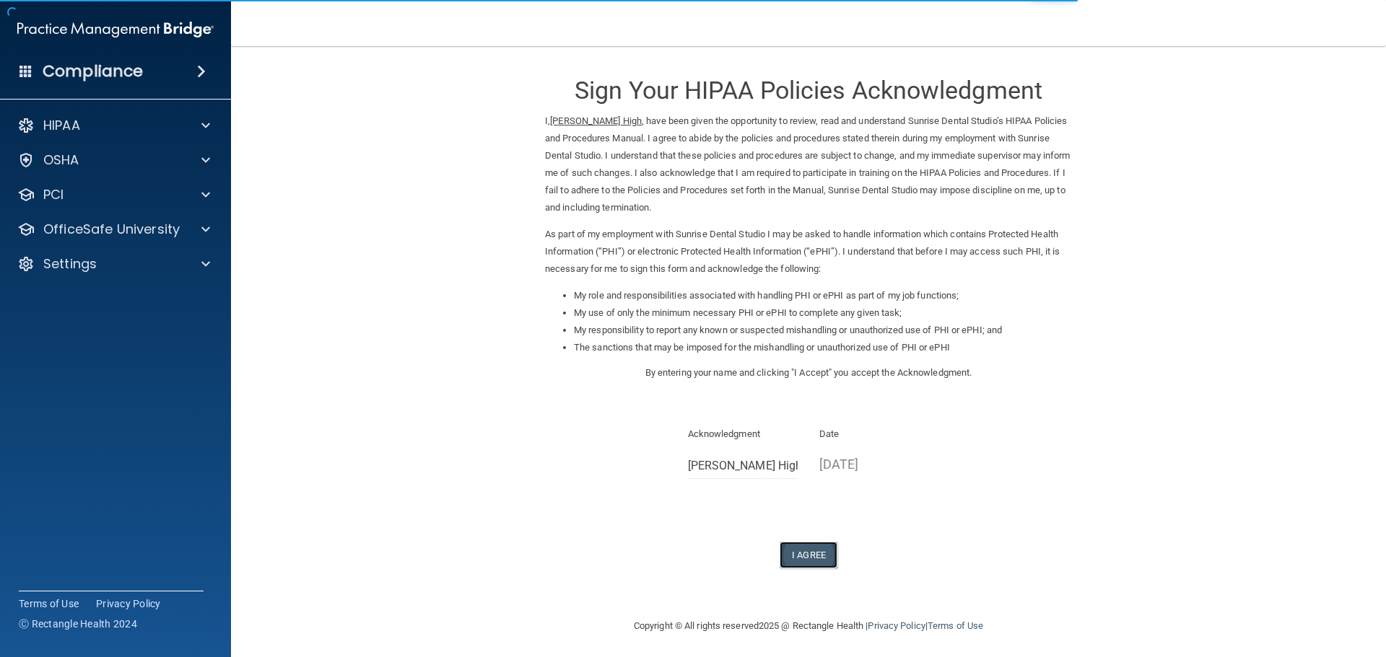
click at [802, 551] on button "I Agree" at bounding box center [808, 555] width 58 height 27
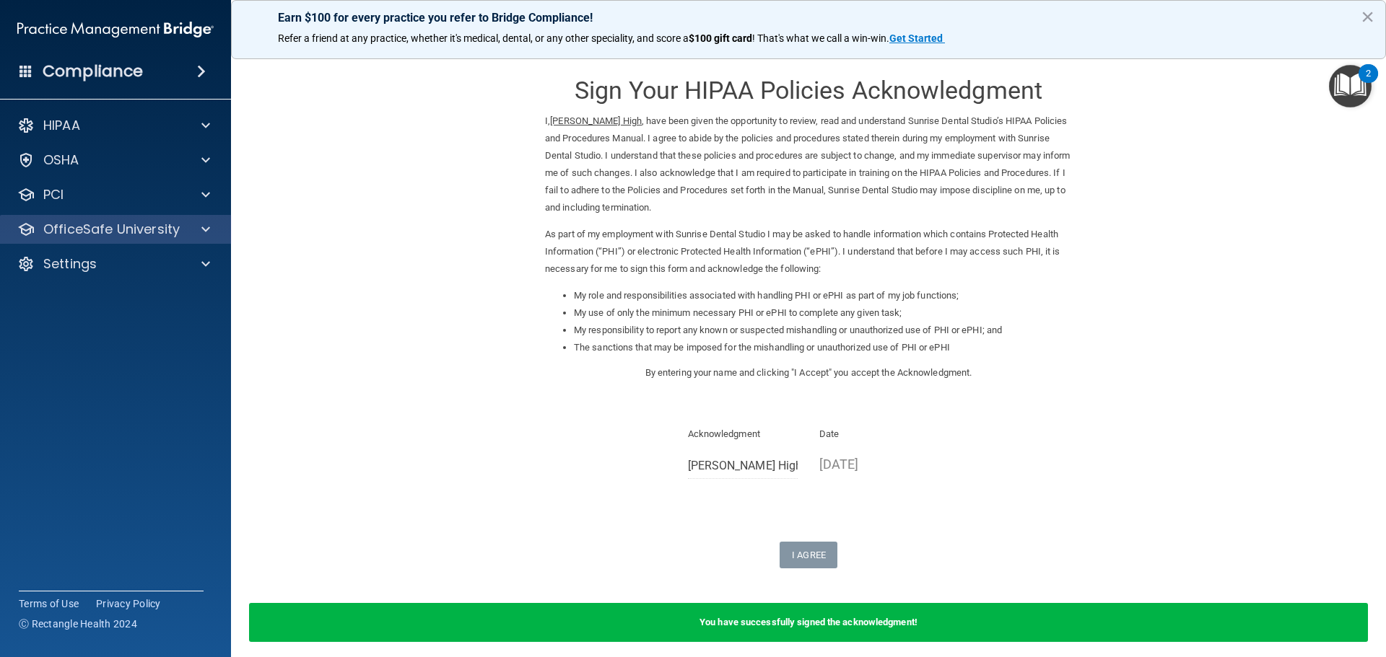
click at [82, 238] on div "OfficeSafe University" at bounding box center [116, 229] width 232 height 29
click at [205, 232] on span at bounding box center [205, 229] width 9 height 17
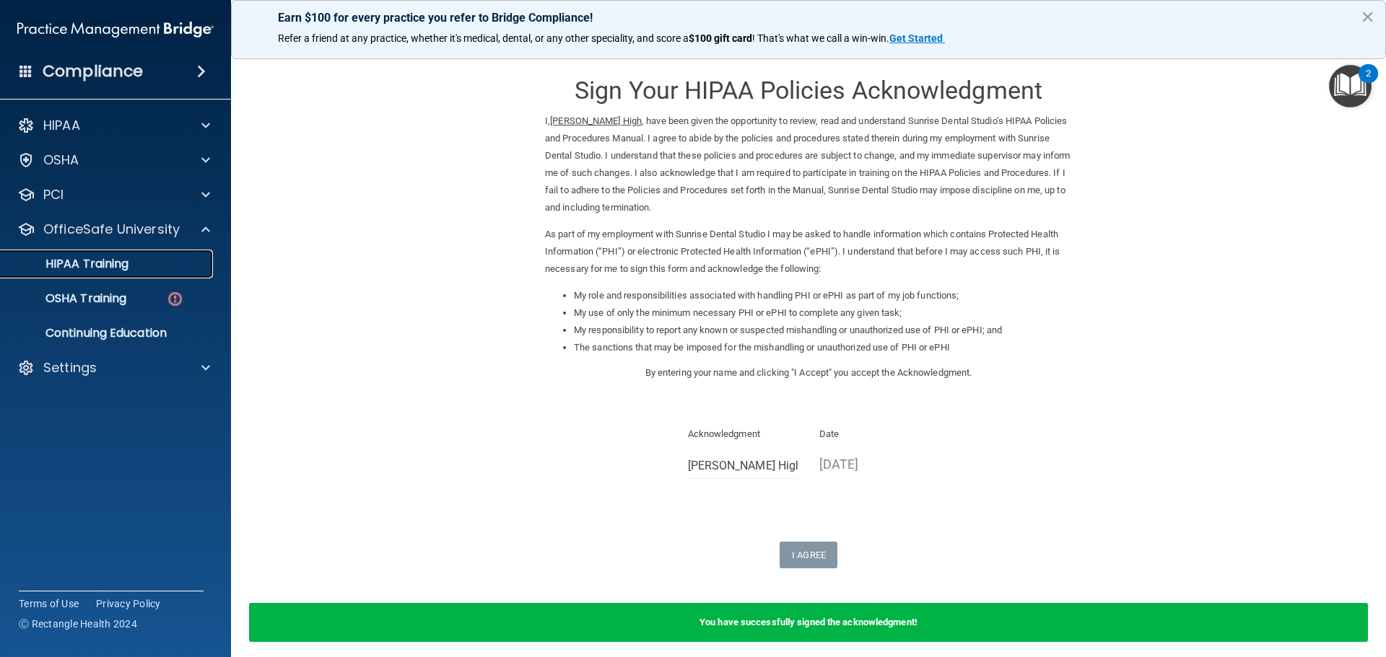
click at [147, 259] on div "HIPAA Training" at bounding box center [107, 264] width 197 height 14
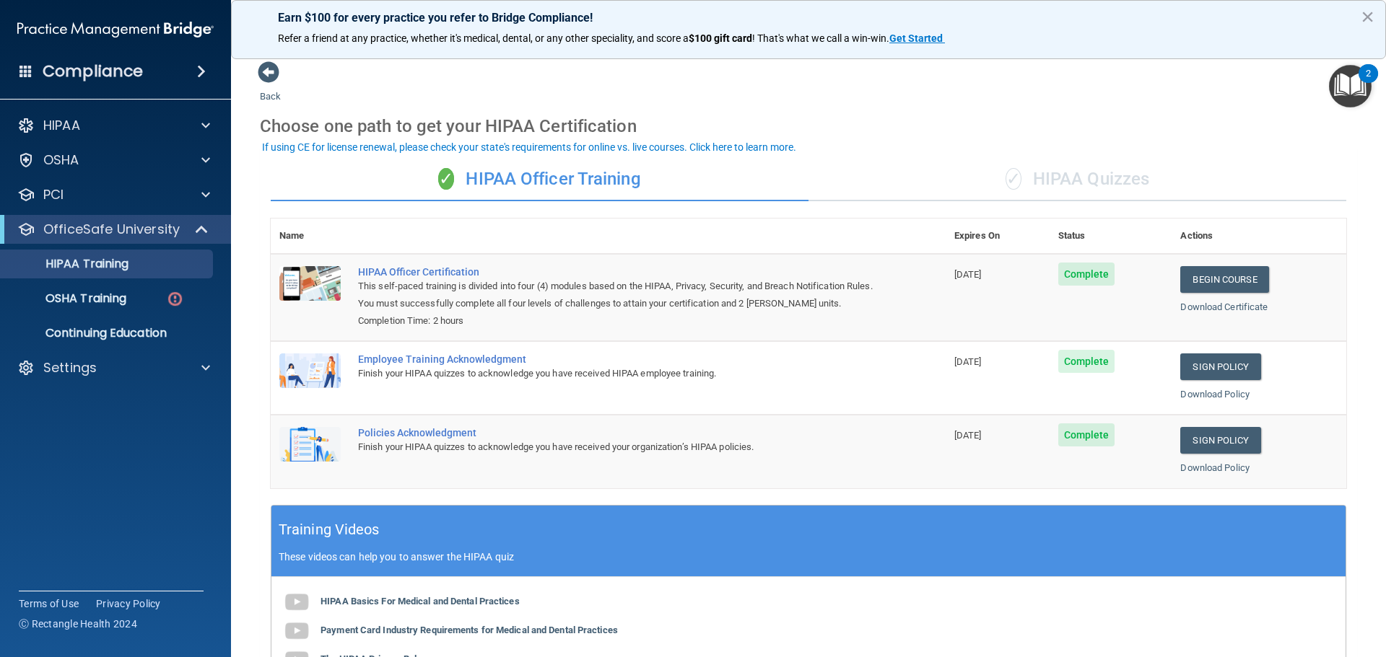
click at [984, 182] on div "✓ HIPAA Quizzes" at bounding box center [1077, 179] width 538 height 43
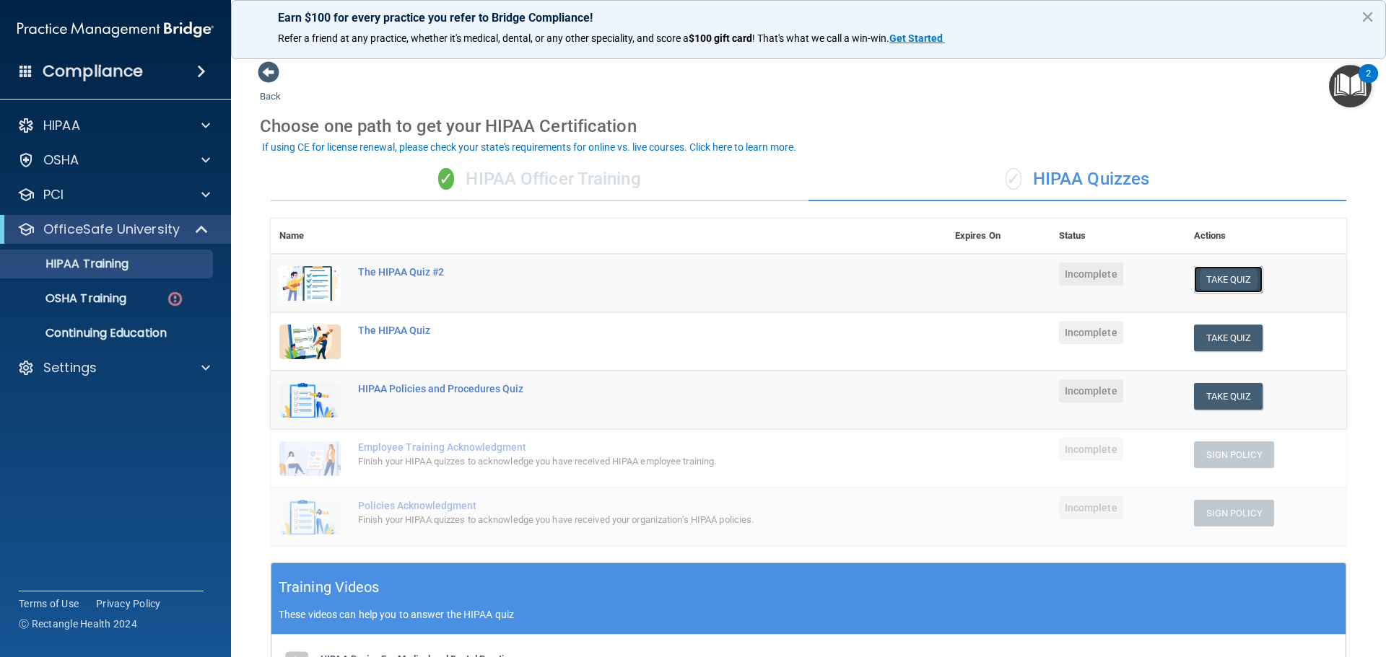
click at [1225, 276] on button "Take Quiz" at bounding box center [1228, 279] width 69 height 27
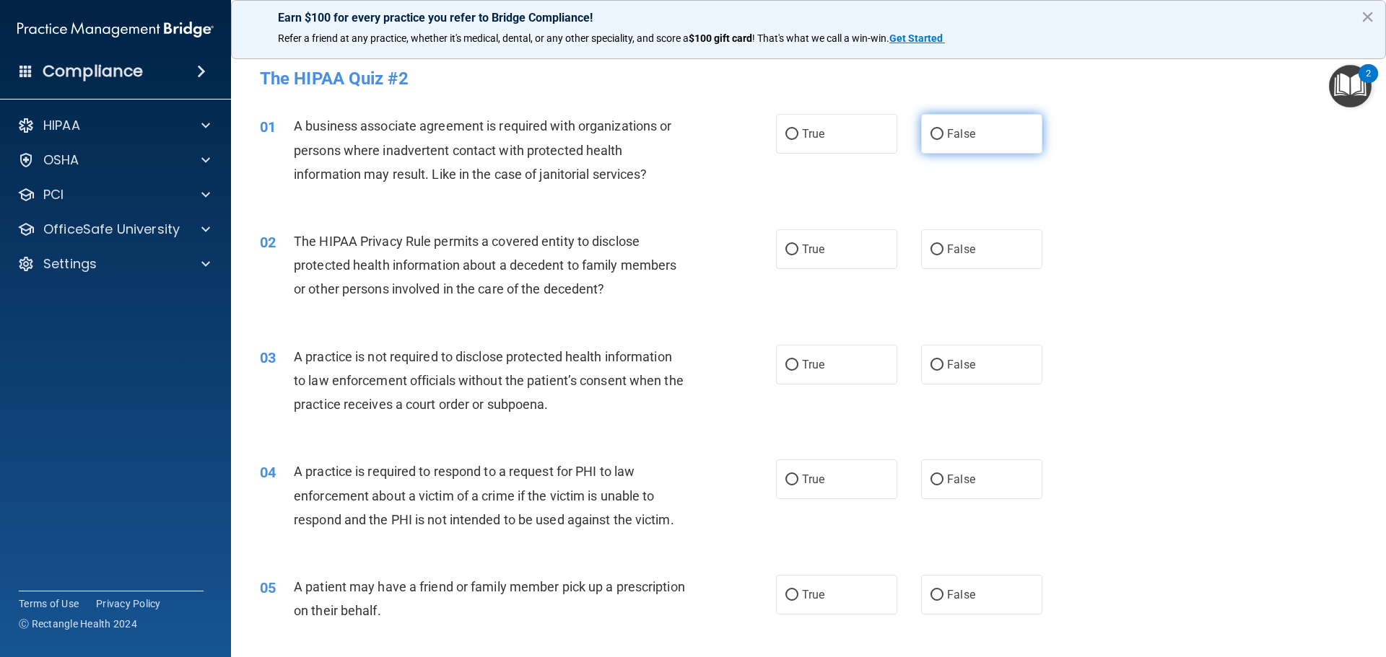
click at [930, 135] on input "False" at bounding box center [936, 134] width 13 height 11
radio input "true"
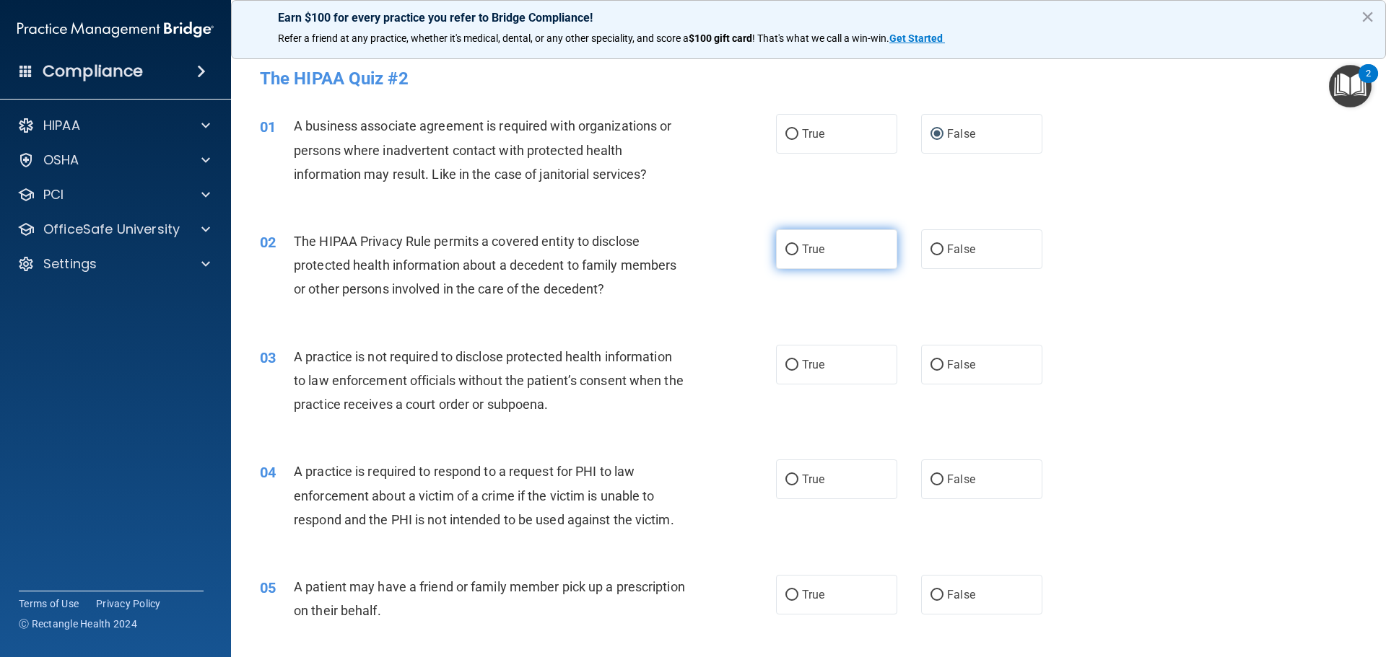
click at [788, 250] on input "True" at bounding box center [791, 250] width 13 height 11
radio input "true"
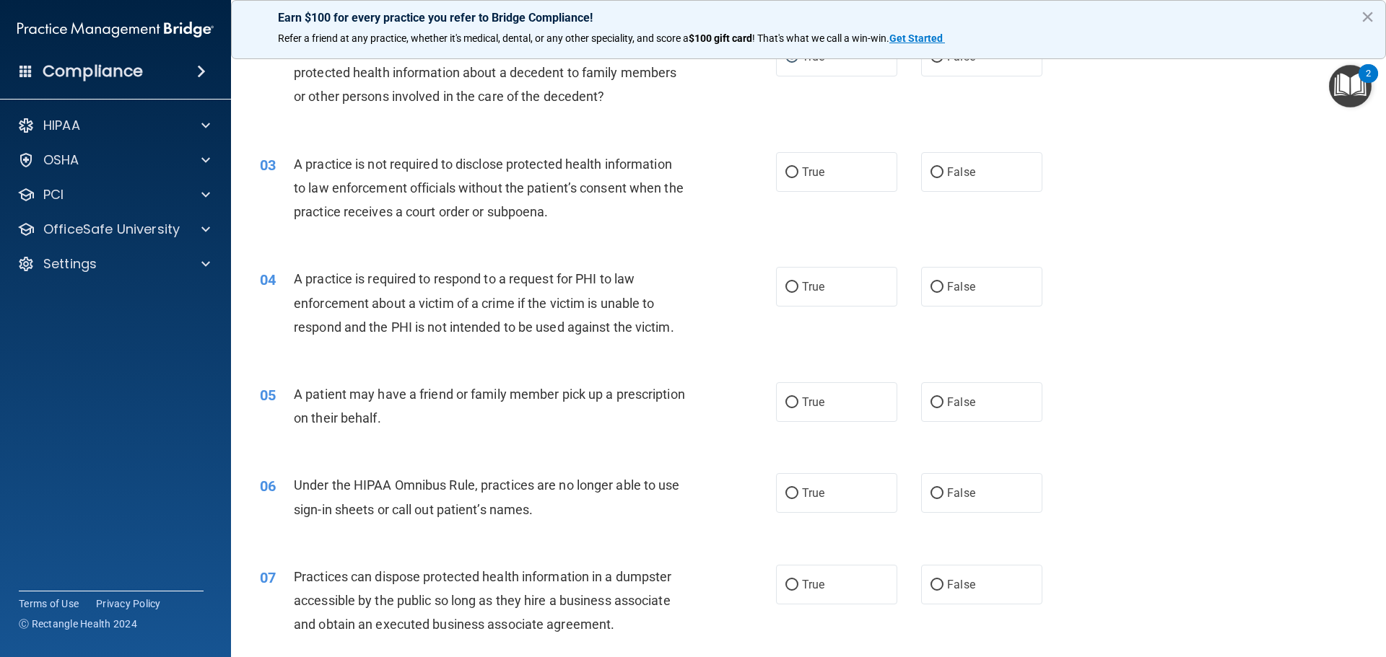
scroll to position [96, 0]
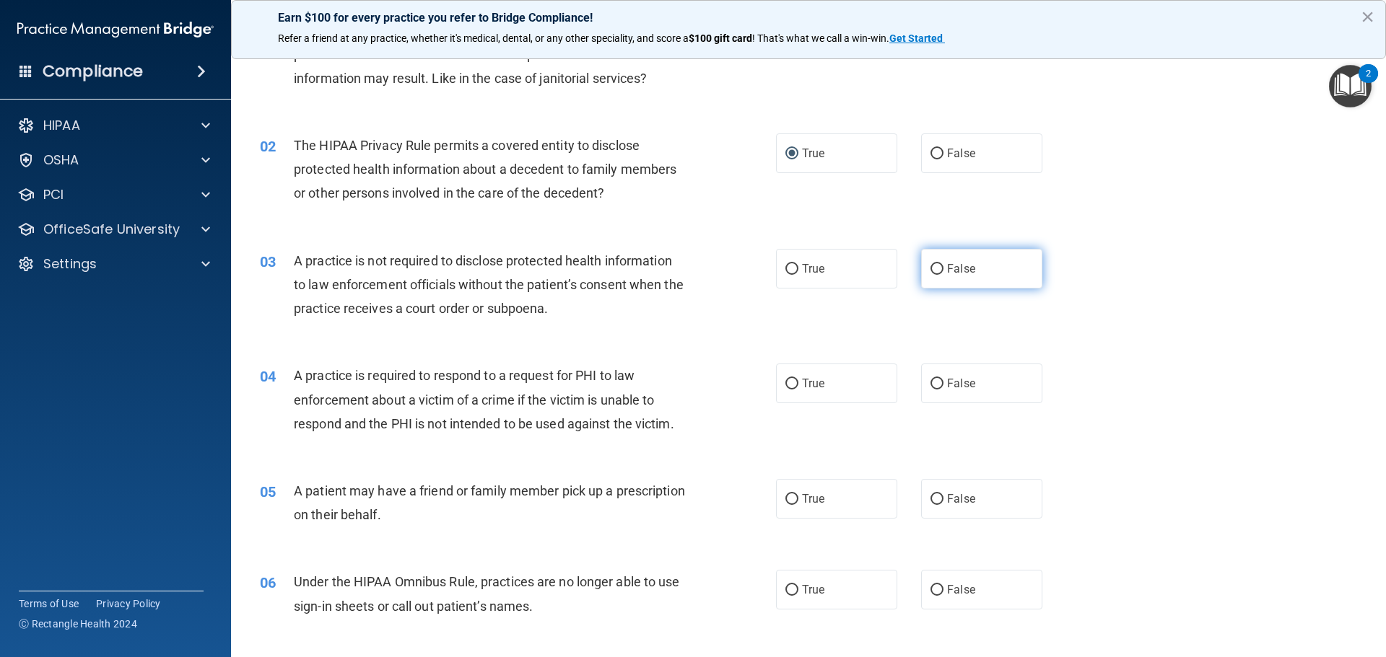
click at [930, 271] on input "False" at bounding box center [936, 269] width 13 height 11
radio input "true"
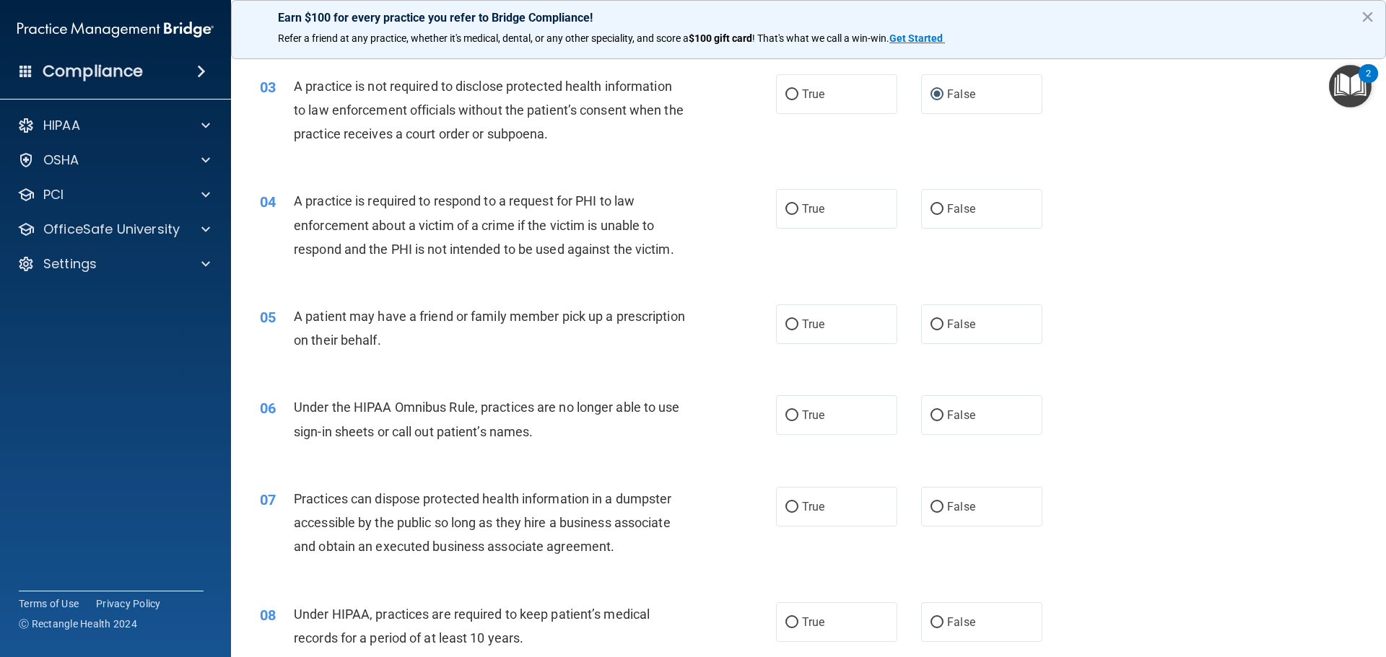
scroll to position [289, 0]
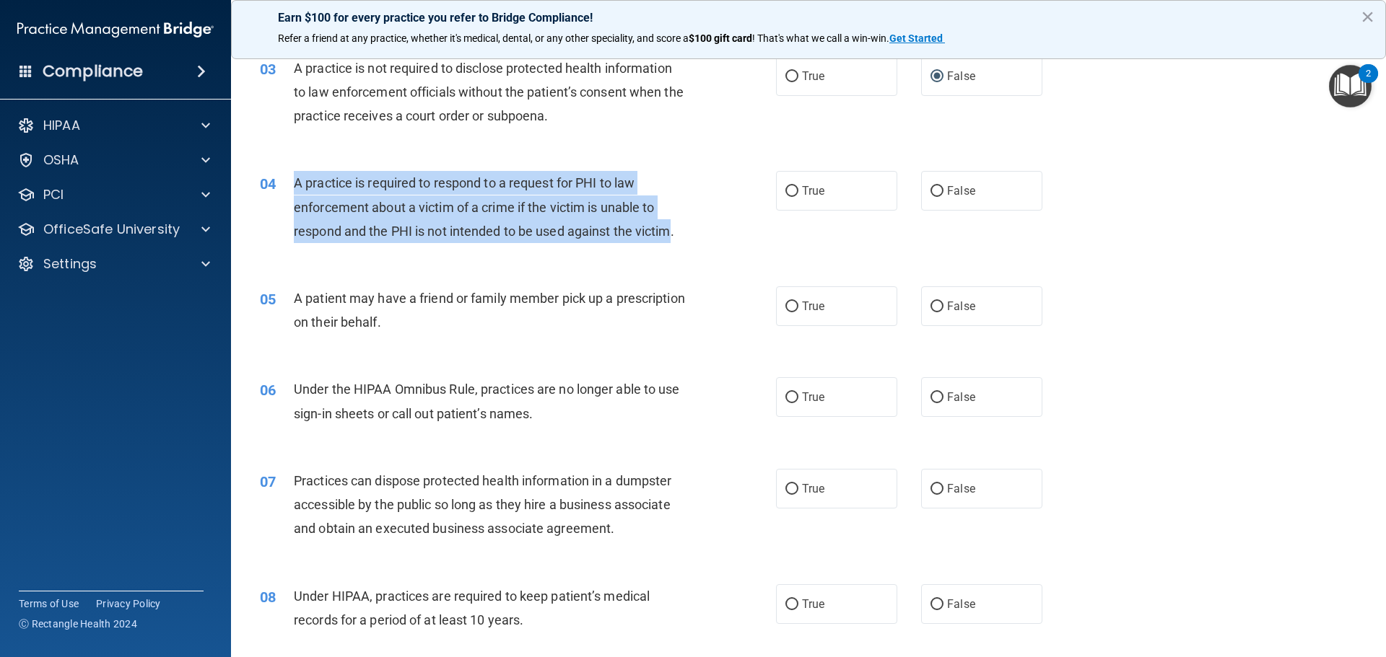
copy div "A practice is required to respond to a request for PHI to law enforcement about…"
drag, startPoint x: 673, startPoint y: 229, endPoint x: 288, endPoint y: 180, distance: 388.6
click at [288, 180] on div "04 A practice is required to respond to a request for PHI to law enforcement ab…" at bounding box center [517, 210] width 559 height 79
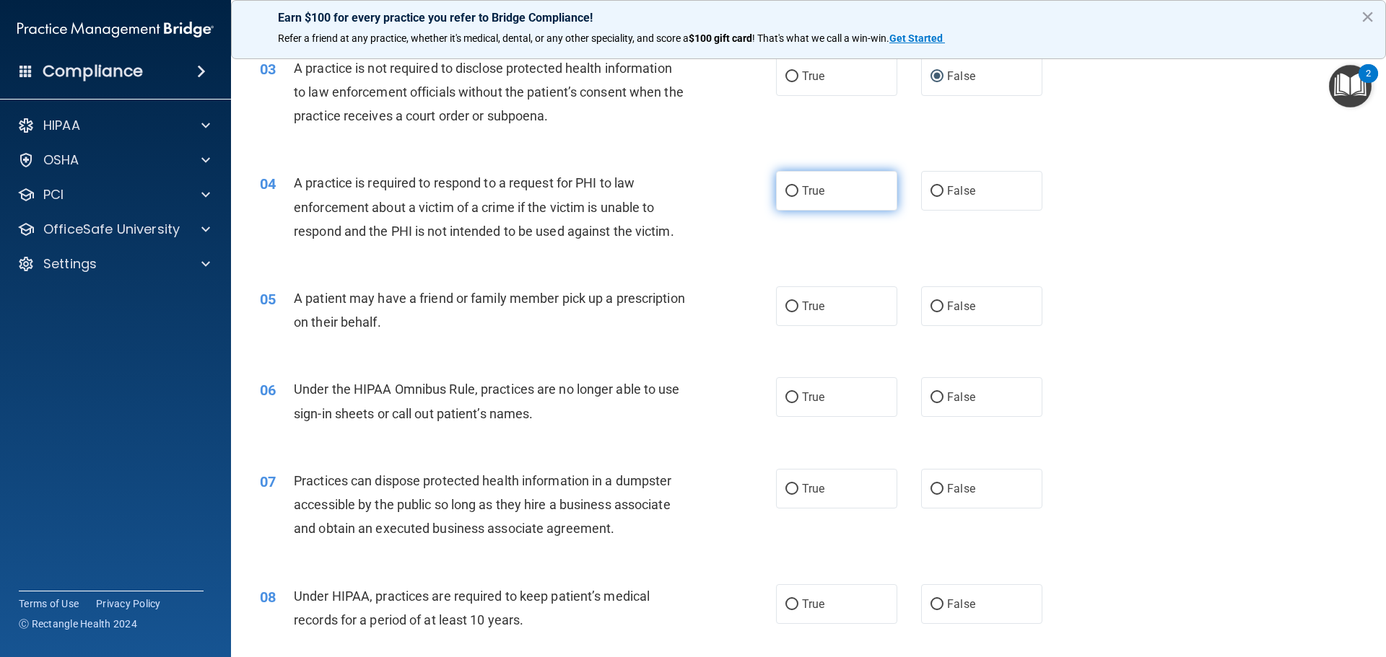
click at [777, 189] on label "True" at bounding box center [836, 191] width 121 height 40
click at [785, 189] on input "True" at bounding box center [791, 191] width 13 height 11
radio input "true"
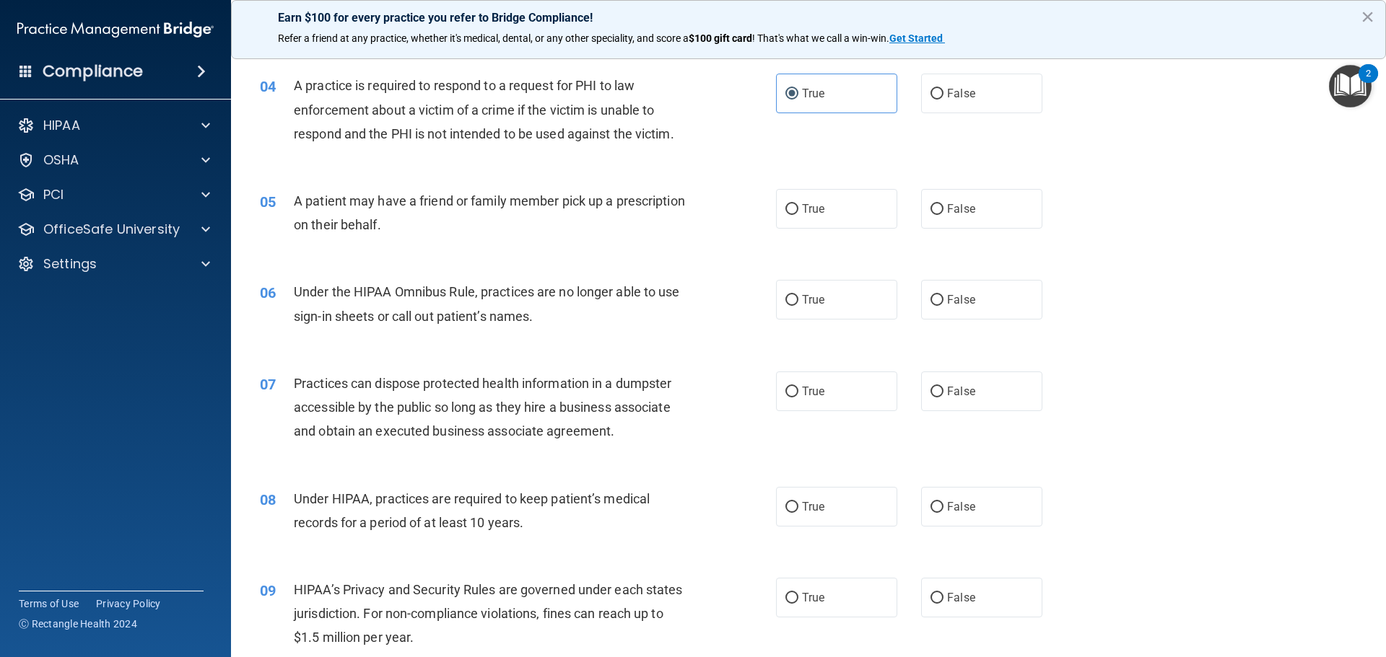
scroll to position [481, 0]
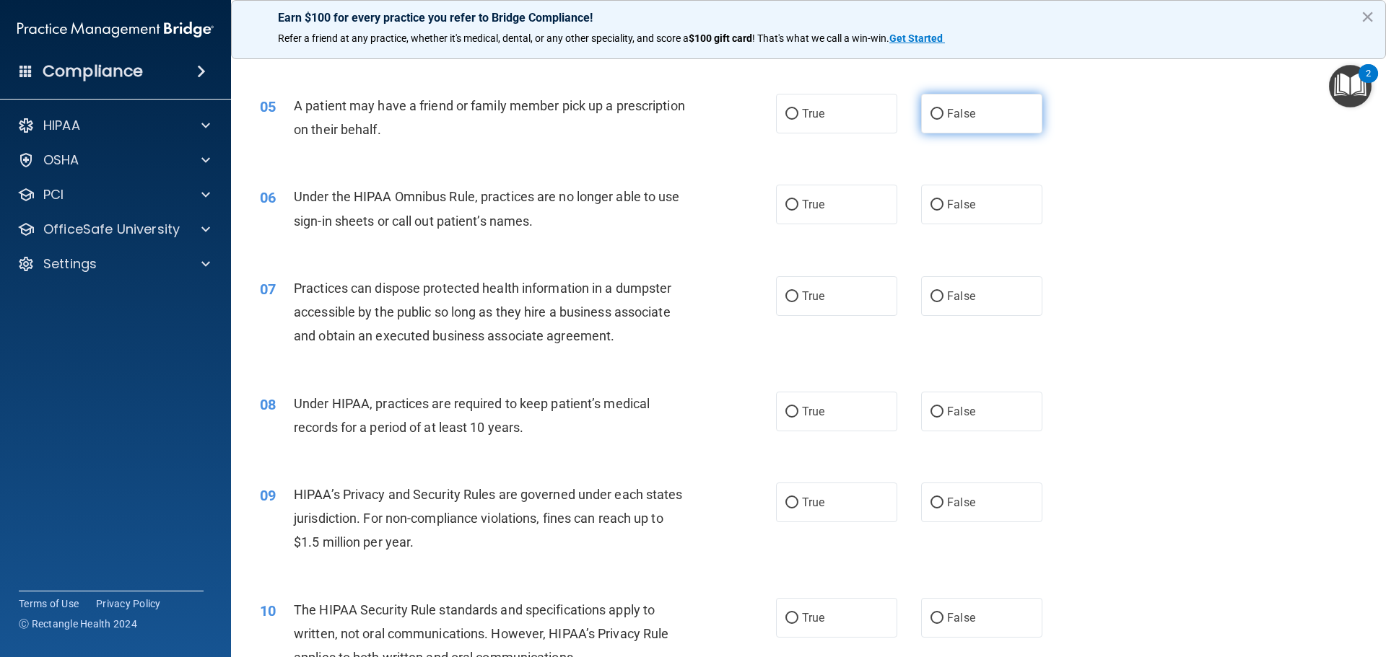
click at [933, 113] on input "False" at bounding box center [936, 114] width 13 height 11
radio input "true"
